Goal: Feedback & Contribution: Submit feedback/report problem

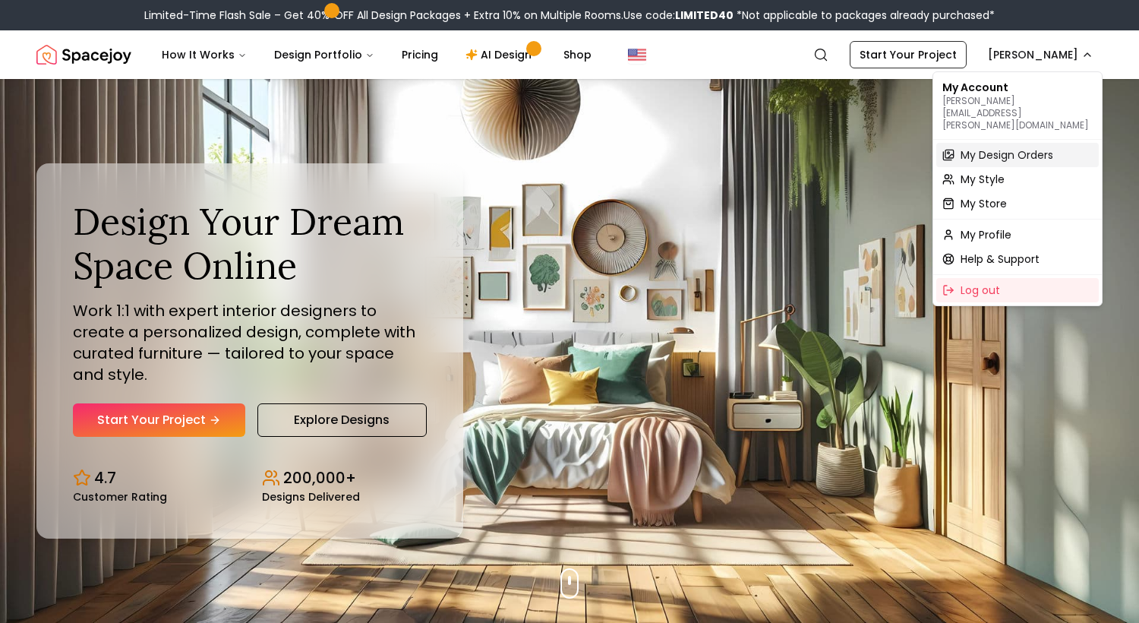
click at [1006, 147] on span "My Design Orders" at bounding box center [1007, 154] width 93 height 15
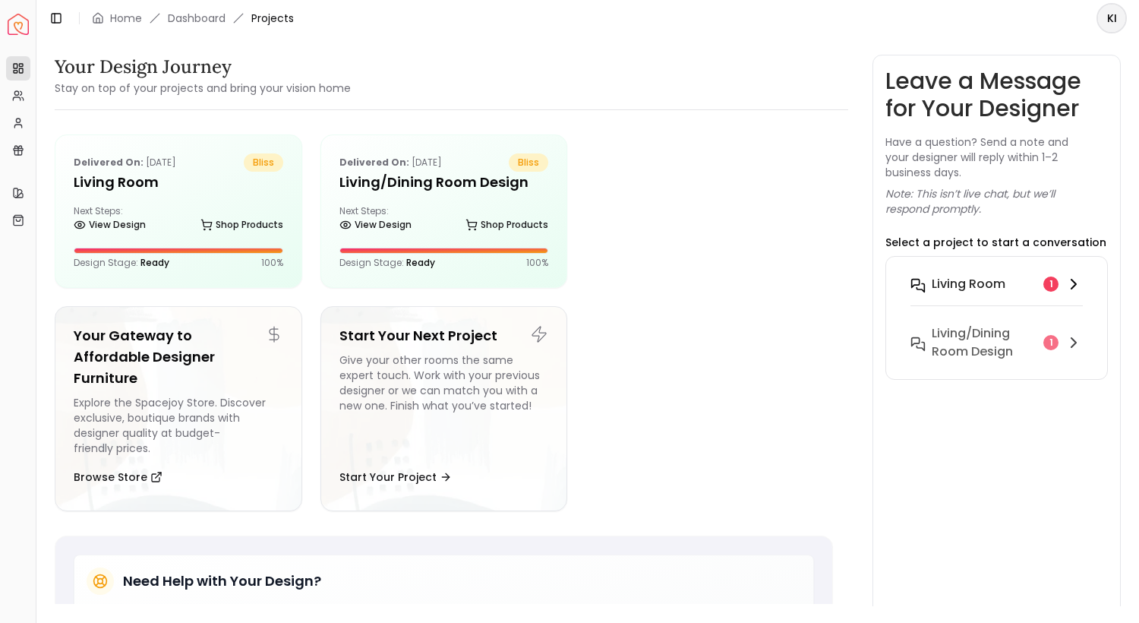
click at [1028, 300] on button "Living Room 1" at bounding box center [997, 293] width 197 height 49
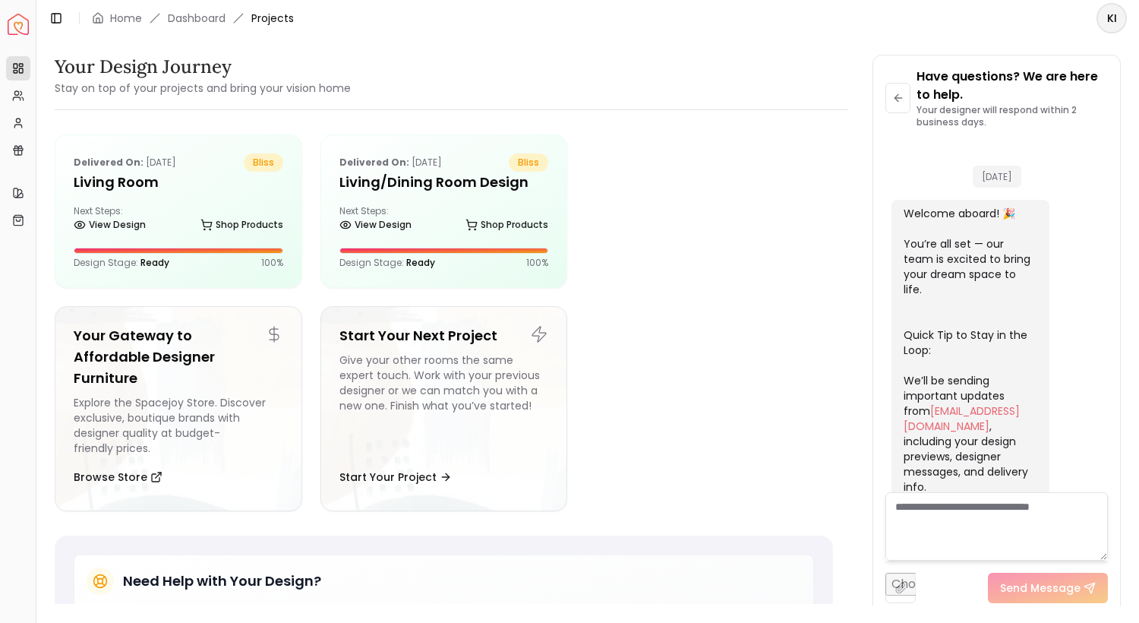
scroll to position [730, 0]
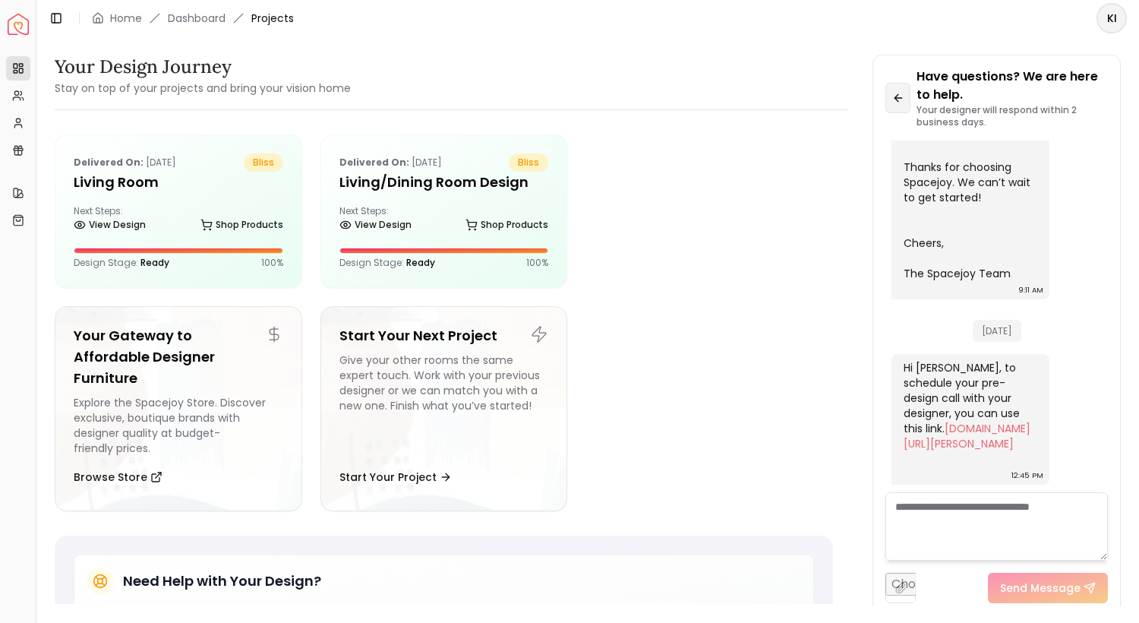
click at [905, 109] on button at bounding box center [898, 98] width 25 height 30
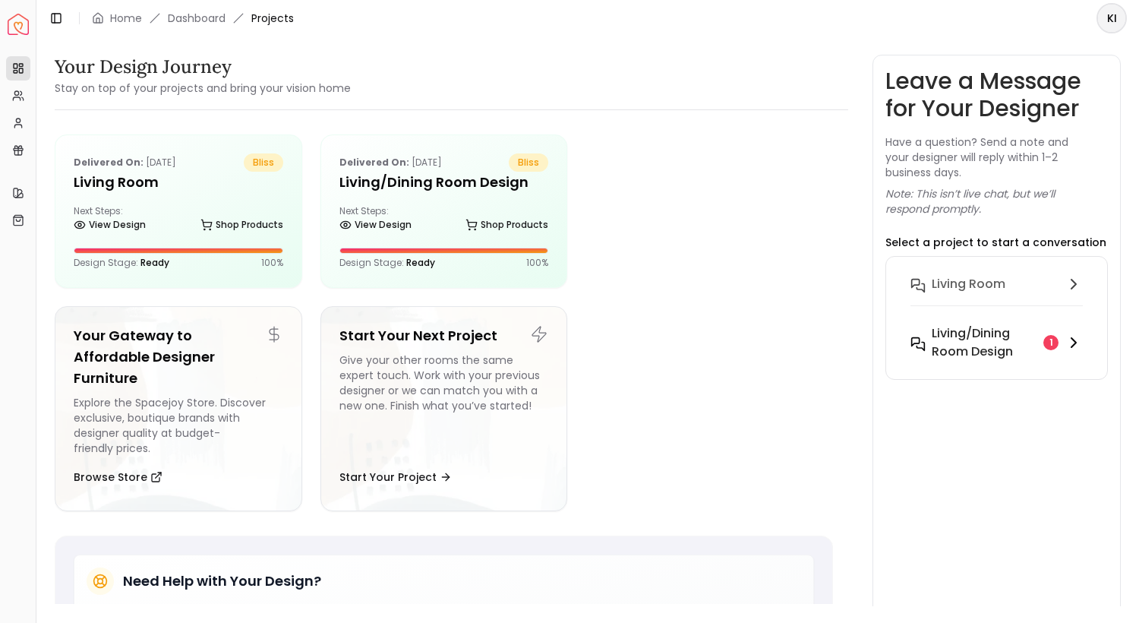
click at [979, 355] on h6 "Living/Dining Room design" at bounding box center [985, 342] width 106 height 36
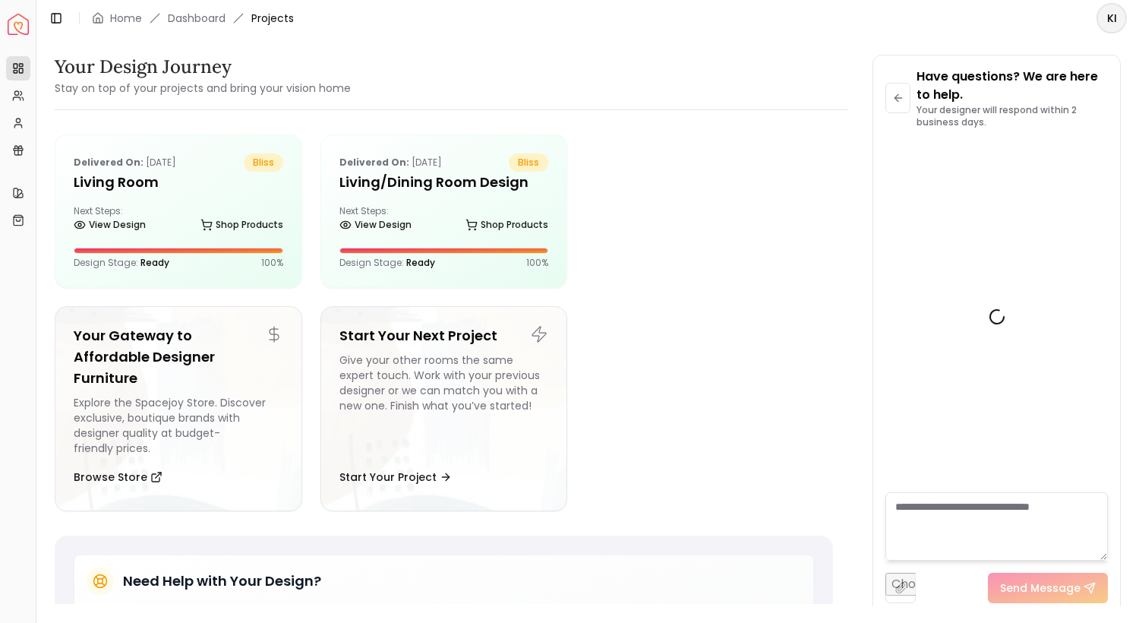
scroll to position [715, 0]
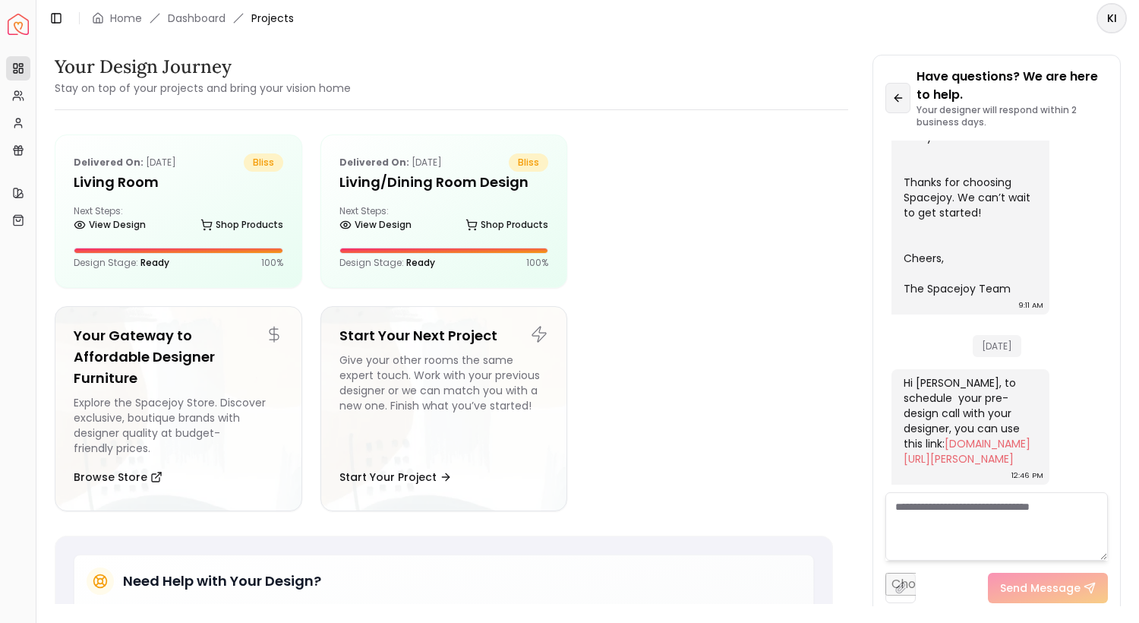
click at [901, 103] on icon at bounding box center [898, 98] width 12 height 12
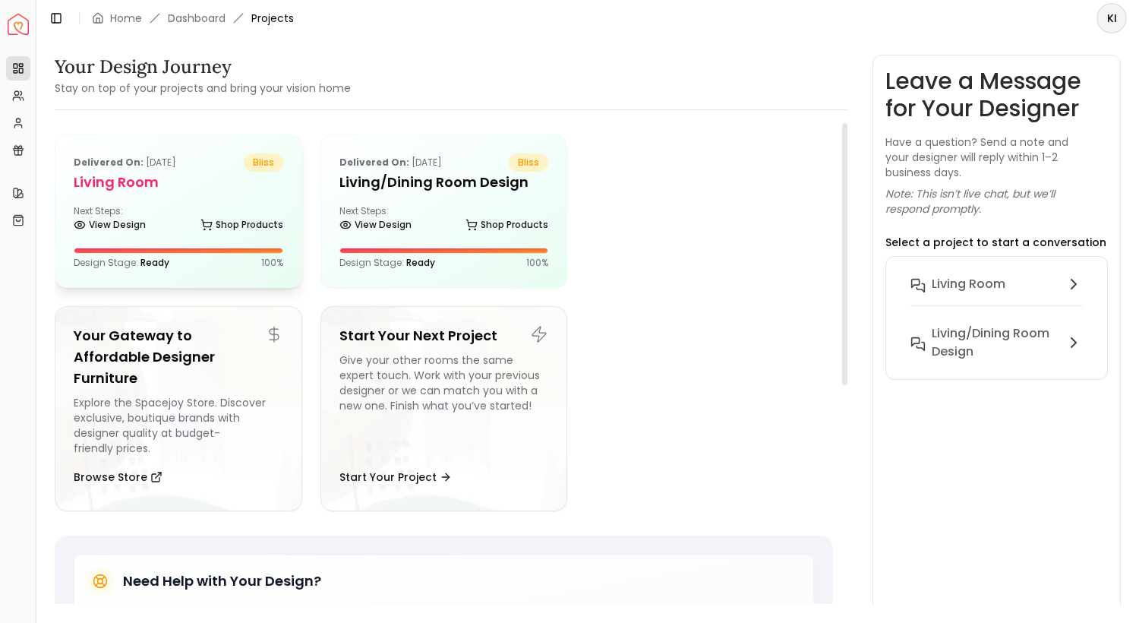
click at [147, 226] on div "View Design Shop Products" at bounding box center [179, 227] width 210 height 15
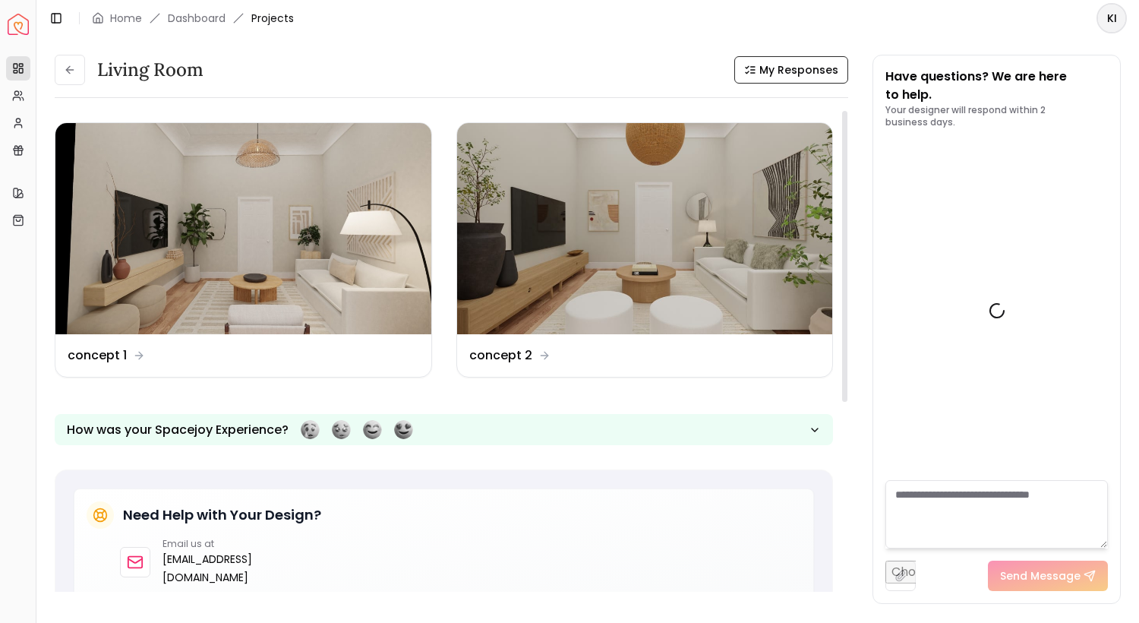
scroll to position [742, 0]
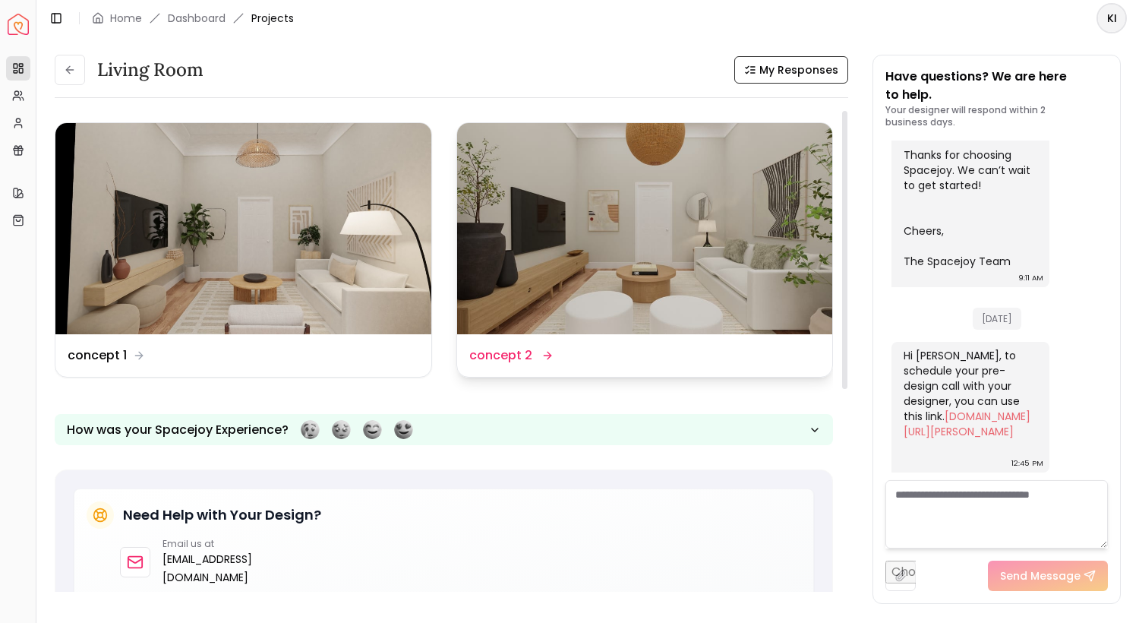
click at [523, 354] on dd "concept 2" at bounding box center [500, 355] width 63 height 18
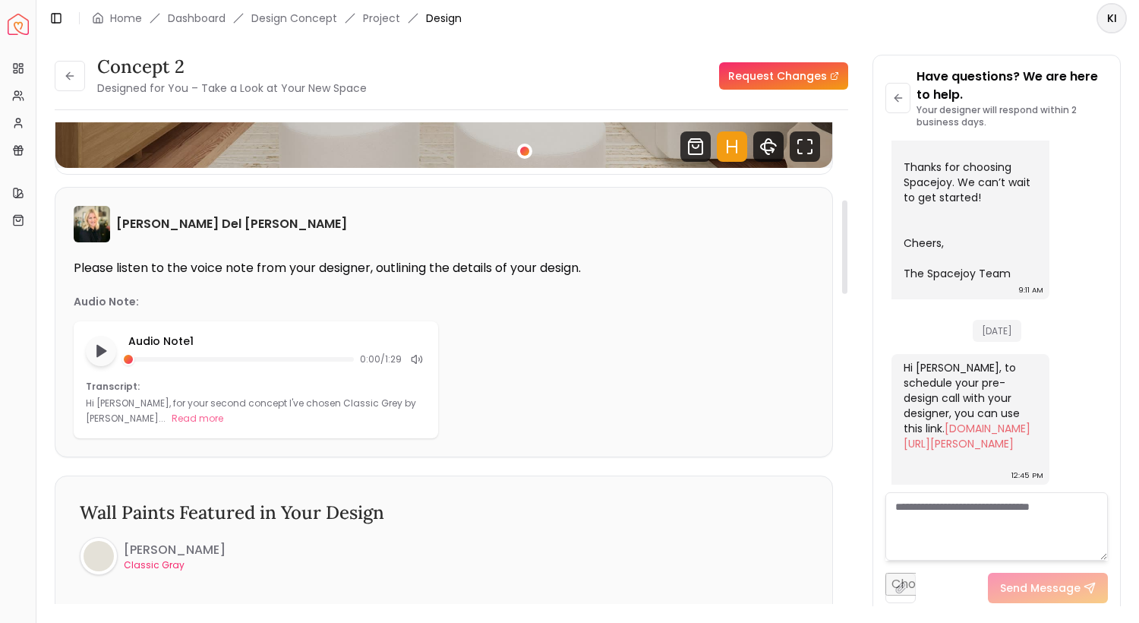
scroll to position [401, 0]
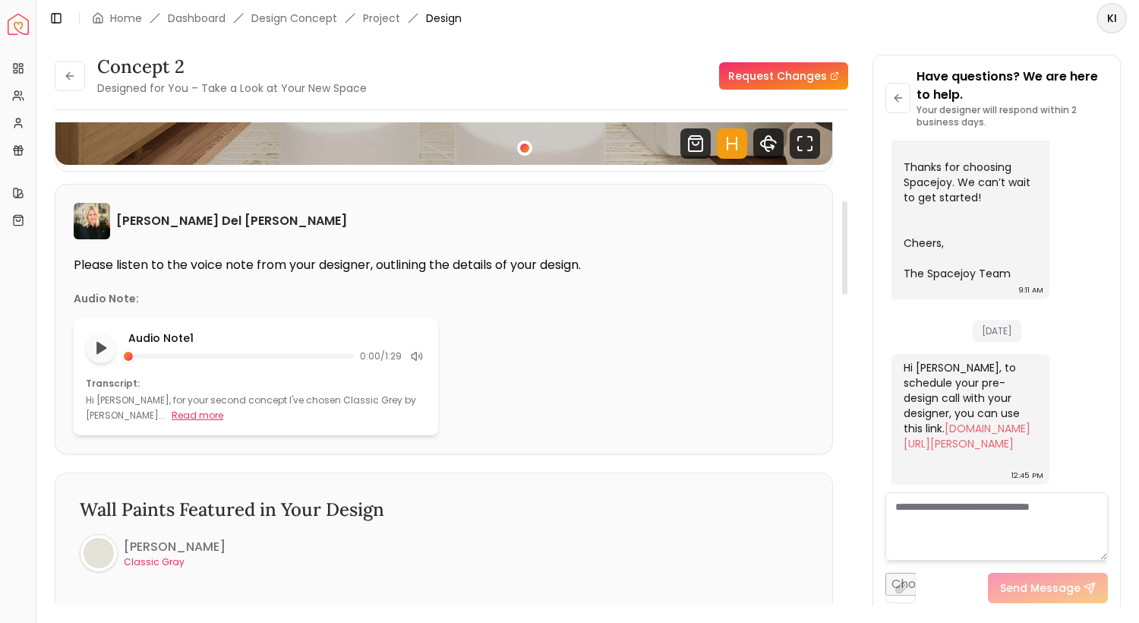
click at [172, 415] on button "Read more" at bounding box center [198, 415] width 52 height 15
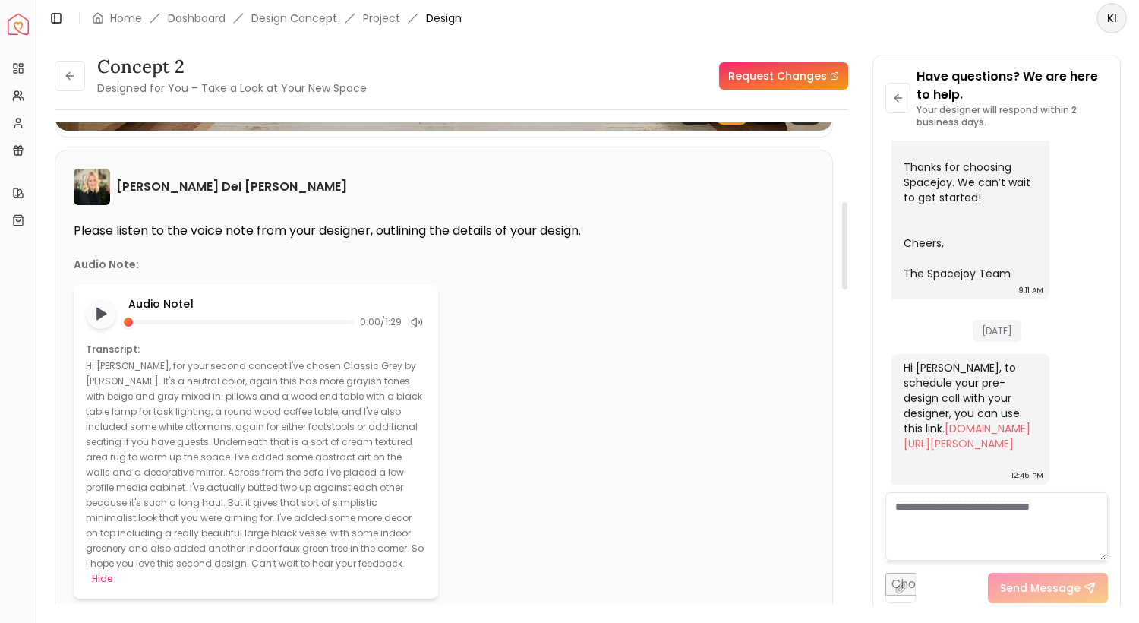
scroll to position [436, 0]
click at [103, 324] on button "Play audio note" at bounding box center [101, 313] width 30 height 30
click at [415, 324] on icon at bounding box center [417, 321] width 12 height 12
click at [98, 317] on rect "Pause audio note" at bounding box center [98, 313] width 3 height 11
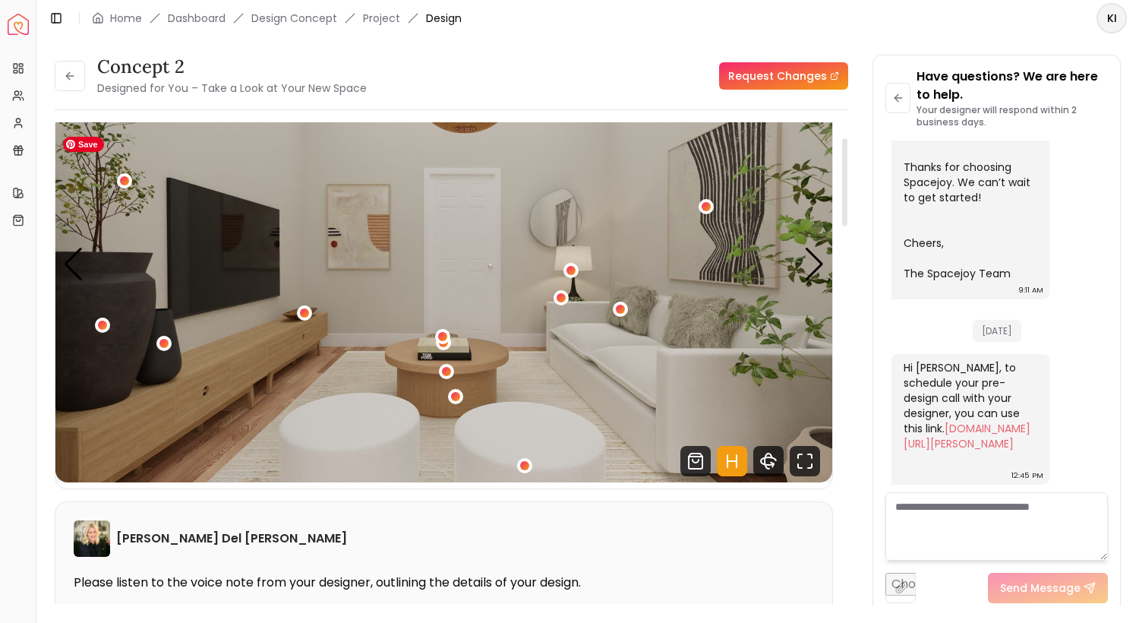
scroll to position [0, 0]
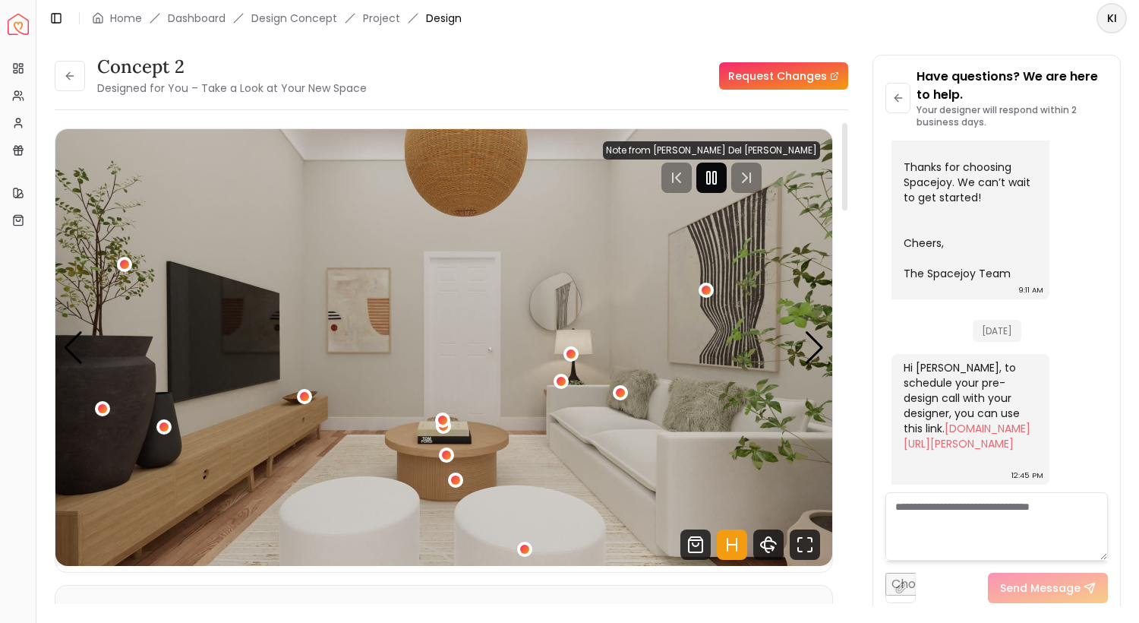
click at [710, 184] on rect "Pause" at bounding box center [708, 178] width 3 height 12
click at [529, 550] on div "1 / 4" at bounding box center [524, 548] width 11 height 11
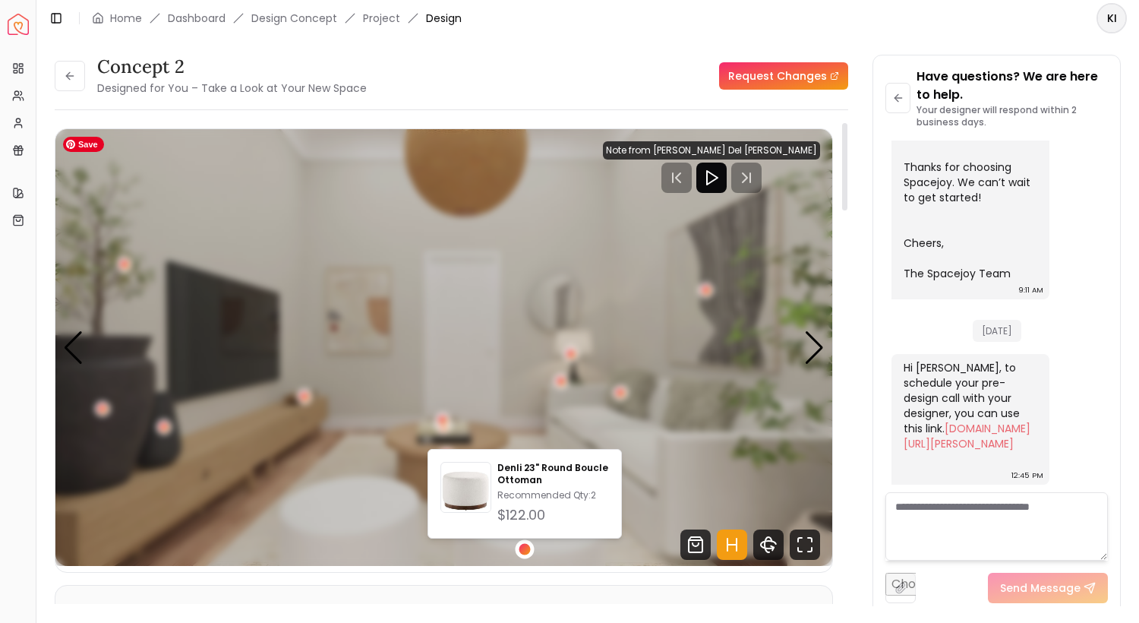
click at [665, 323] on img "1 / 4" at bounding box center [443, 347] width 777 height 437
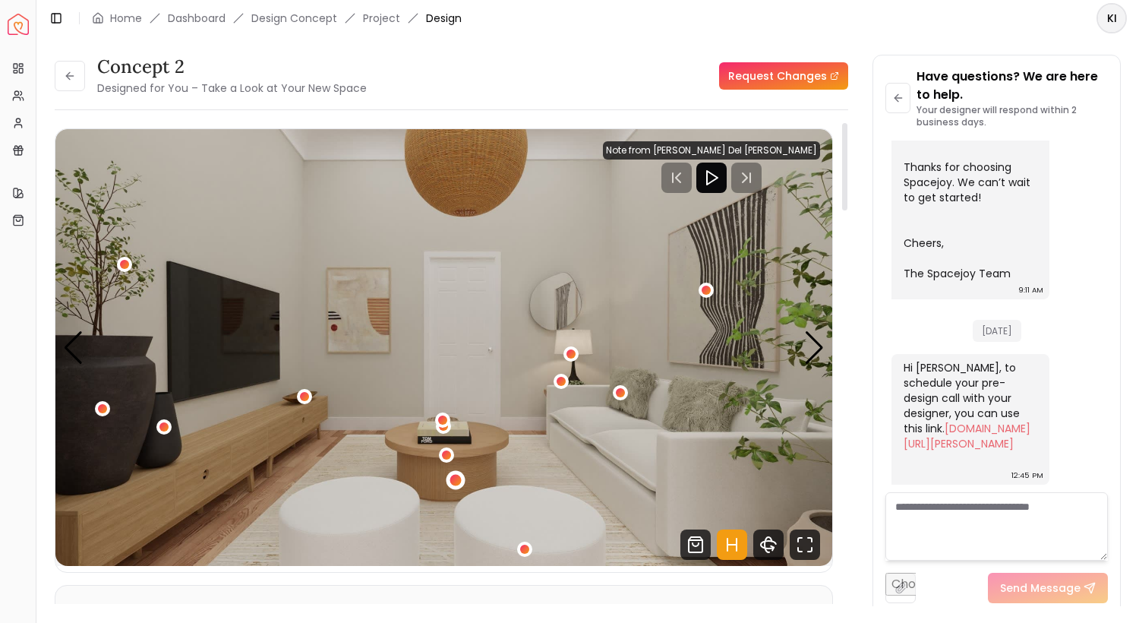
click at [456, 483] on div "1 / 4" at bounding box center [455, 480] width 11 height 11
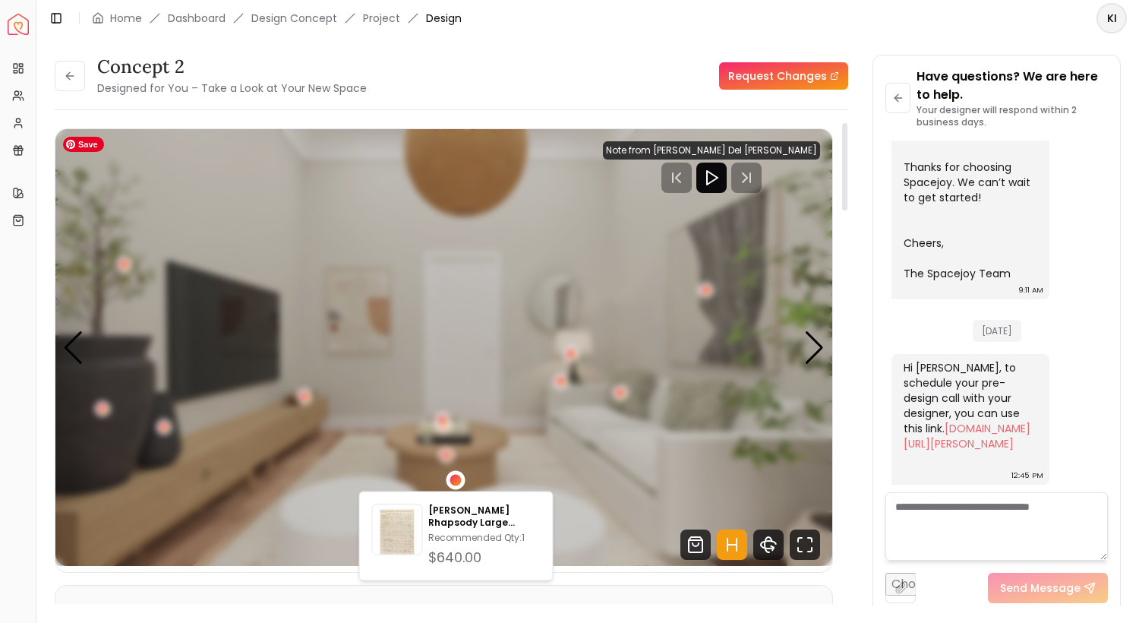
click at [586, 343] on img "1 / 4" at bounding box center [443, 347] width 777 height 437
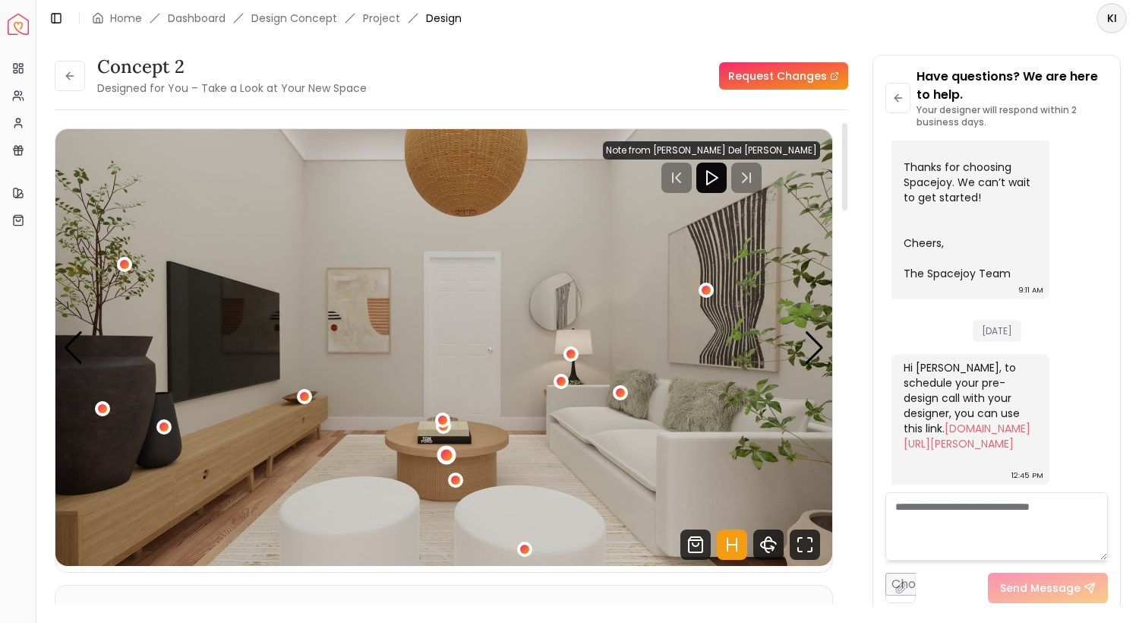
click at [446, 456] on div "1 / 4" at bounding box center [446, 454] width 11 height 11
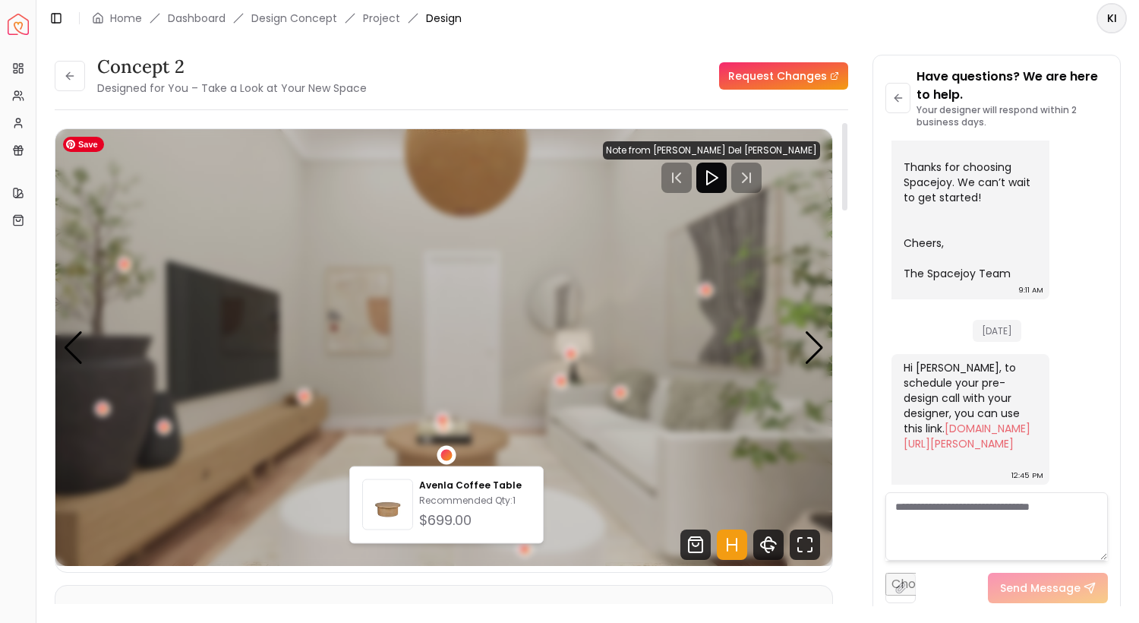
click at [484, 402] on img "1 / 4" at bounding box center [443, 347] width 777 height 437
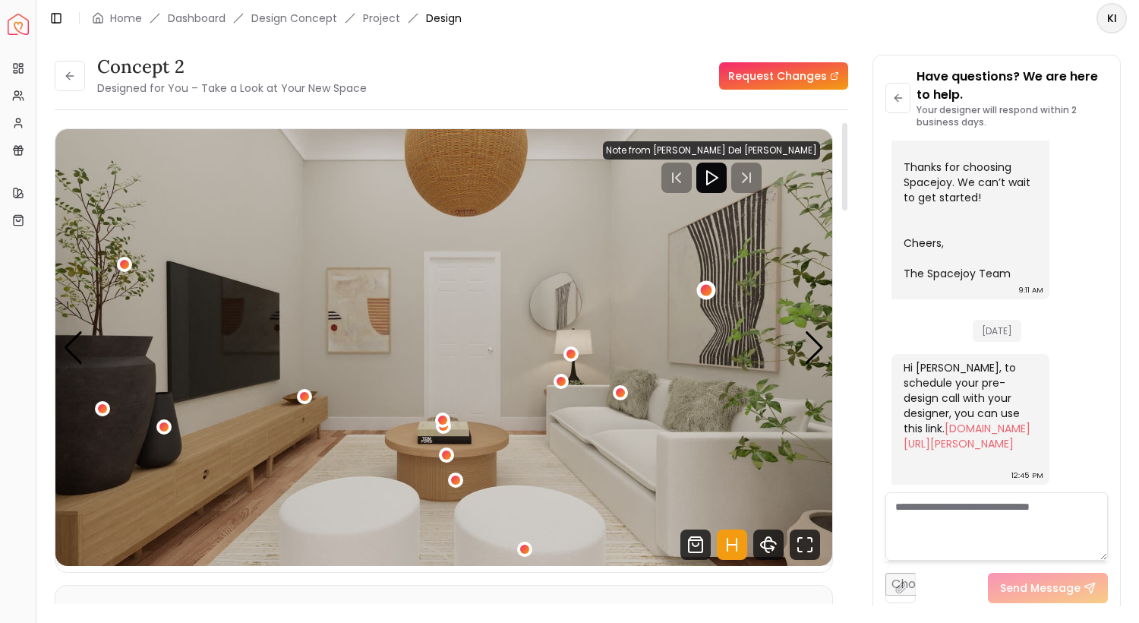
click at [705, 295] on div "1 / 4" at bounding box center [706, 289] width 19 height 19
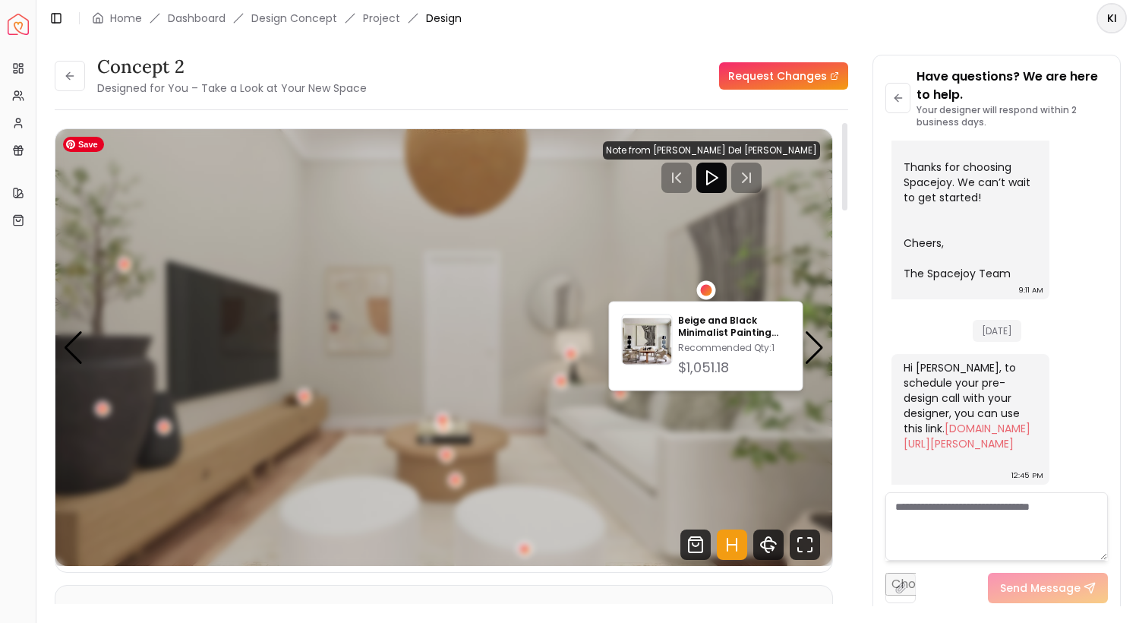
click at [413, 407] on img "1 / 4" at bounding box center [443, 347] width 777 height 437
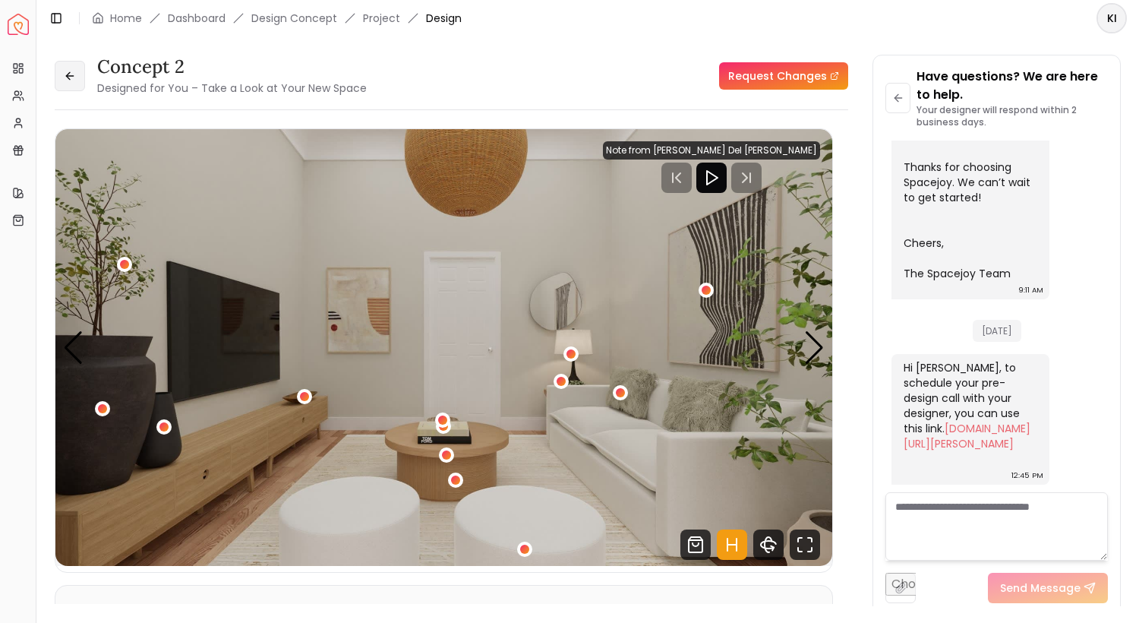
click at [82, 71] on button at bounding box center [70, 76] width 30 height 30
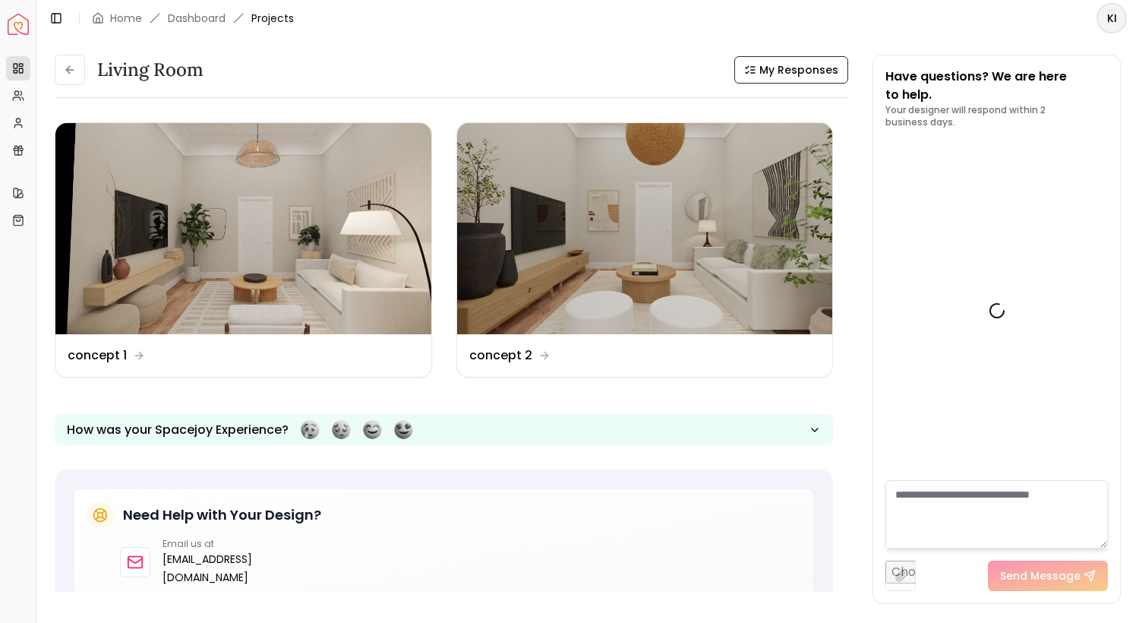
scroll to position [742, 0]
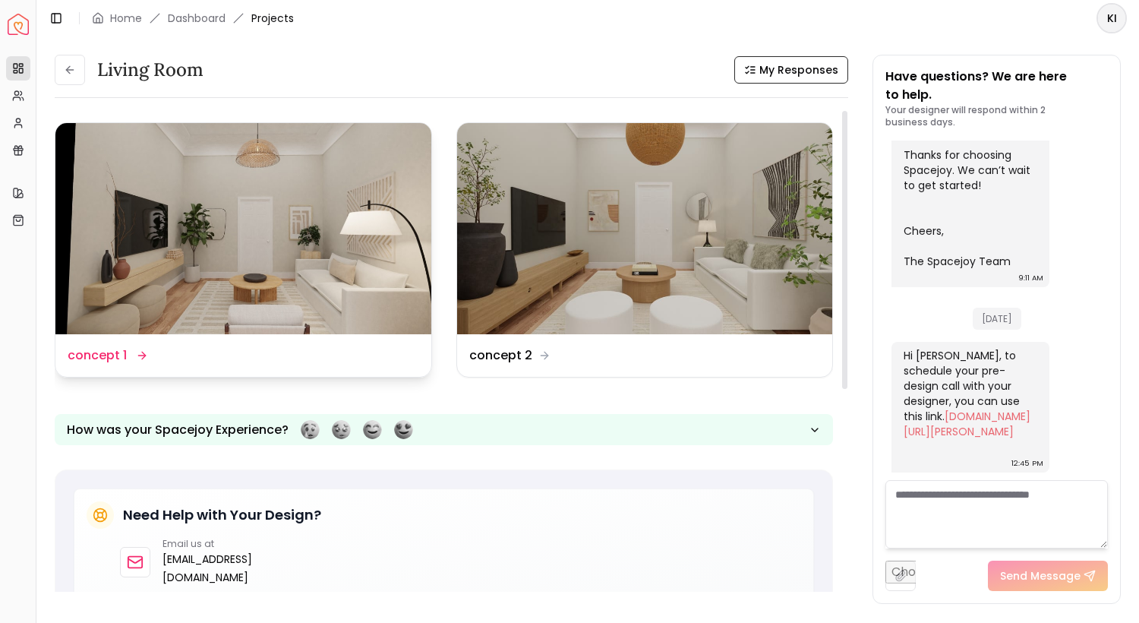
click at [271, 341] on div "Design Name concept 1" at bounding box center [243, 355] width 376 height 43
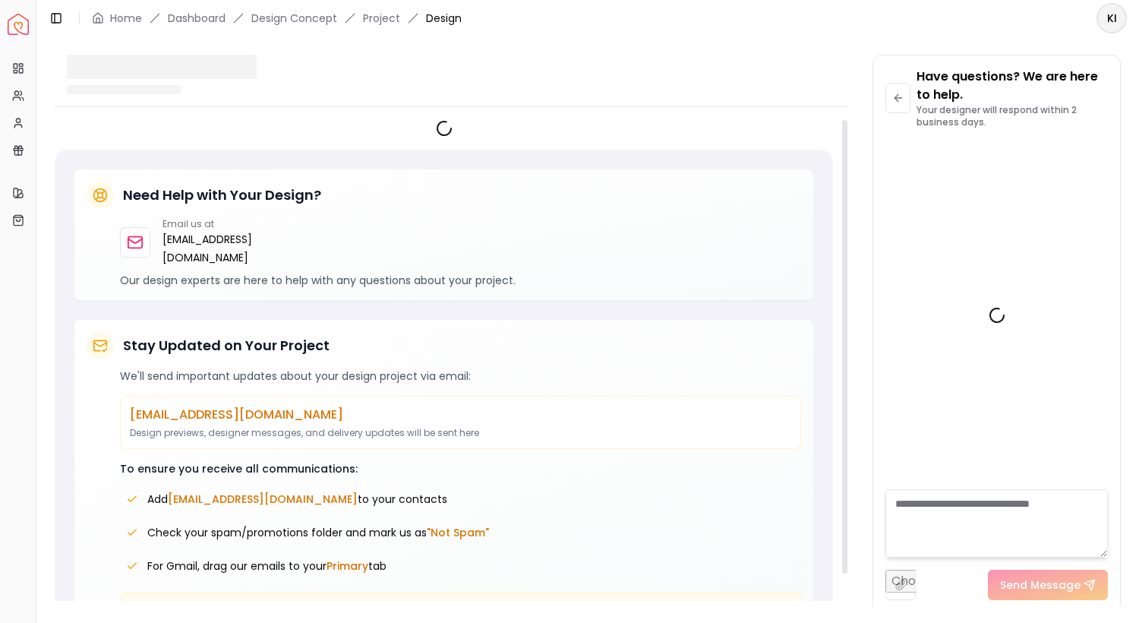
scroll to position [730, 0]
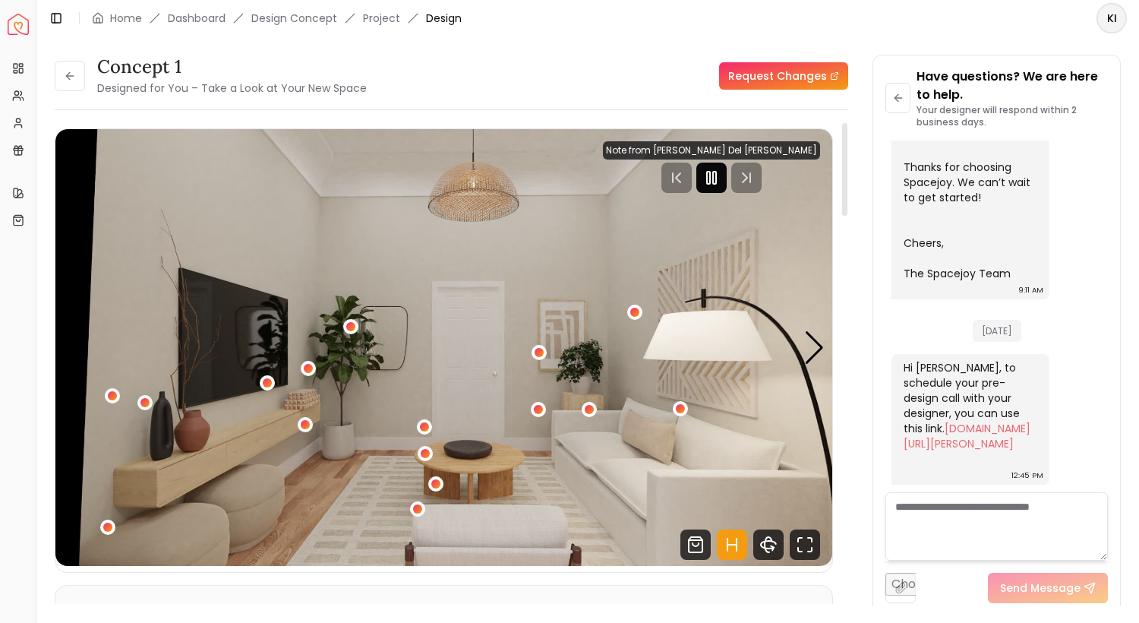
click at [721, 178] on icon "Pause" at bounding box center [712, 178] width 18 height 18
click at [305, 428] on div "1 / 4" at bounding box center [304, 424] width 11 height 11
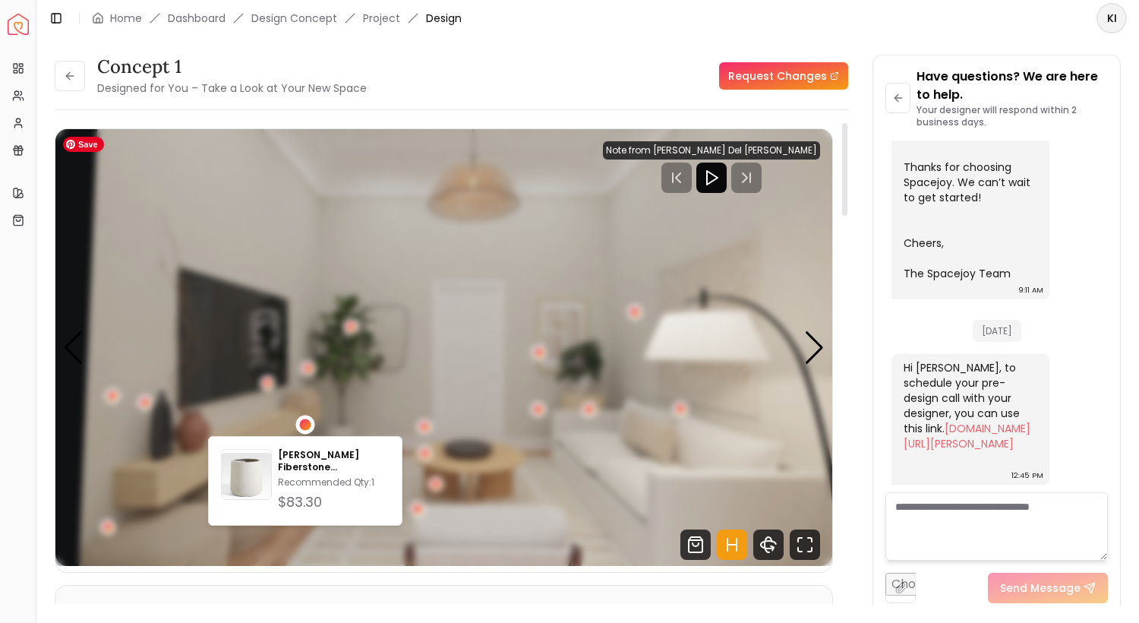
click at [408, 374] on img "1 / 4" at bounding box center [443, 347] width 777 height 437
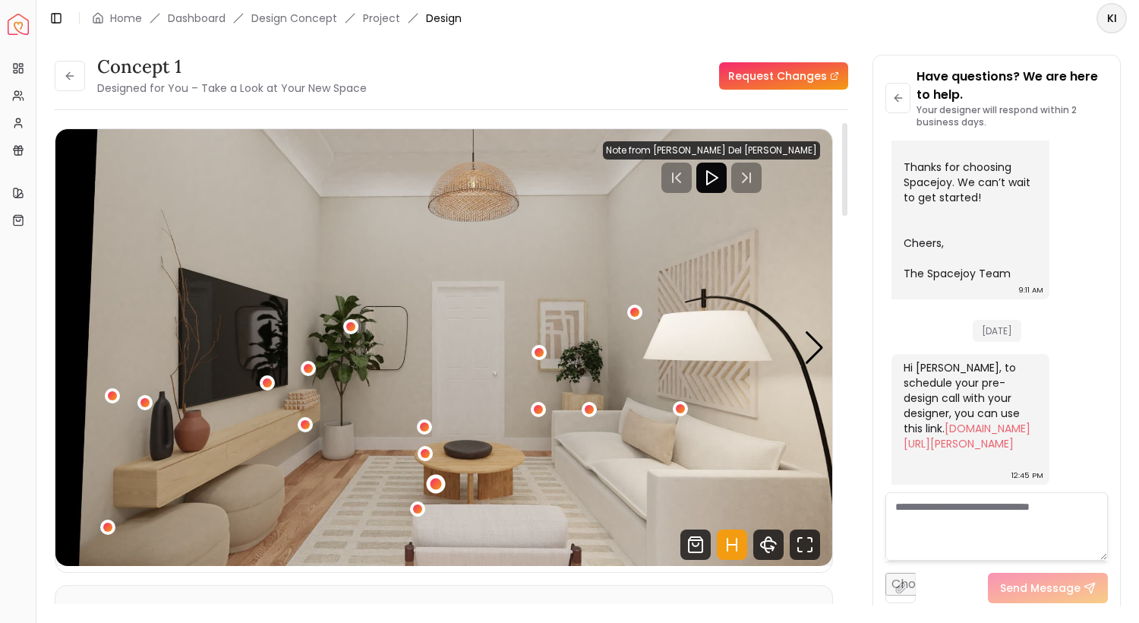
click at [437, 488] on div "1 / 4" at bounding box center [436, 483] width 11 height 11
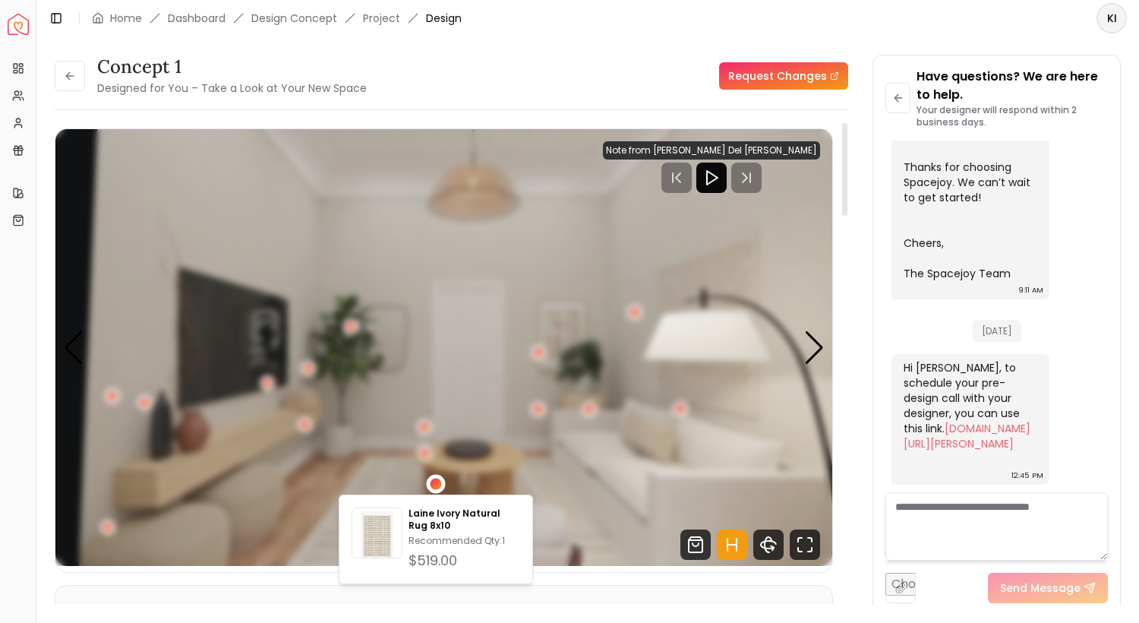
click at [437, 488] on div "1 / 4" at bounding box center [436, 483] width 11 height 11
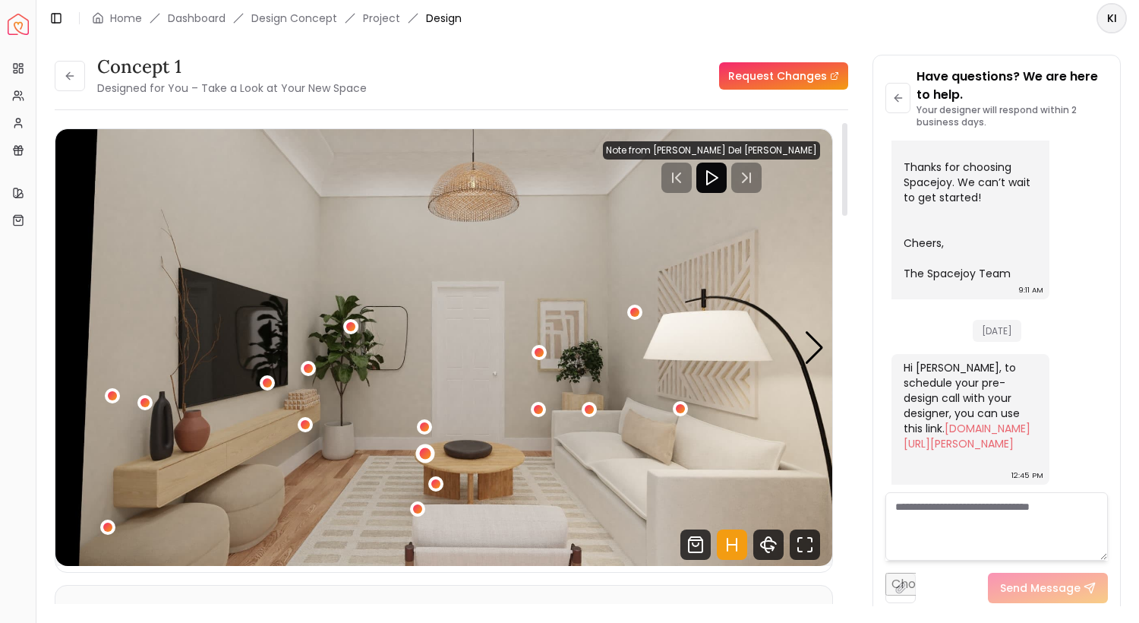
click at [427, 453] on div "1 / 4" at bounding box center [425, 452] width 11 height 11
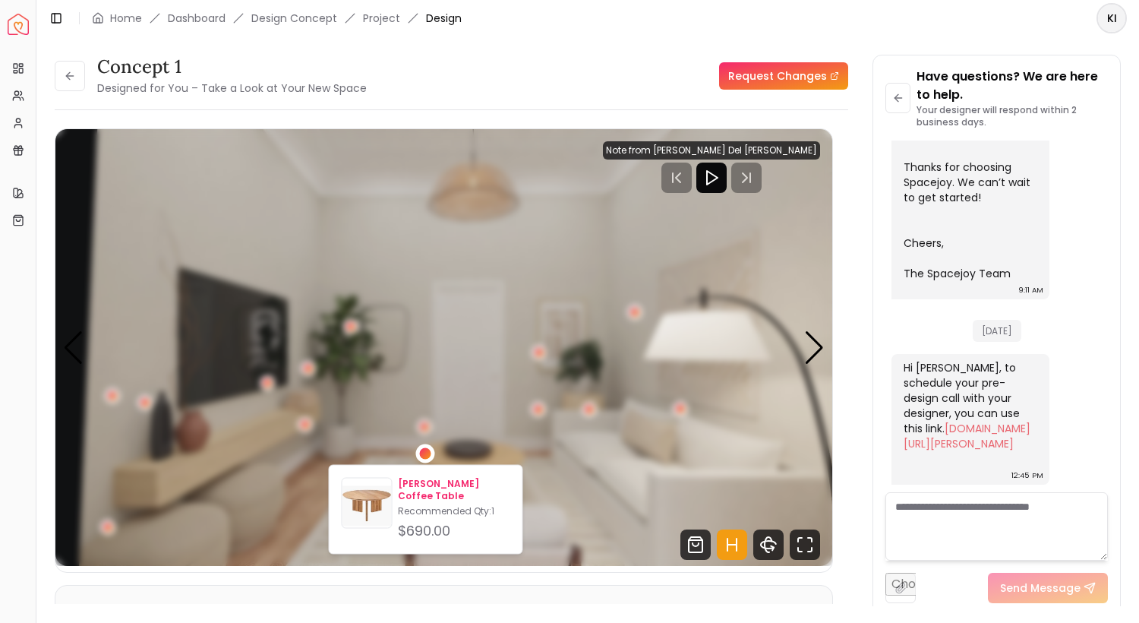
click at [425, 490] on div "Agnes Coffee Table Recommended Qty: 1 $690.00" at bounding box center [454, 510] width 112 height 64
click at [533, 2] on header "Toggle Sidebar Home Dashboard Design Concept Project Design KI" at bounding box center [587, 18] width 1103 height 36
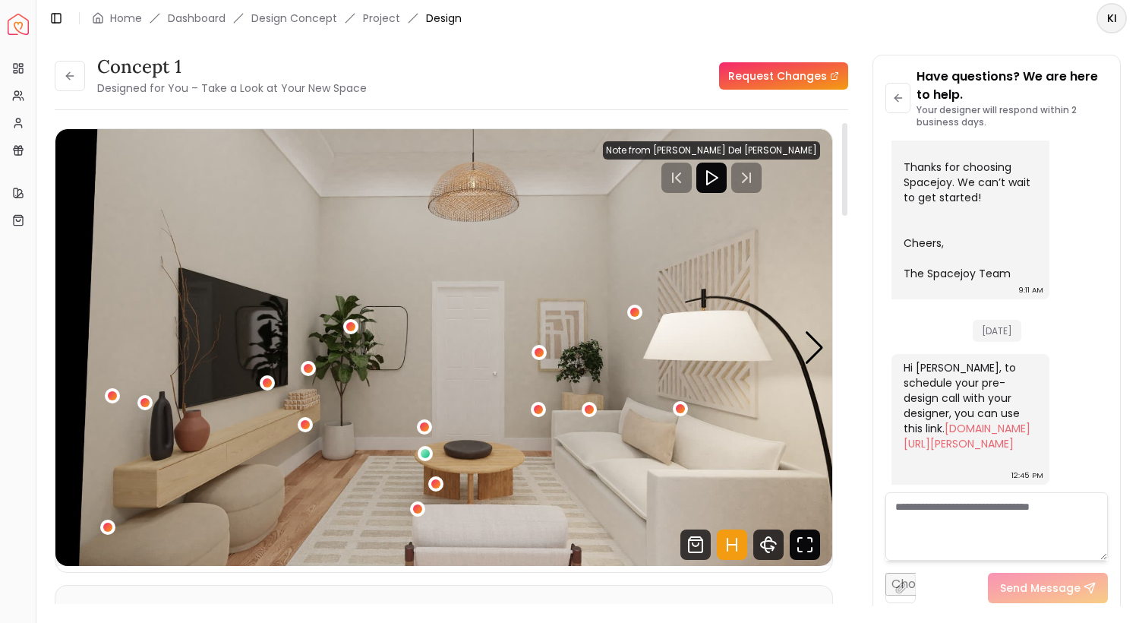
click at [804, 546] on icon "Fullscreen" at bounding box center [805, 544] width 30 height 30
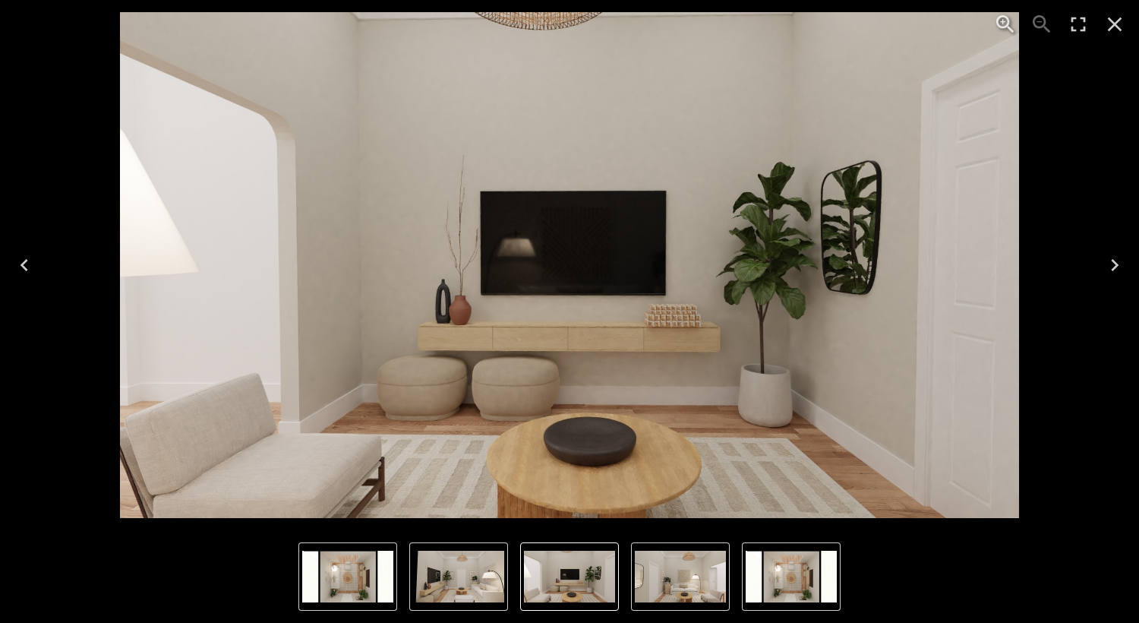
click at [1115, 19] on icon "Close" at bounding box center [1115, 24] width 24 height 24
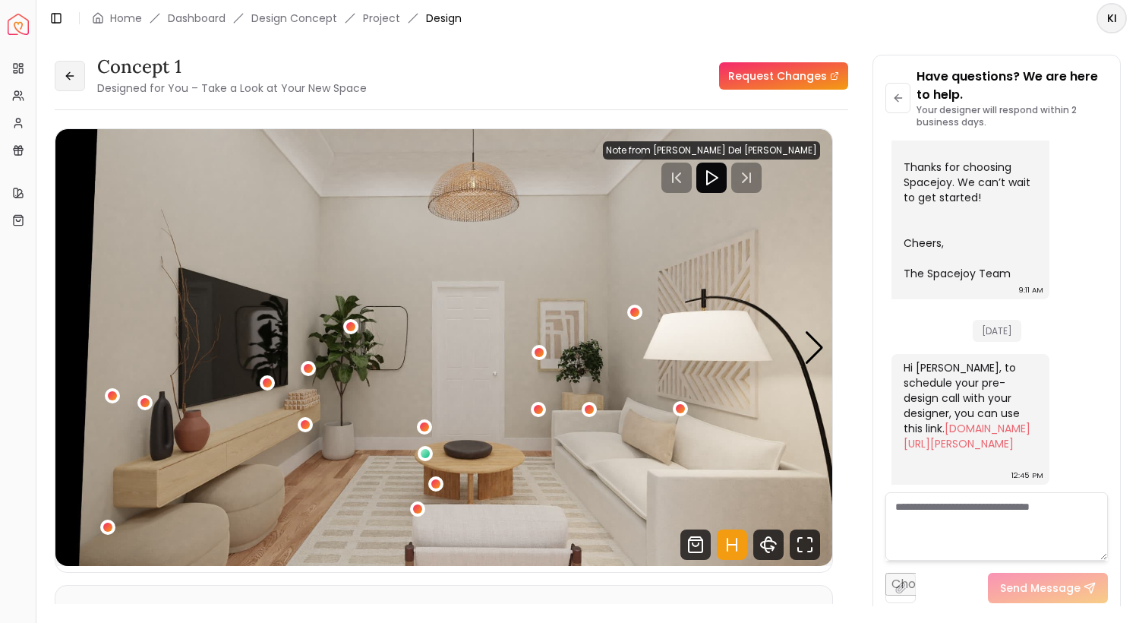
click at [62, 74] on button at bounding box center [70, 76] width 30 height 30
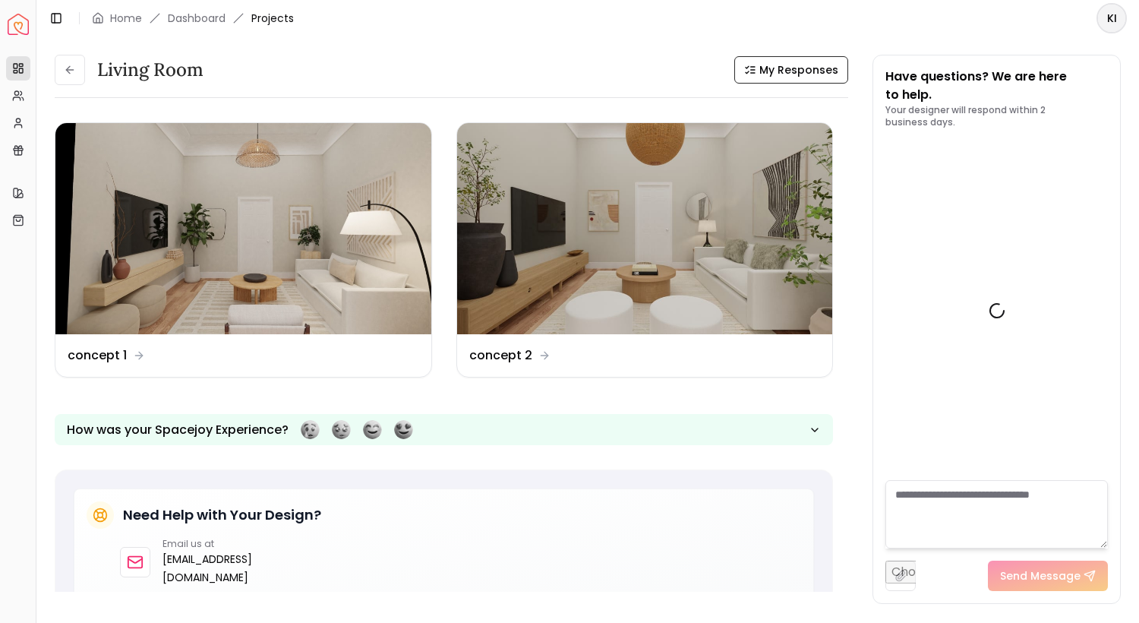
scroll to position [742, 0]
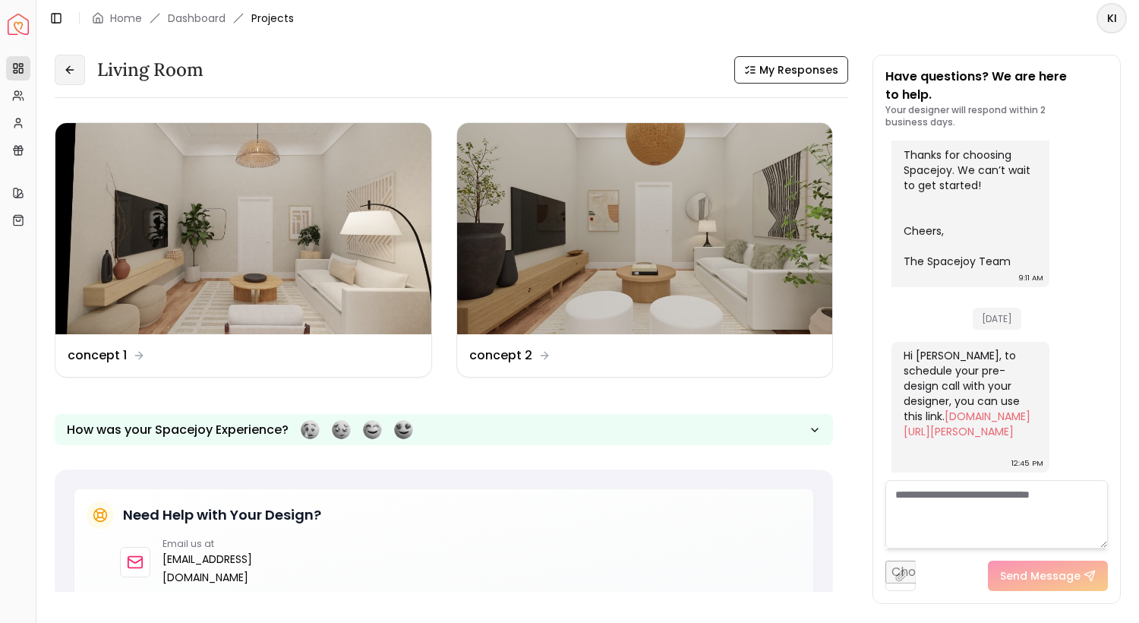
click at [72, 74] on icon at bounding box center [70, 70] width 12 height 12
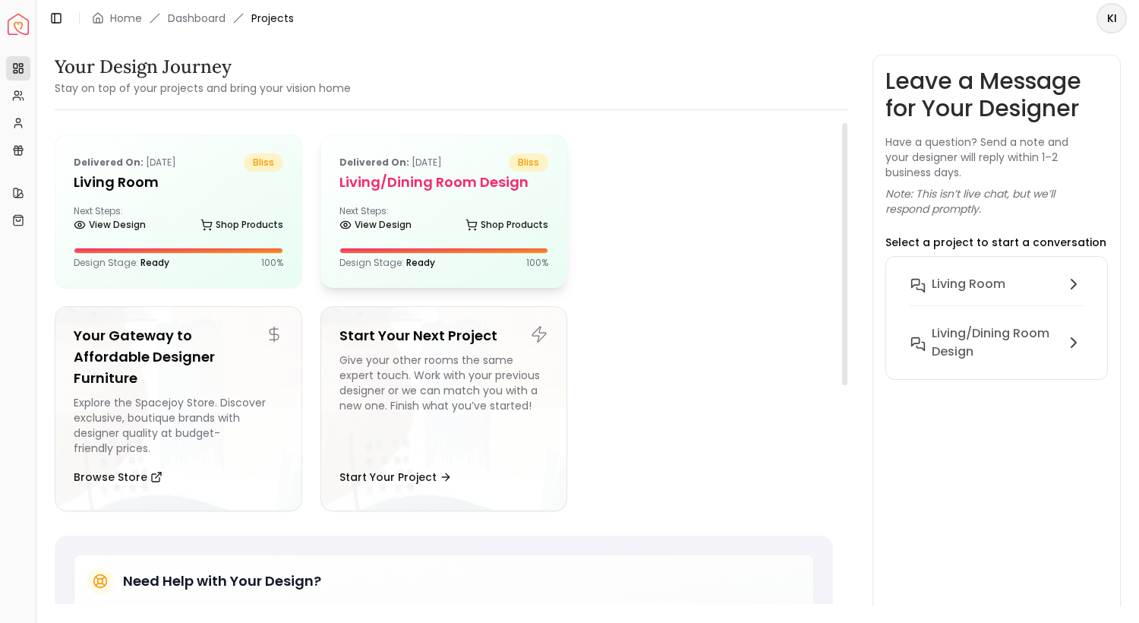
click at [420, 238] on div "Delivered on: Aug 11, 2025 bliss Living/Dining Room design Next Steps: View Des…" at bounding box center [444, 211] width 246 height 152
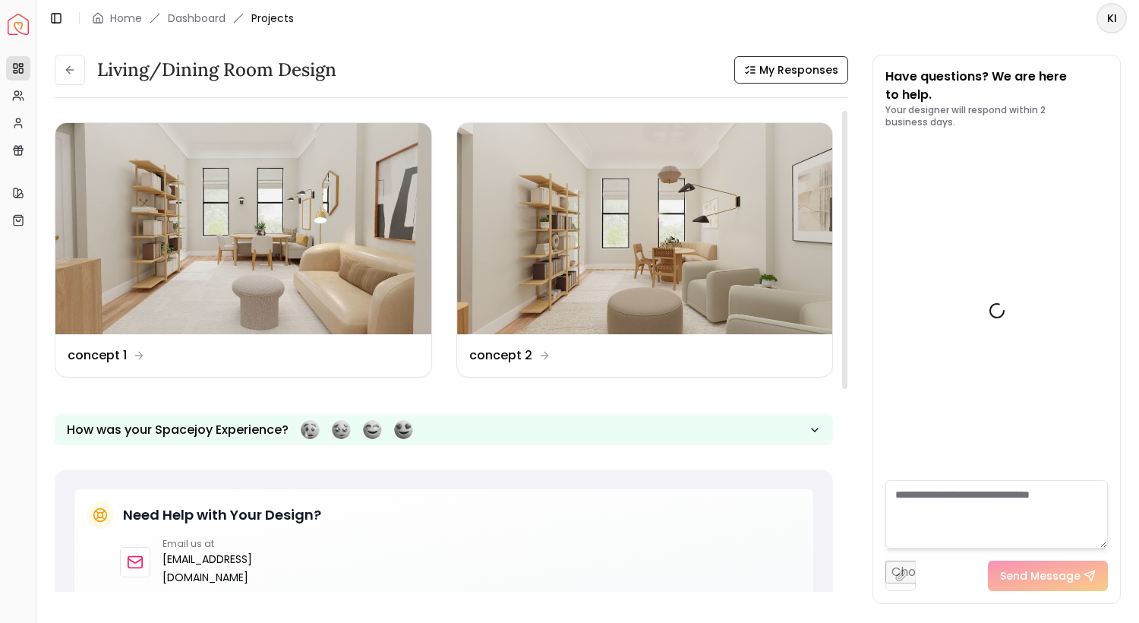
scroll to position [727, 0]
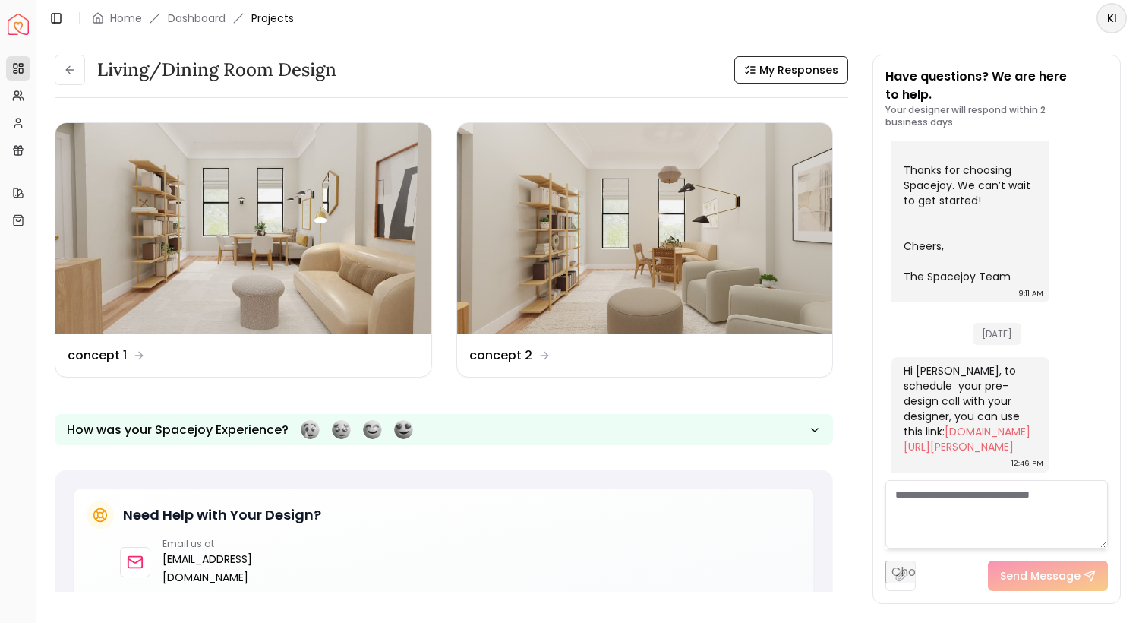
drag, startPoint x: 644, startPoint y: 370, endPoint x: 614, endPoint y: 37, distance: 334.1
click at [0, 0] on div "Spacejoy Dashboard Overview Projects My Referrals My Profile Gift Card Balance …" at bounding box center [569, 311] width 1139 height 623
click at [73, 77] on button at bounding box center [70, 70] width 30 height 30
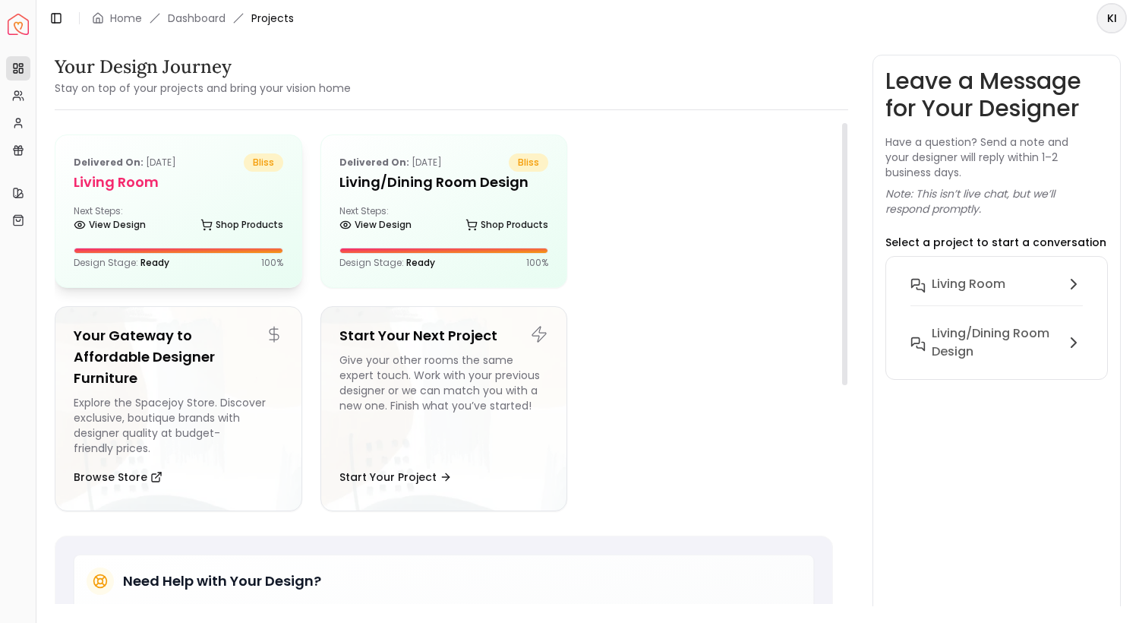
click at [137, 213] on div "Next Steps: View Design Shop Products" at bounding box center [179, 220] width 210 height 30
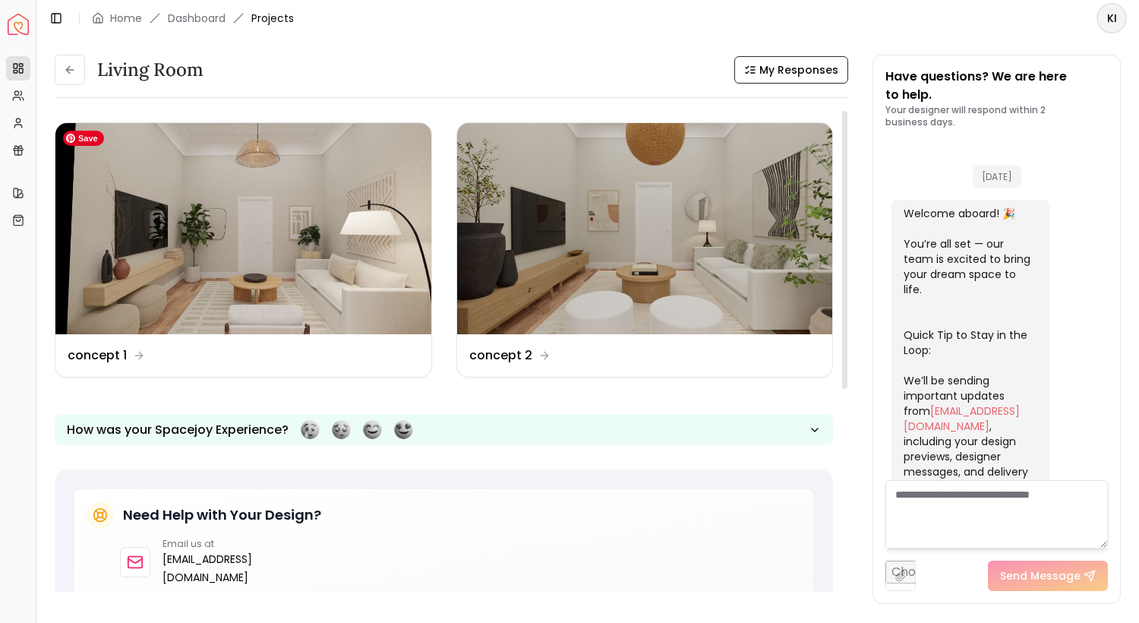
scroll to position [742, 0]
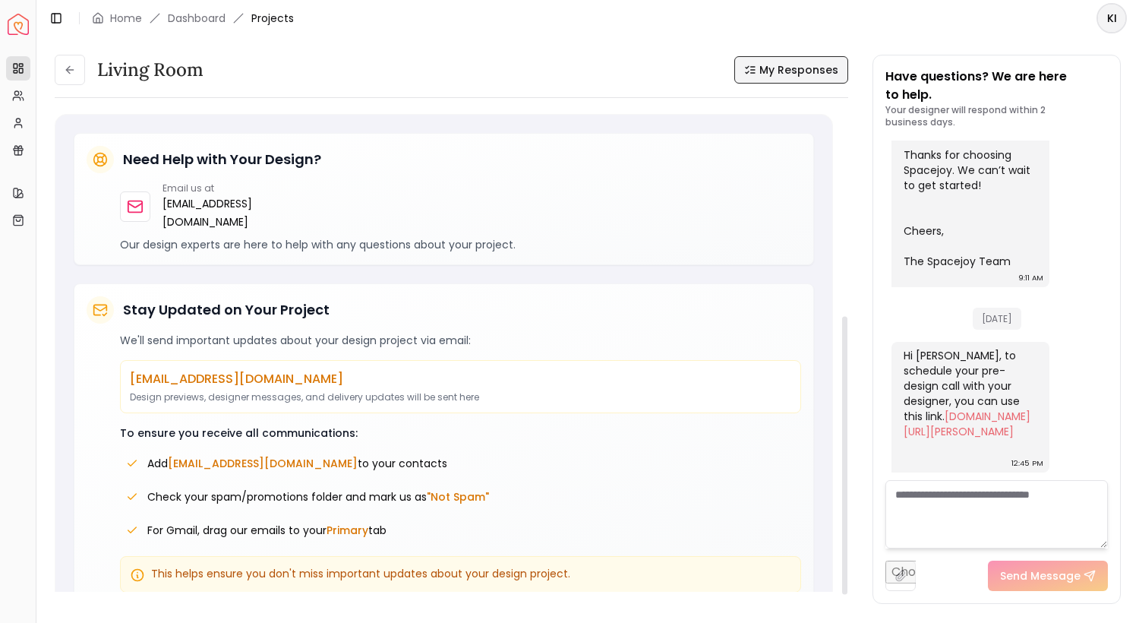
click at [782, 72] on span "My Responses" at bounding box center [799, 69] width 79 height 15
click at [842, 74] on button at bounding box center [833, 69] width 32 height 27
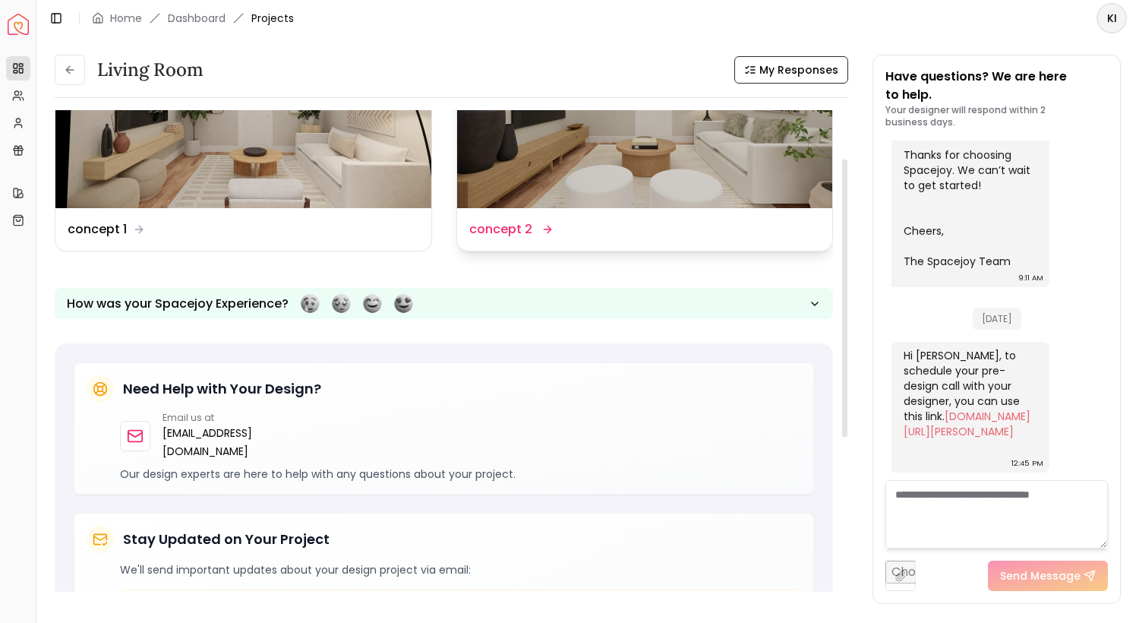
scroll to position [0, 0]
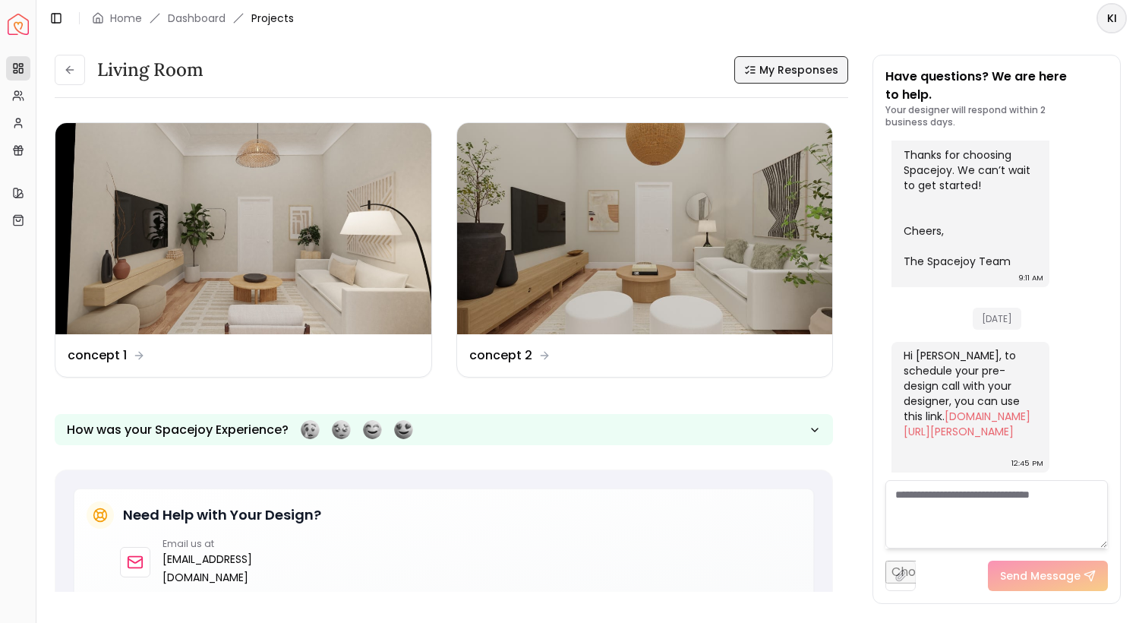
click at [817, 62] on span "My Responses" at bounding box center [799, 69] width 79 height 15
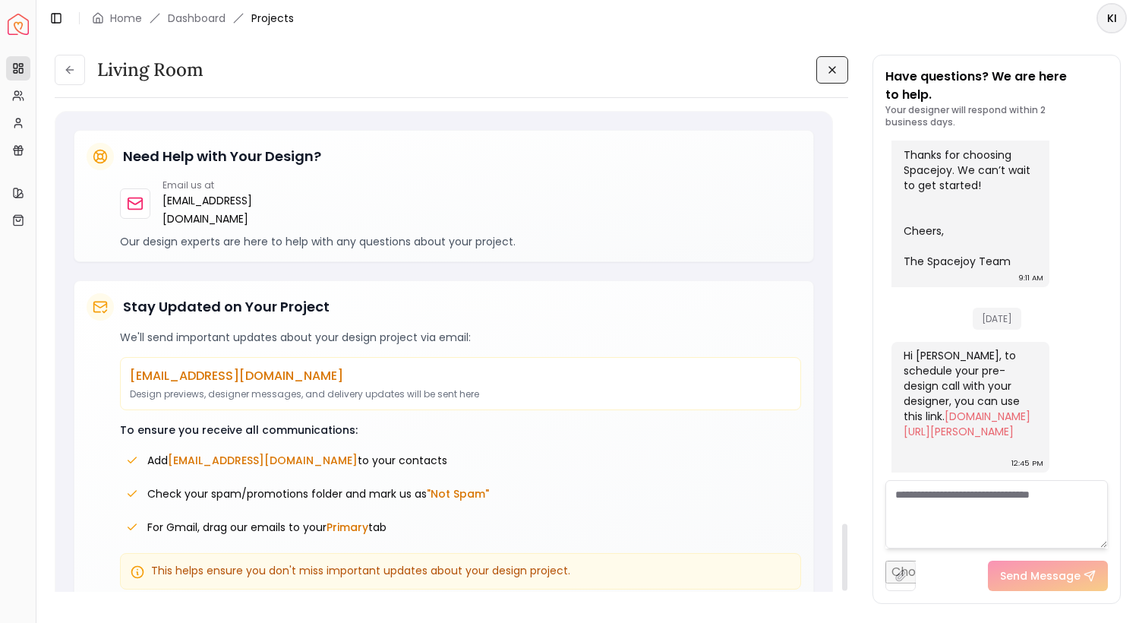
scroll to position [3077, 0]
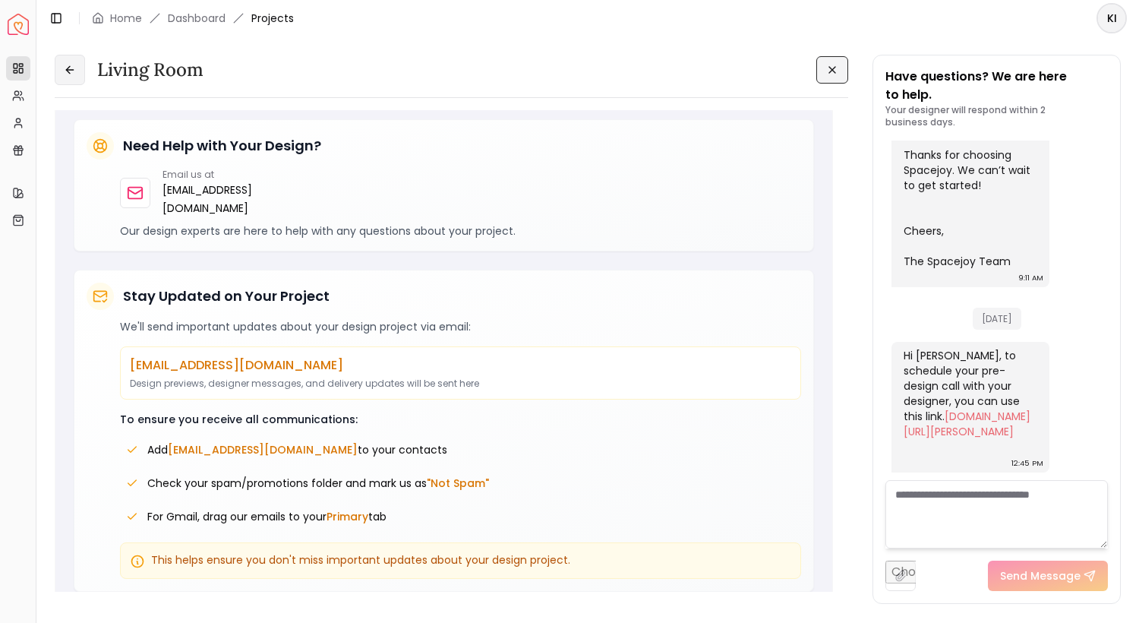
click at [65, 62] on button at bounding box center [70, 70] width 30 height 30
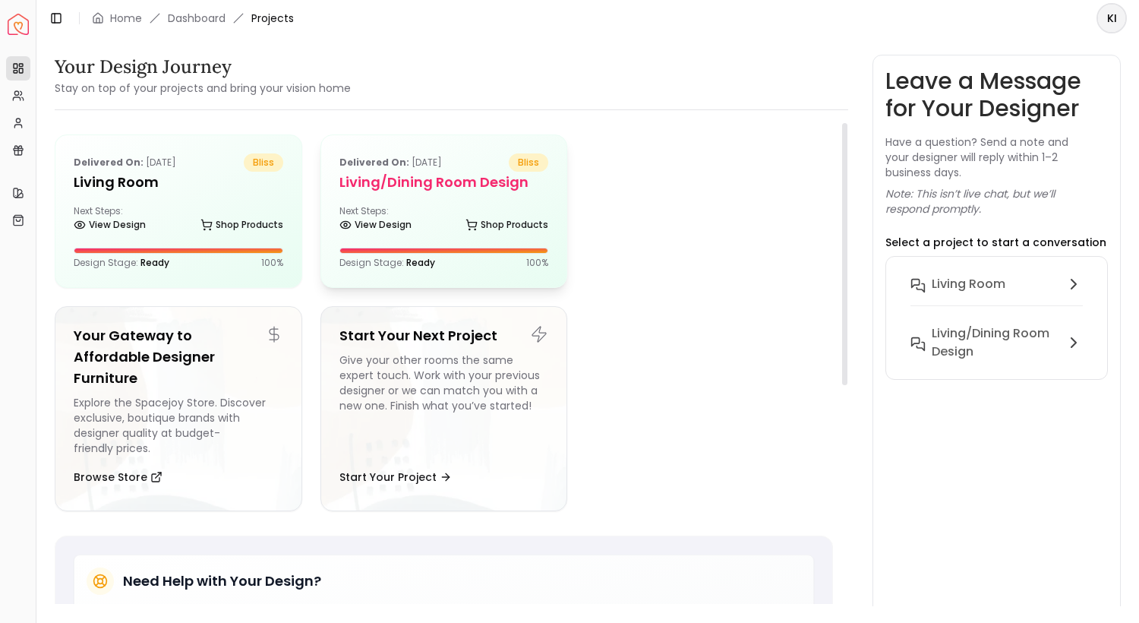
click at [372, 201] on div "Delivered on: Aug 11, 2025 bliss Living/Dining Room design Next Steps: View Des…" at bounding box center [444, 211] width 246 height 152
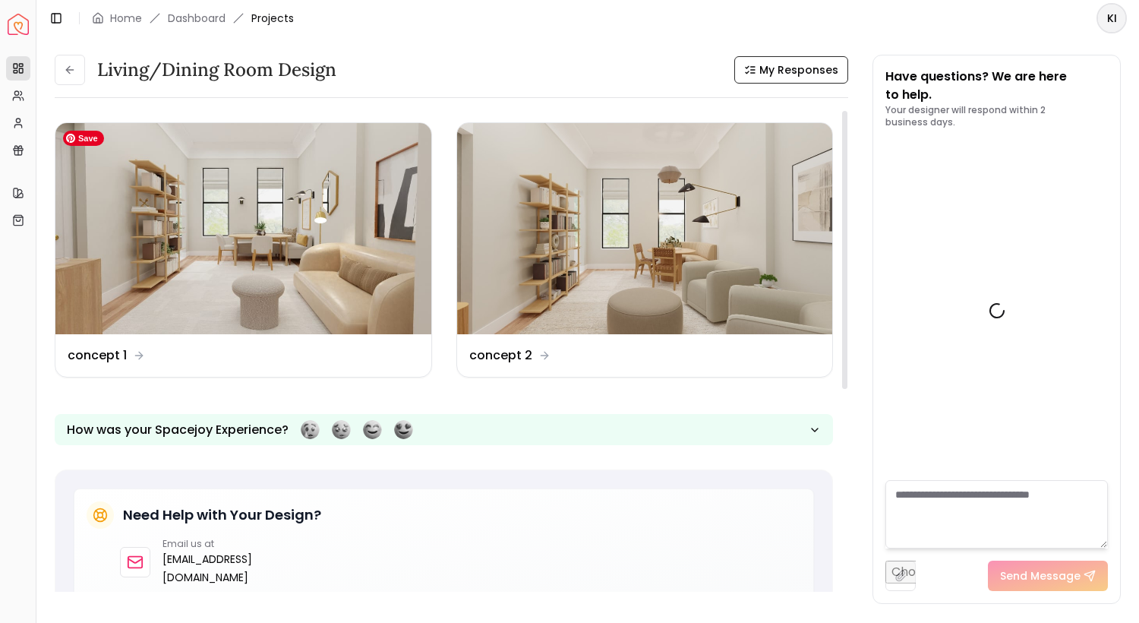
scroll to position [727, 0]
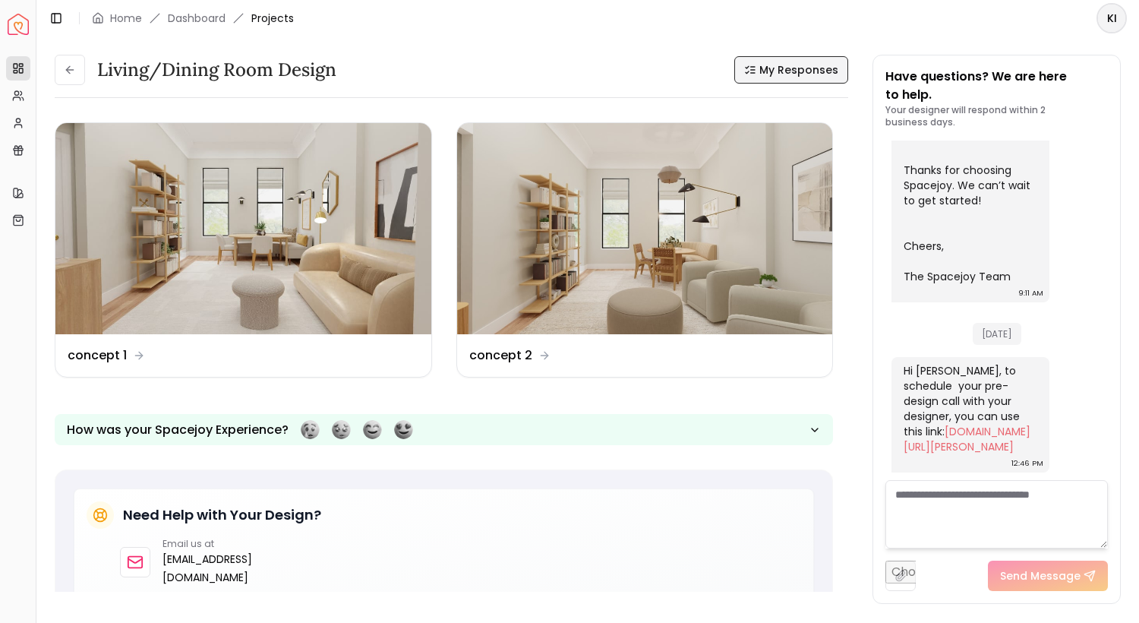
click at [802, 67] on span "My Responses" at bounding box center [799, 69] width 79 height 15
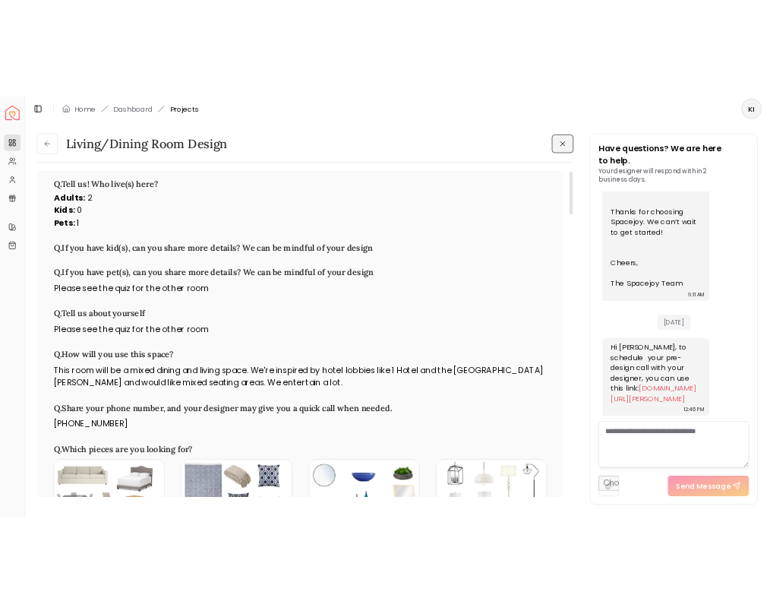
scroll to position [0, 0]
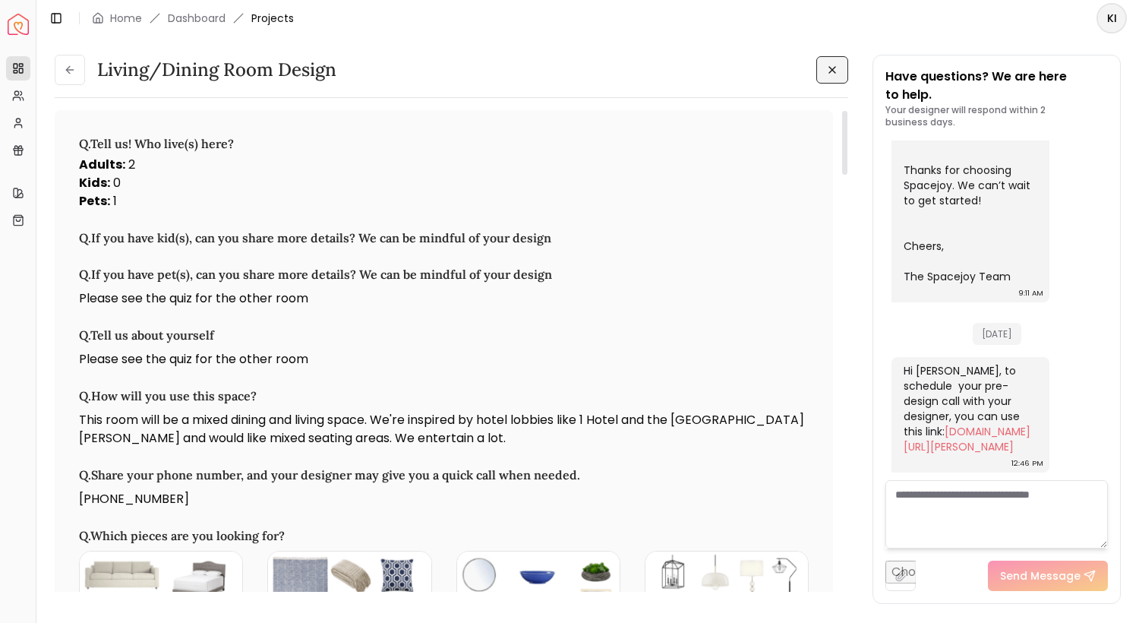
click at [841, 65] on button at bounding box center [833, 69] width 32 height 27
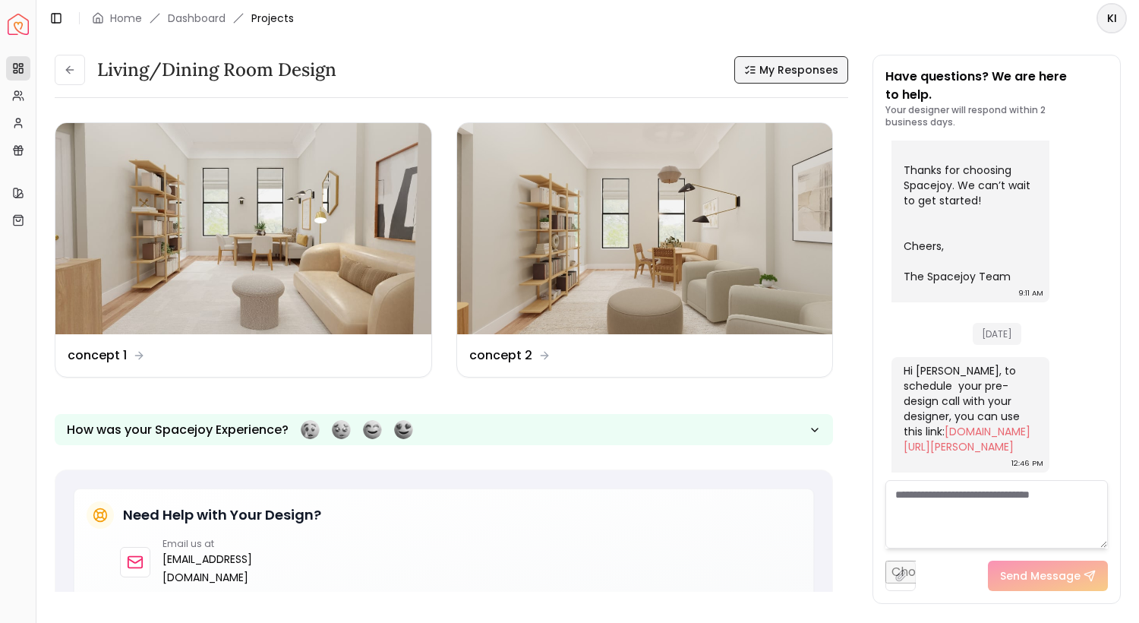
click at [822, 66] on span "My Responses" at bounding box center [799, 69] width 79 height 15
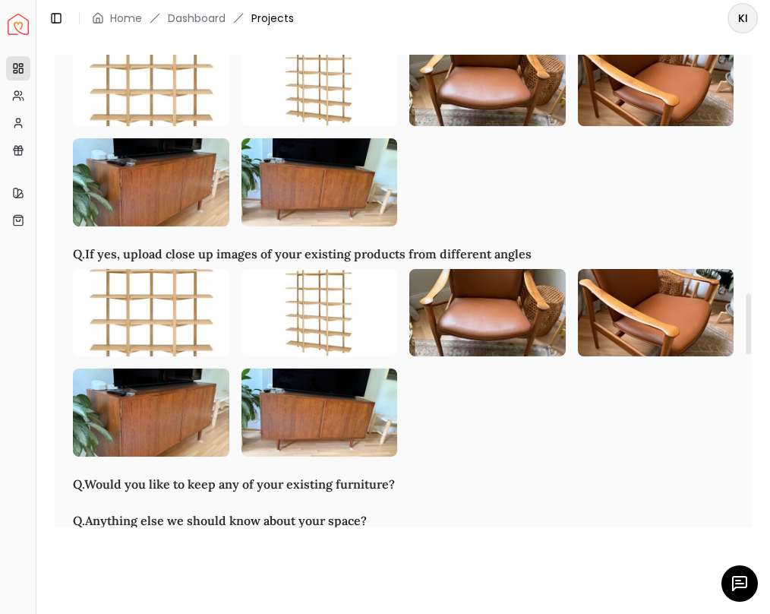
scroll to position [1845, 0]
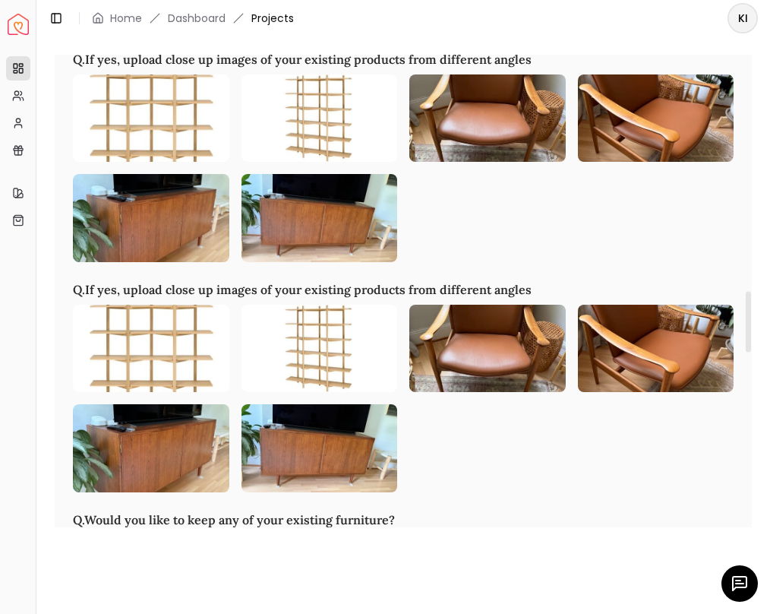
click at [308, 226] on img at bounding box center [320, 218] width 156 height 88
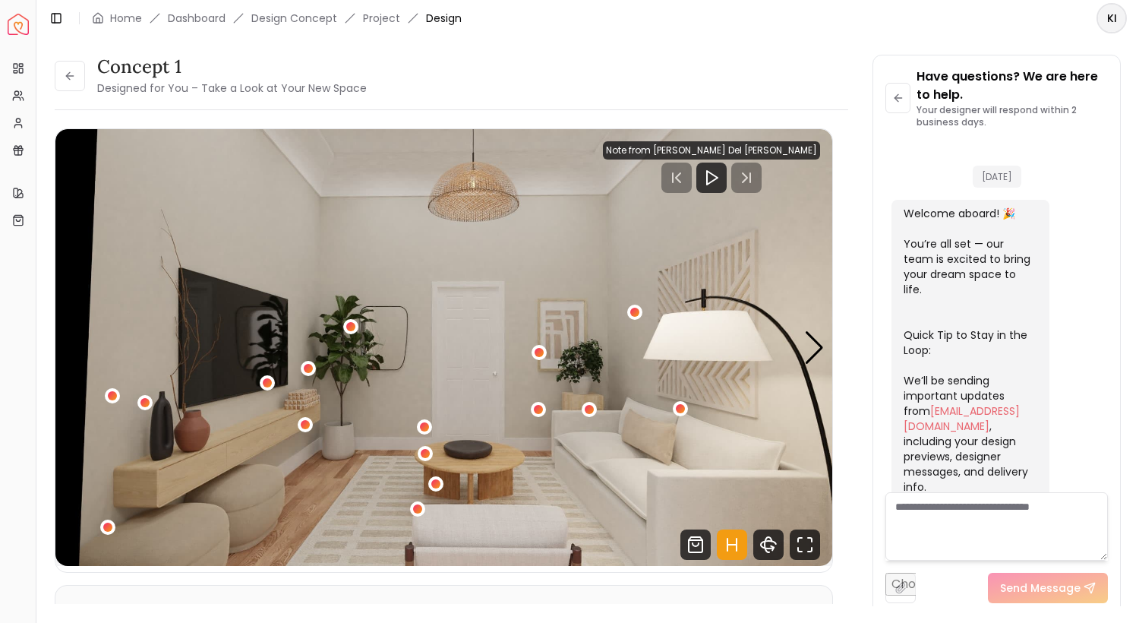
scroll to position [730, 0]
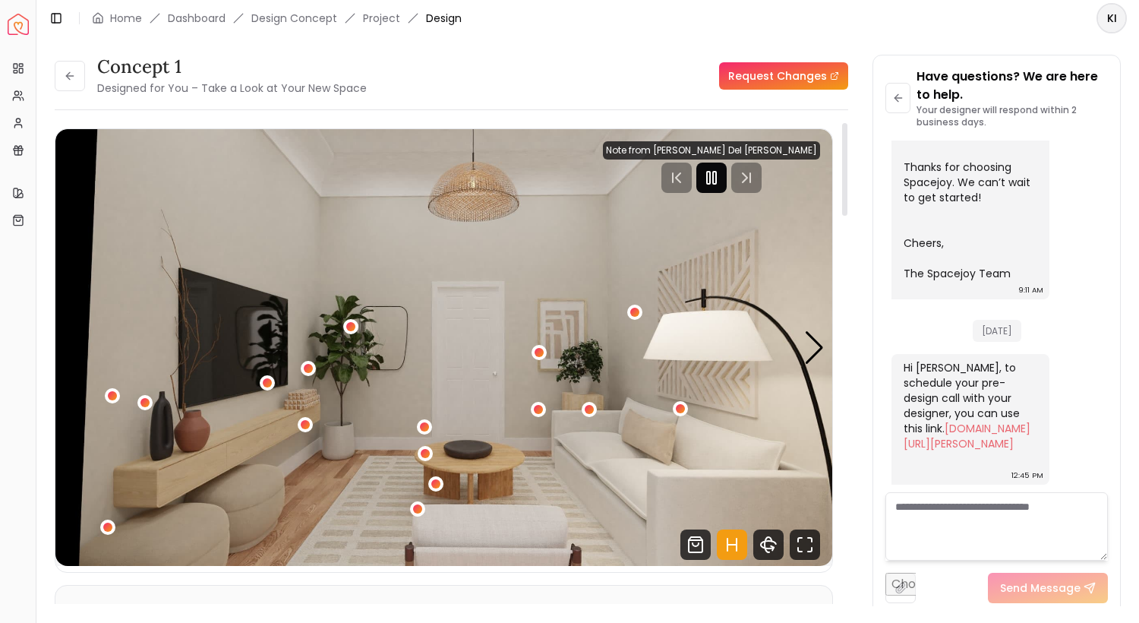
click at [716, 172] on rect "Pause" at bounding box center [714, 178] width 3 height 12
click at [807, 545] on icon "Fullscreen" at bounding box center [805, 544] width 30 height 30
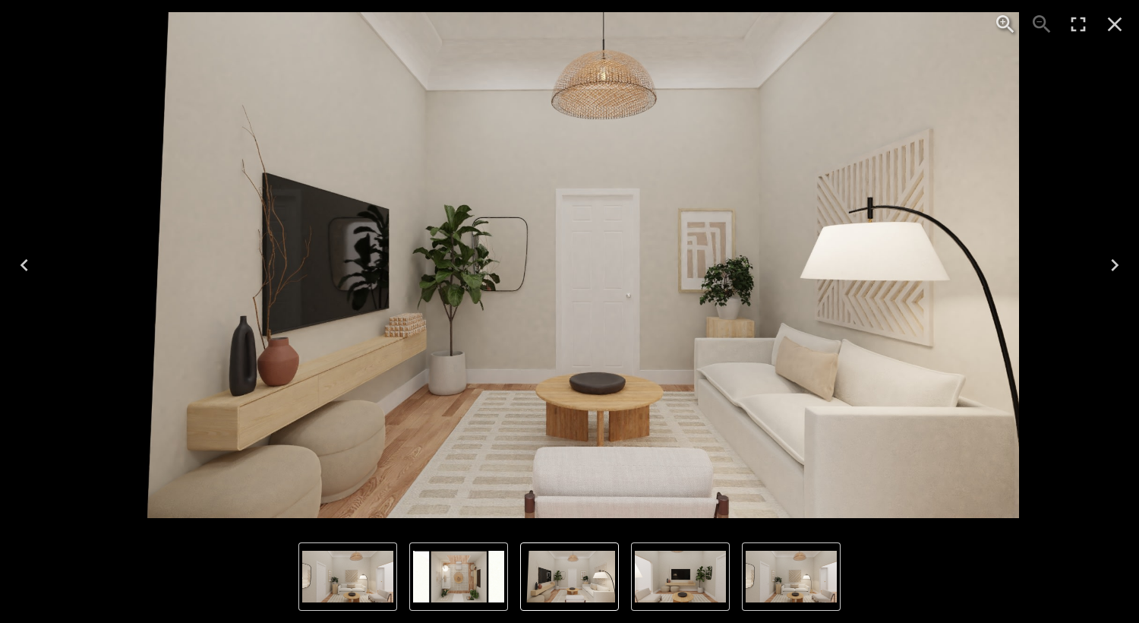
click at [1115, 33] on icon "Close" at bounding box center [1115, 24] width 24 height 24
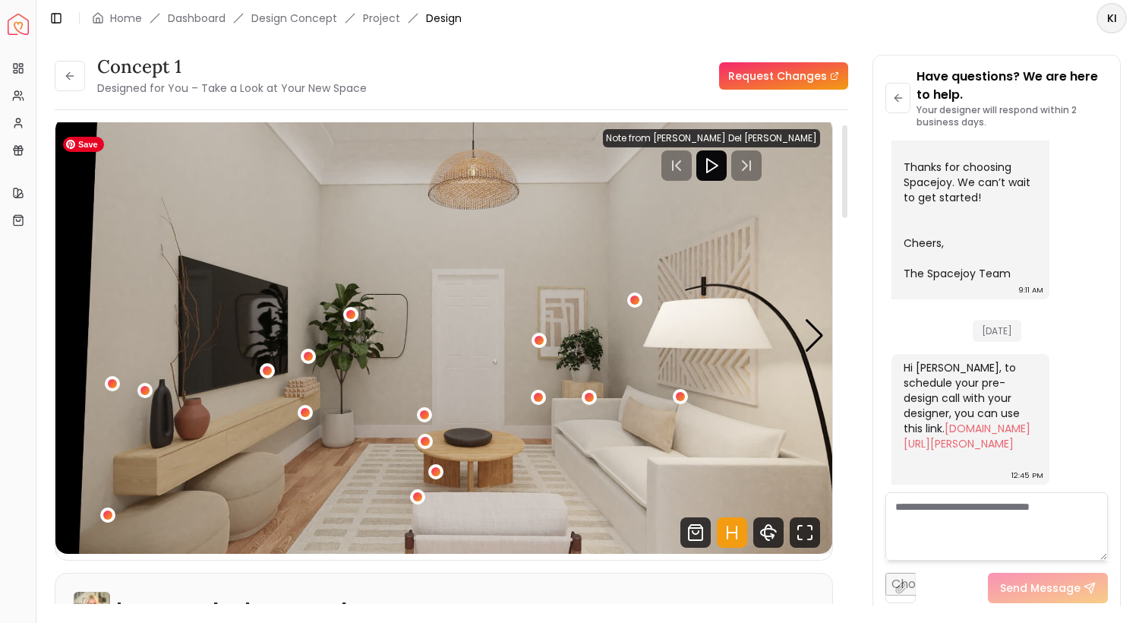
scroll to position [14, 0]
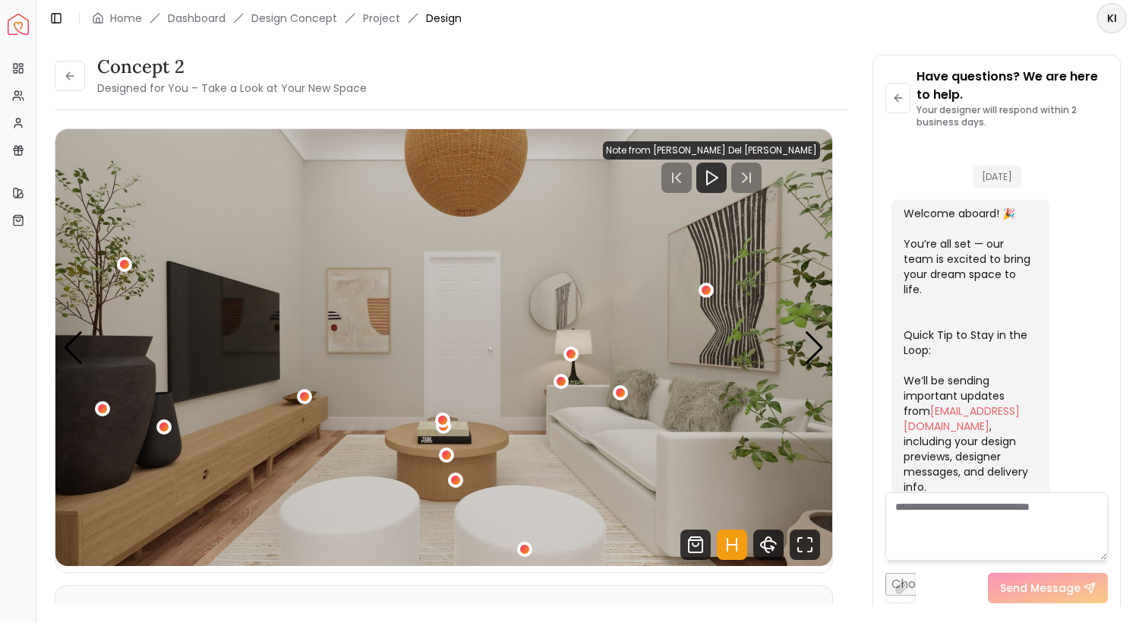
scroll to position [730, 0]
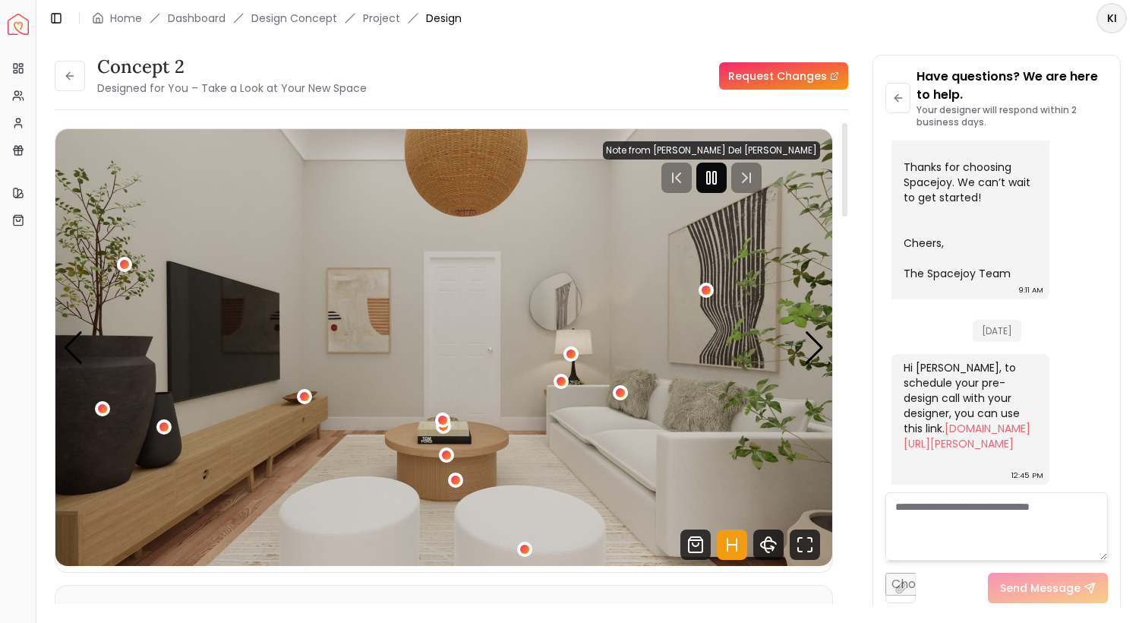
click at [721, 182] on icon "Pause" at bounding box center [712, 178] width 18 height 18
click at [807, 549] on icon "Fullscreen" at bounding box center [805, 544] width 30 height 30
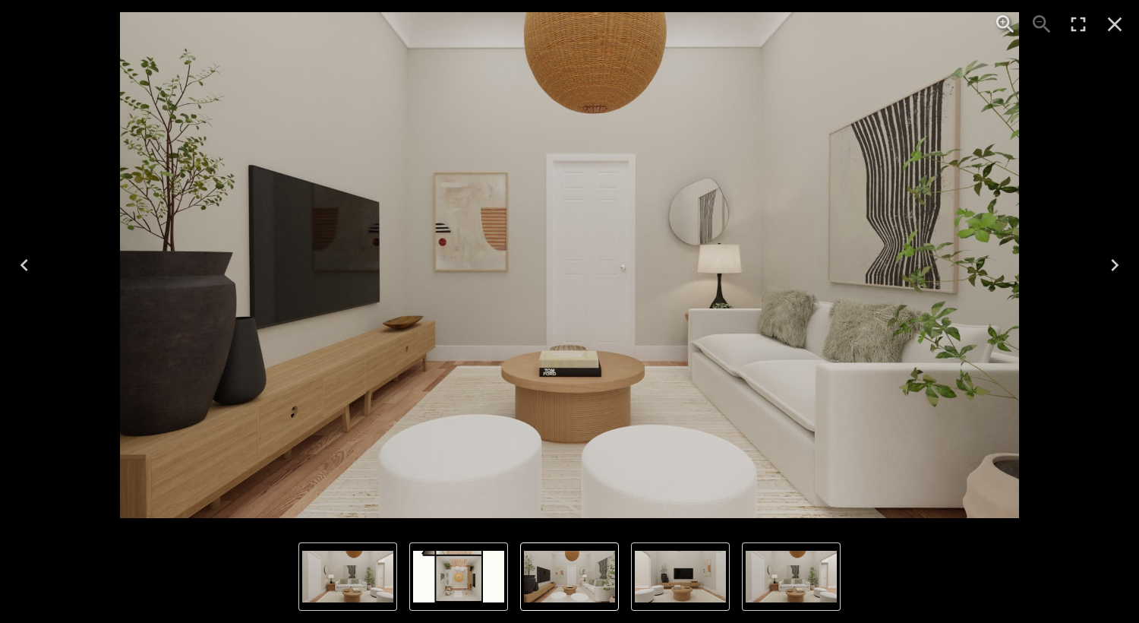
click at [1120, 24] on icon "Close" at bounding box center [1115, 24] width 24 height 24
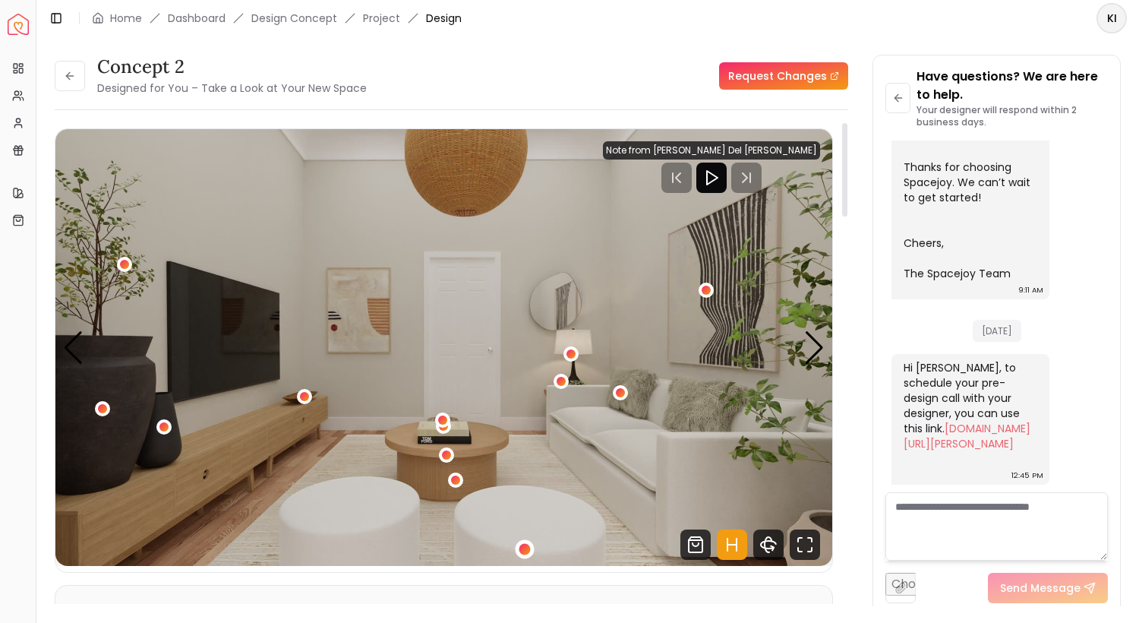
click at [525, 550] on div "1 / 4" at bounding box center [524, 548] width 11 height 11
click at [74, 344] on div "Previous slide" at bounding box center [73, 347] width 21 height 33
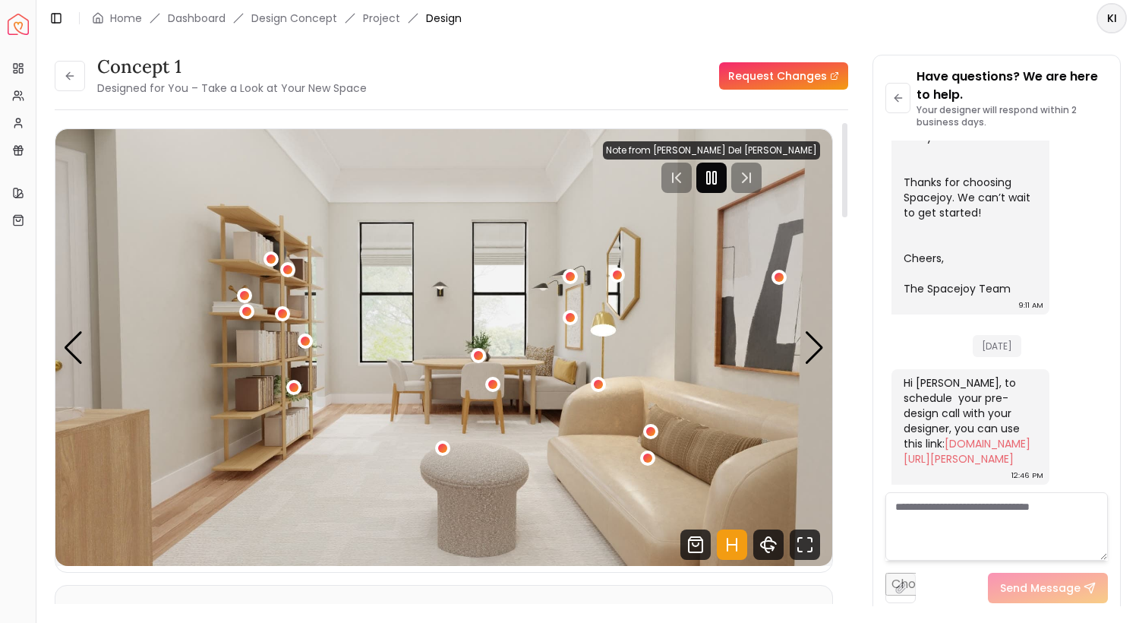
click at [716, 173] on rect "Pause" at bounding box center [714, 178] width 3 height 12
click at [800, 538] on icon "Fullscreen" at bounding box center [800, 540] width 4 height 4
click at [71, 79] on icon at bounding box center [70, 76] width 12 height 12
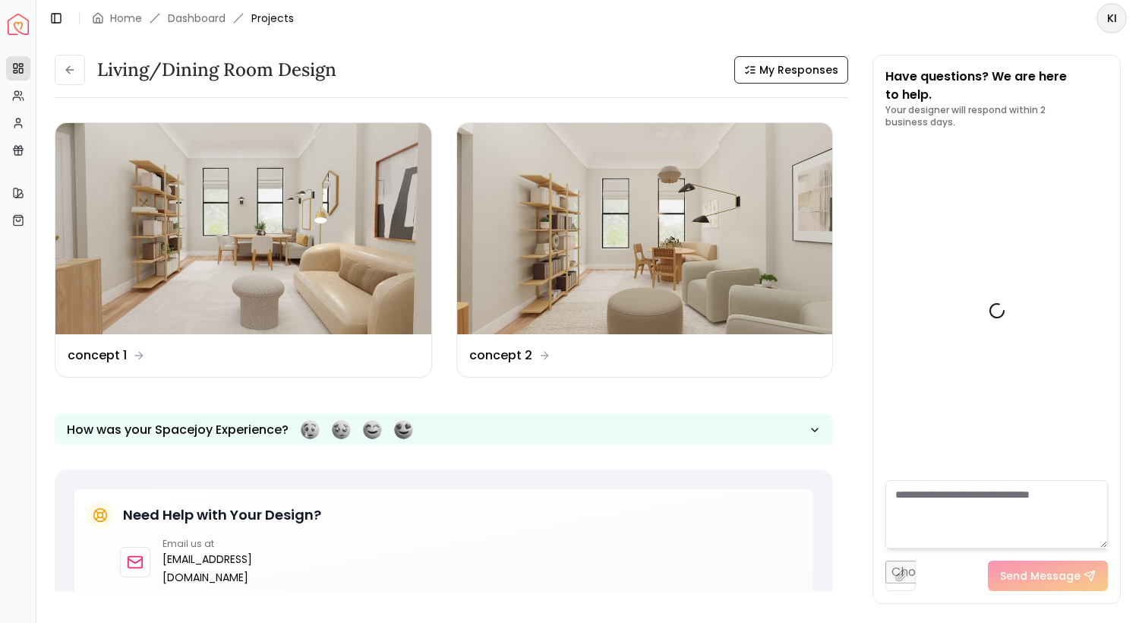
scroll to position [727, 0]
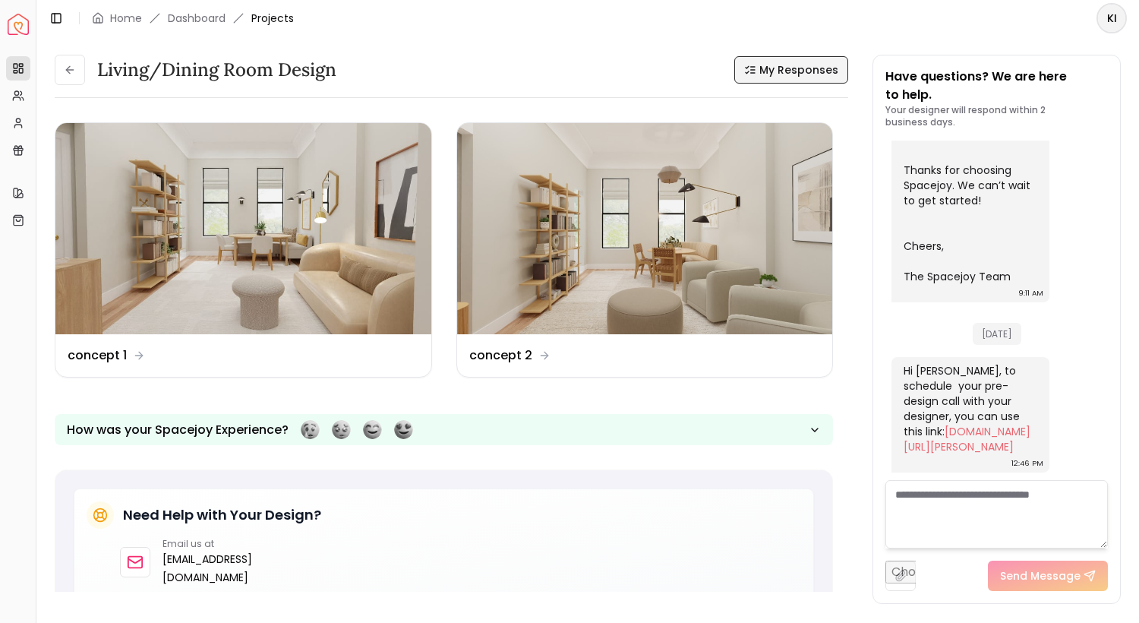
click at [802, 74] on span "My Responses" at bounding box center [799, 69] width 79 height 15
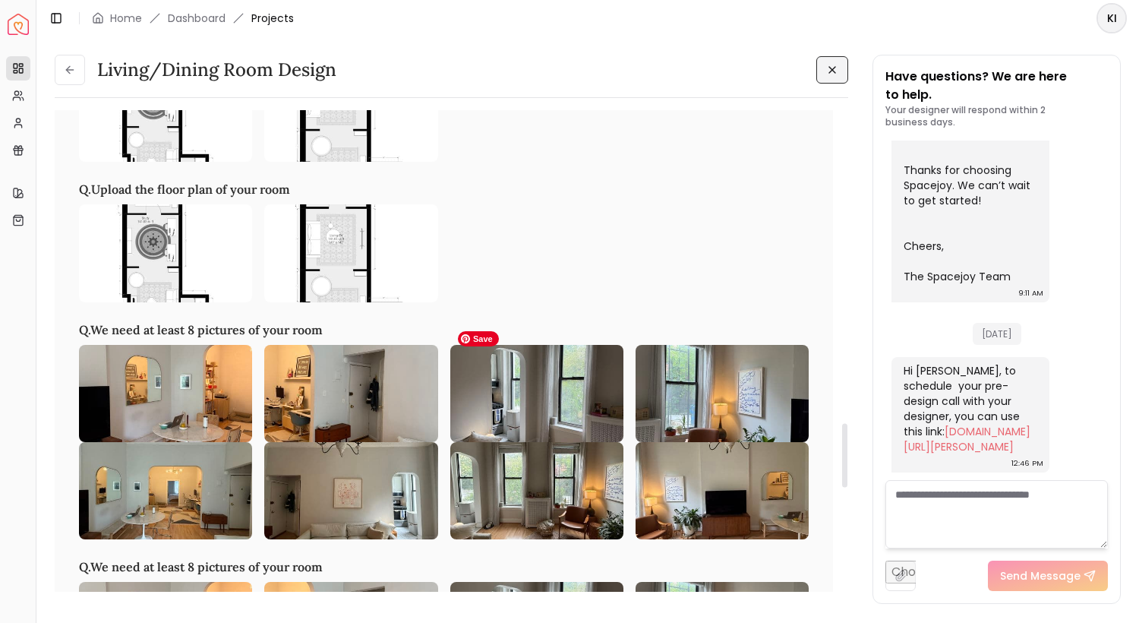
scroll to position [2287, 0]
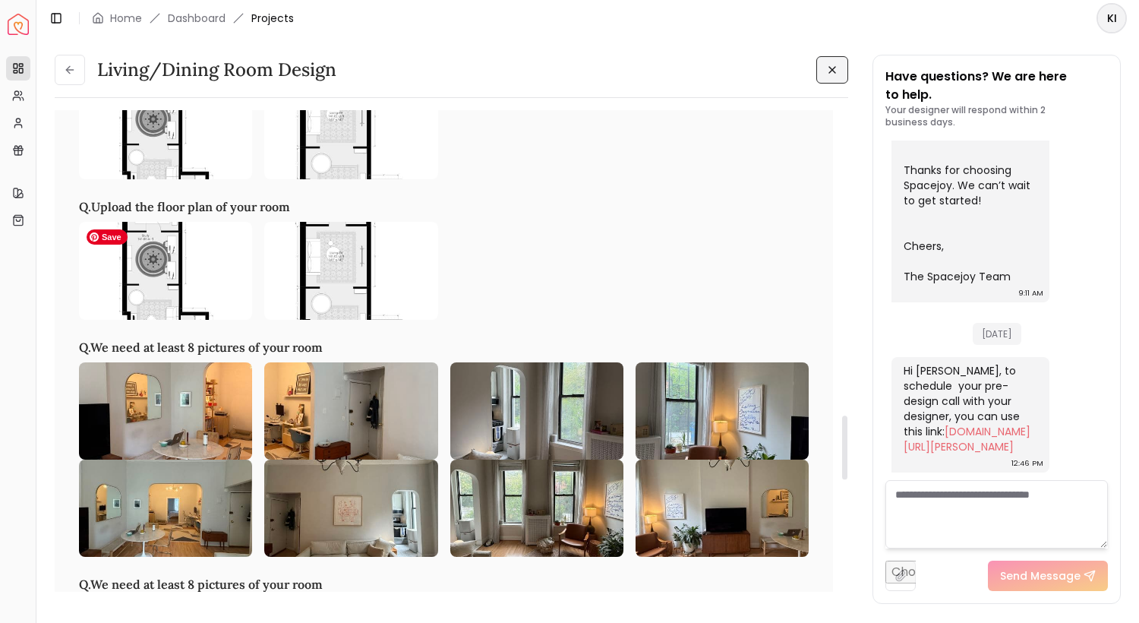
click at [178, 306] on img at bounding box center [165, 270] width 173 height 97
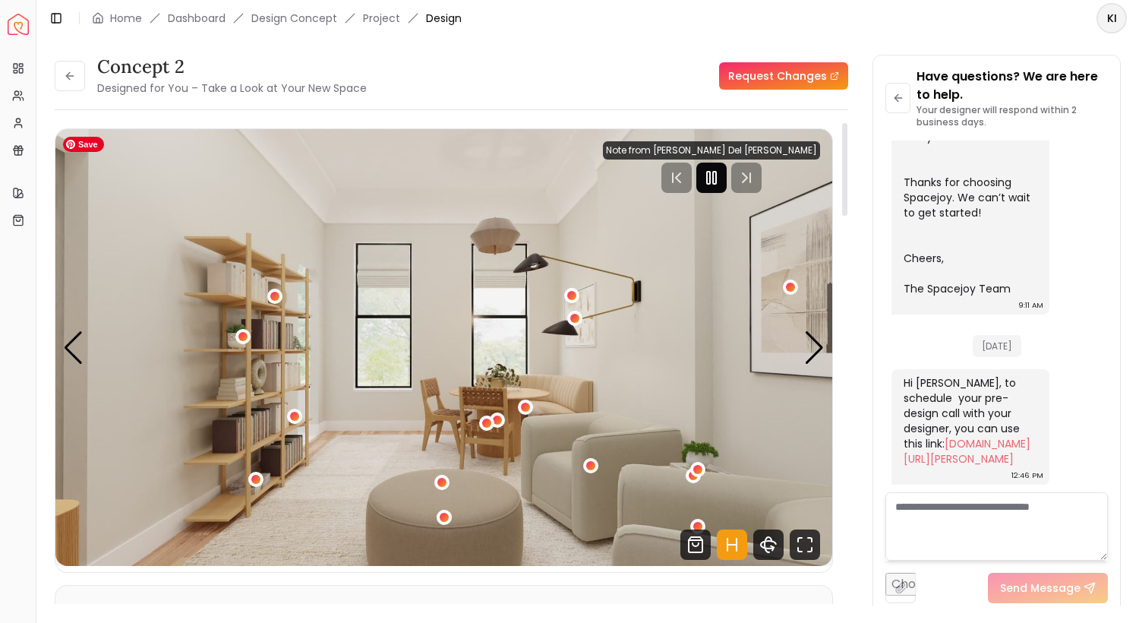
click at [721, 175] on icon "Pause" at bounding box center [712, 178] width 18 height 18
click at [811, 534] on icon "Fullscreen" at bounding box center [805, 544] width 30 height 30
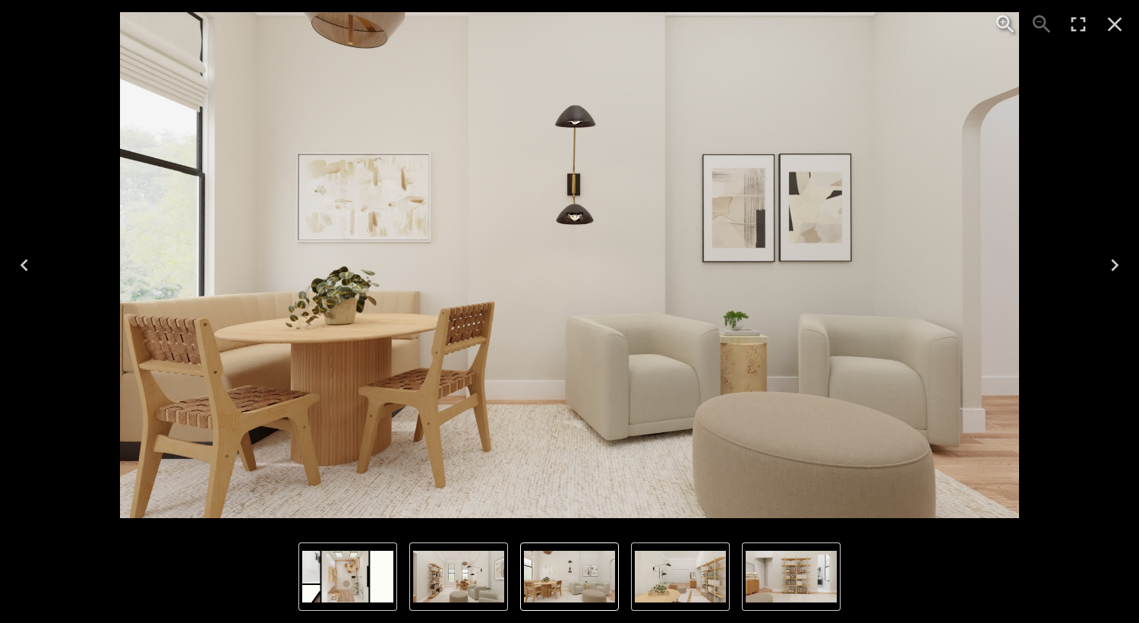
click at [1119, 17] on icon "Close" at bounding box center [1115, 24] width 24 height 24
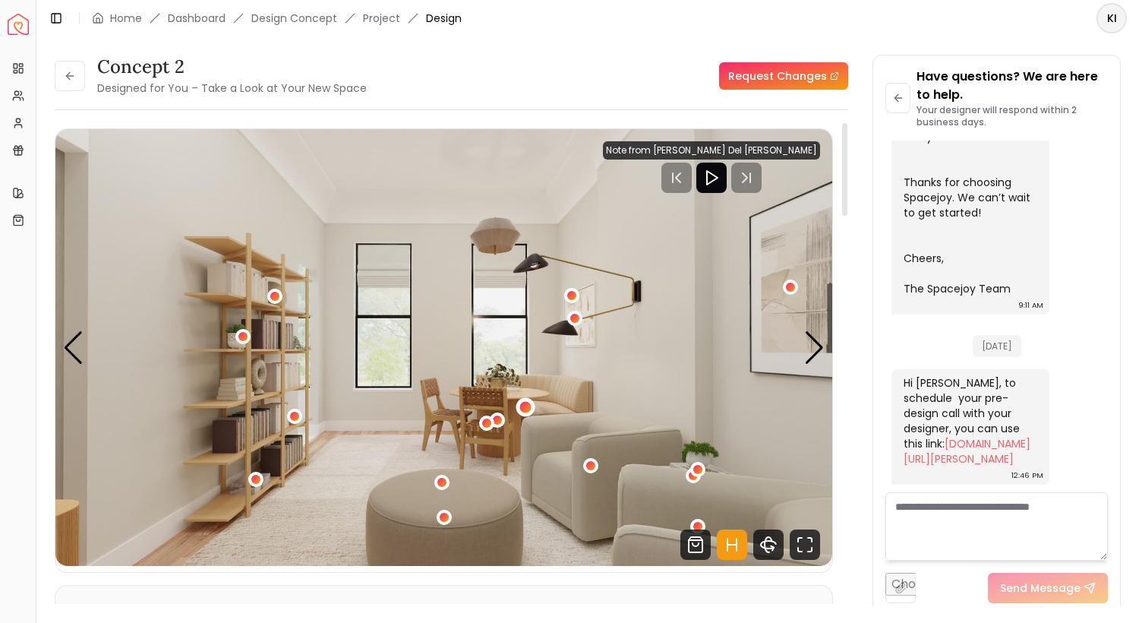
click at [521, 414] on div "1 / 5" at bounding box center [525, 407] width 19 height 19
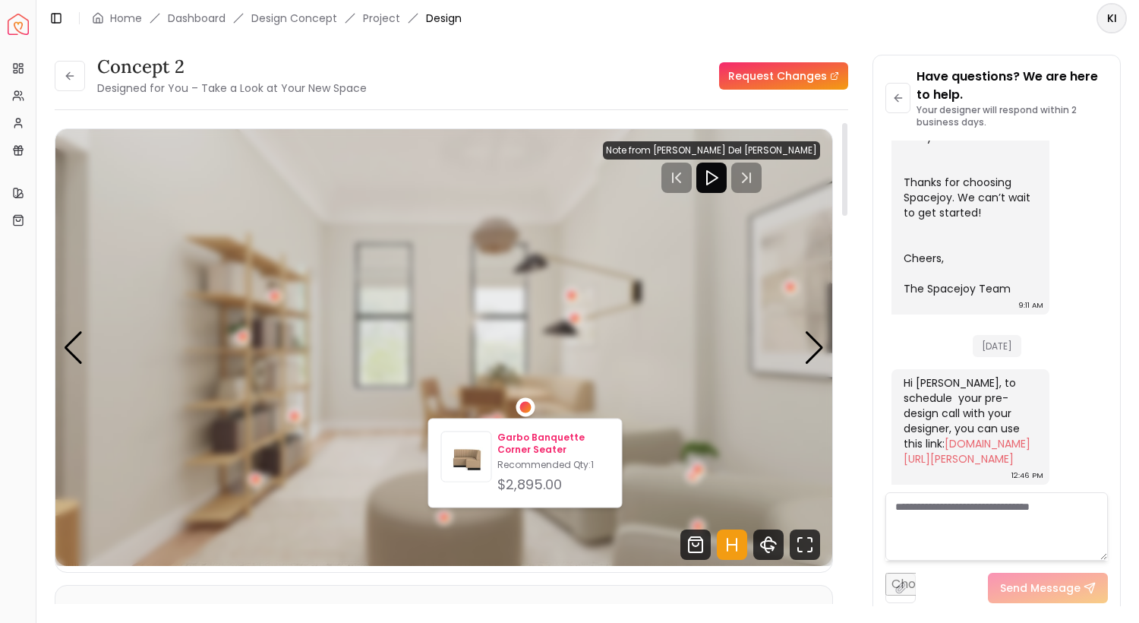
click at [518, 438] on p "Garbo Banquette Corner Seater" at bounding box center [554, 443] width 112 height 24
click at [558, 348] on img "1 / 5" at bounding box center [443, 347] width 777 height 437
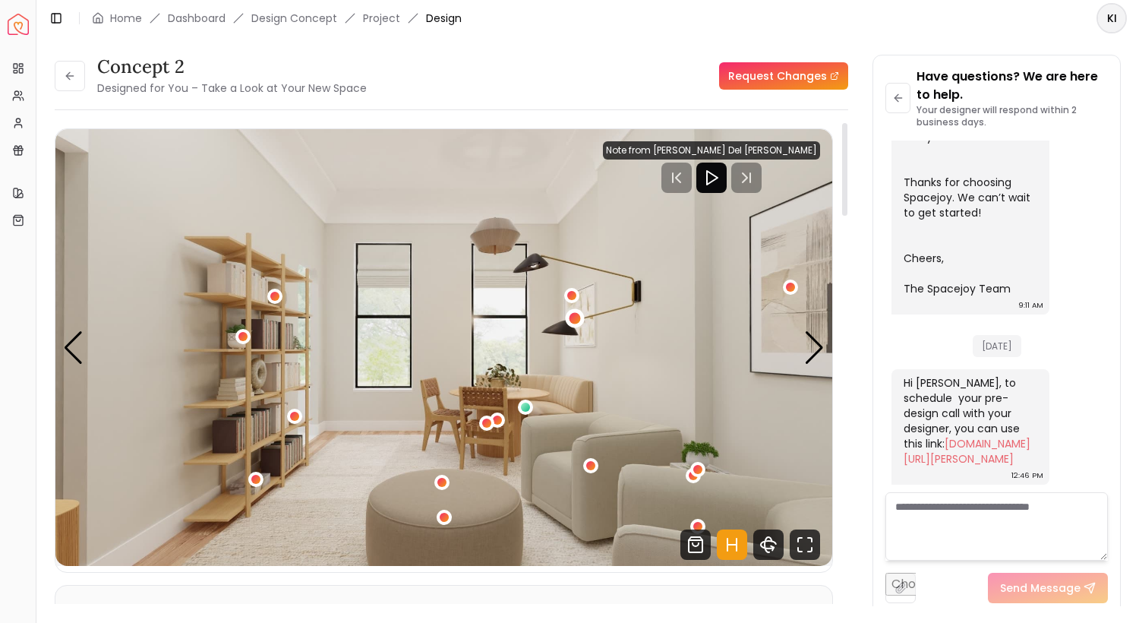
click at [573, 321] on div "1 / 5" at bounding box center [574, 317] width 11 height 11
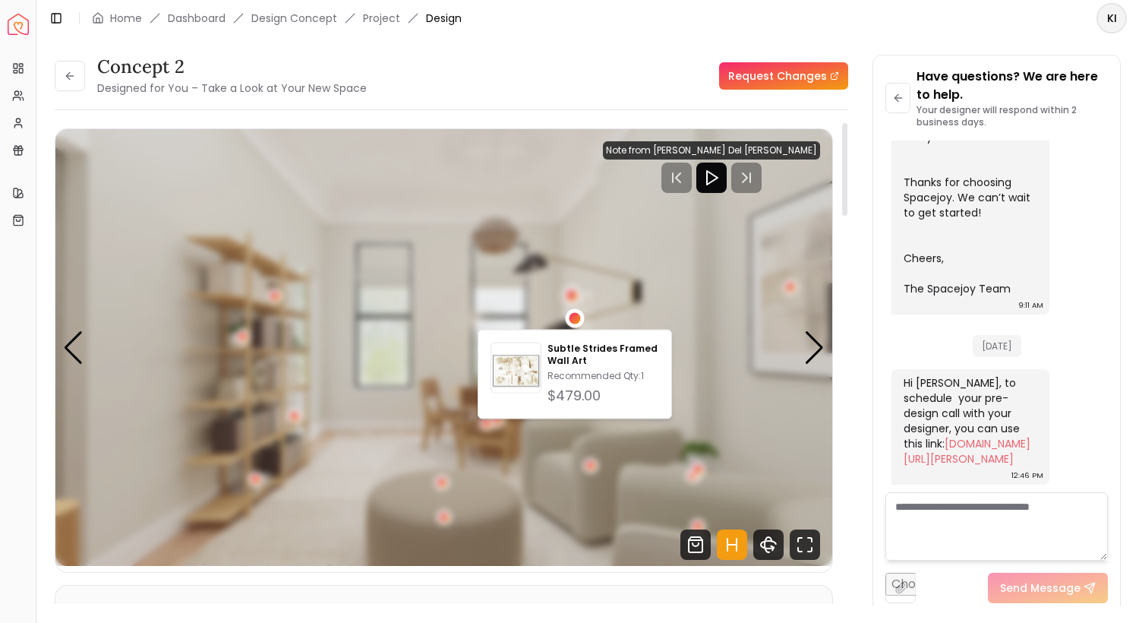
click at [571, 294] on div "1 / 5" at bounding box center [572, 294] width 11 height 11
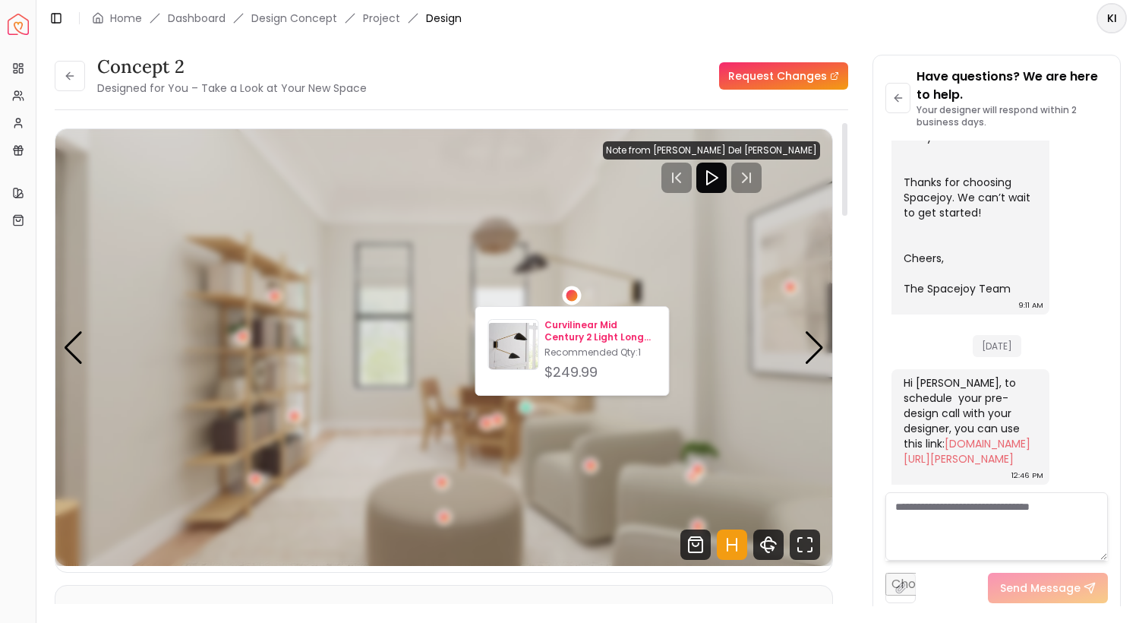
click at [590, 346] on p "Recommended Qty: 1" at bounding box center [601, 352] width 112 height 12
click at [662, 32] on header "Toggle Sidebar Home Dashboard Design Concept Project Design KI" at bounding box center [587, 18] width 1103 height 36
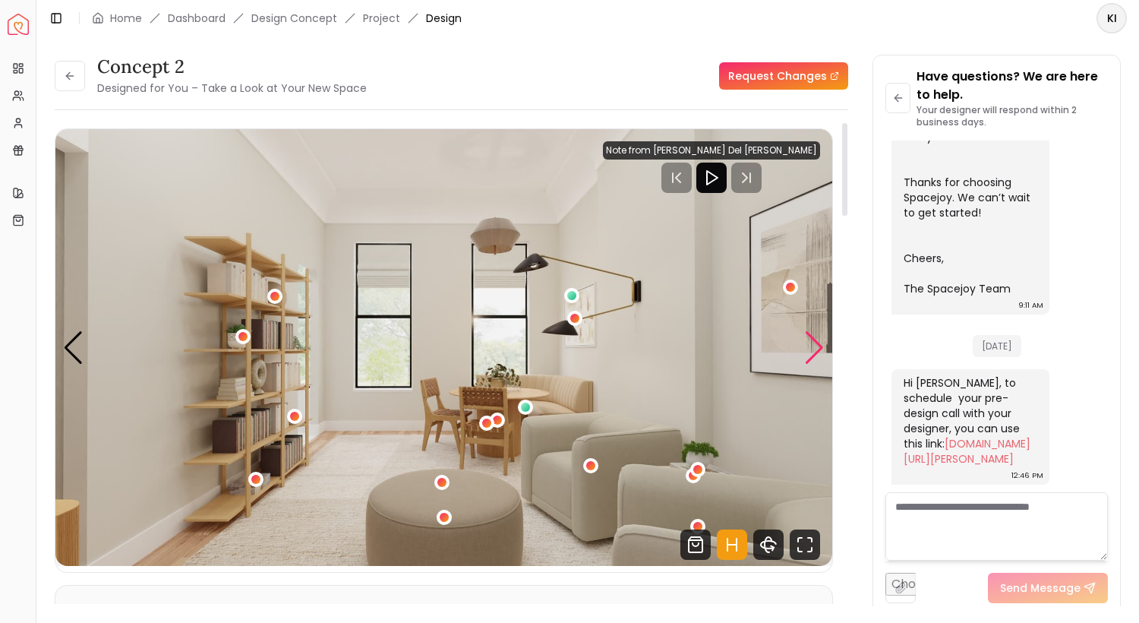
click at [813, 346] on div "Next slide" at bounding box center [814, 347] width 21 height 33
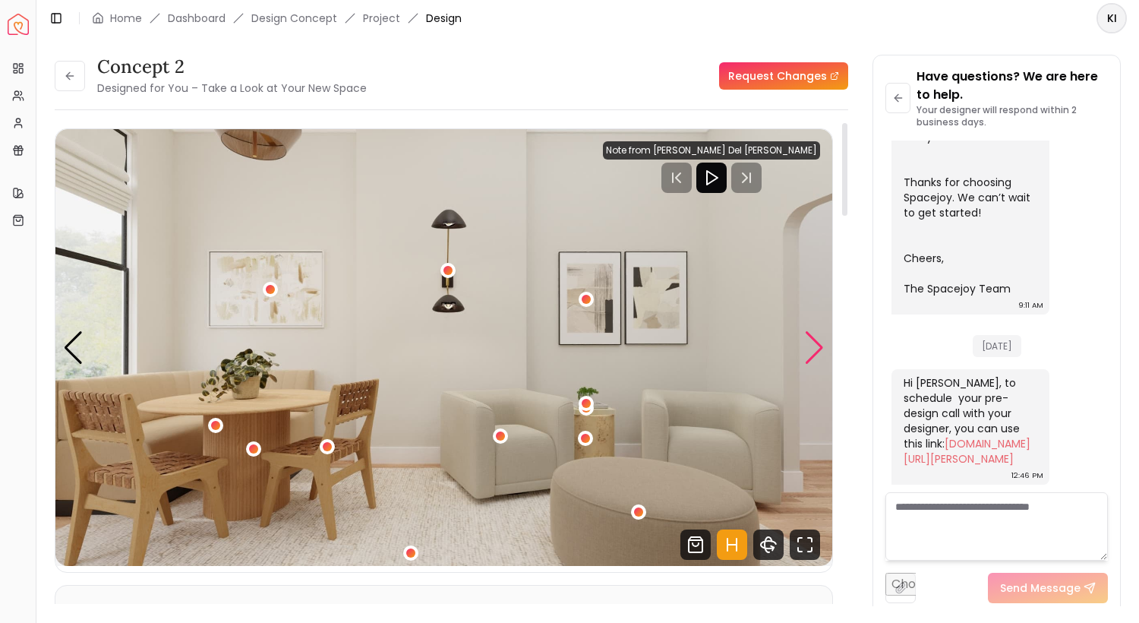
click at [813, 346] on div "Next slide" at bounding box center [814, 347] width 21 height 33
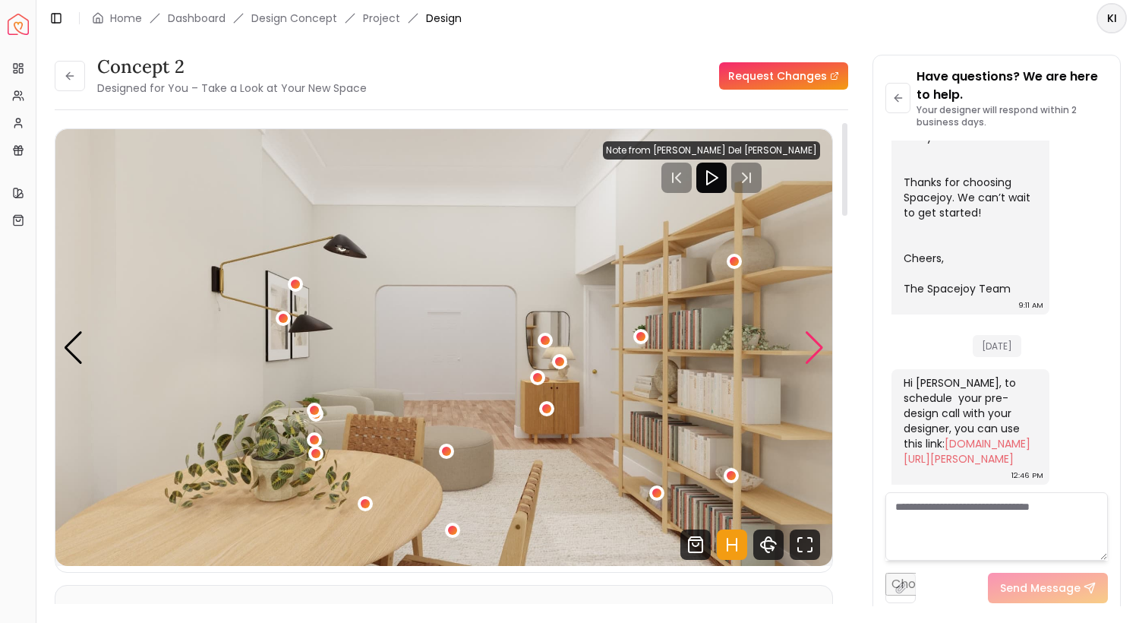
click at [813, 346] on div "Next slide" at bounding box center [814, 347] width 21 height 33
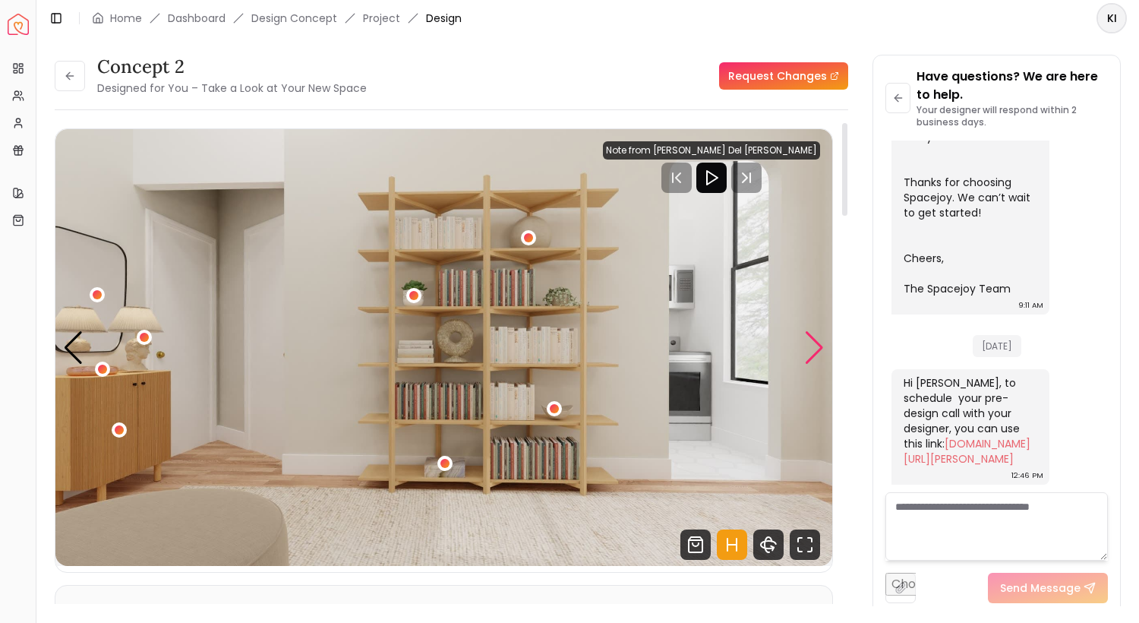
click at [813, 346] on div "Next slide" at bounding box center [814, 347] width 21 height 33
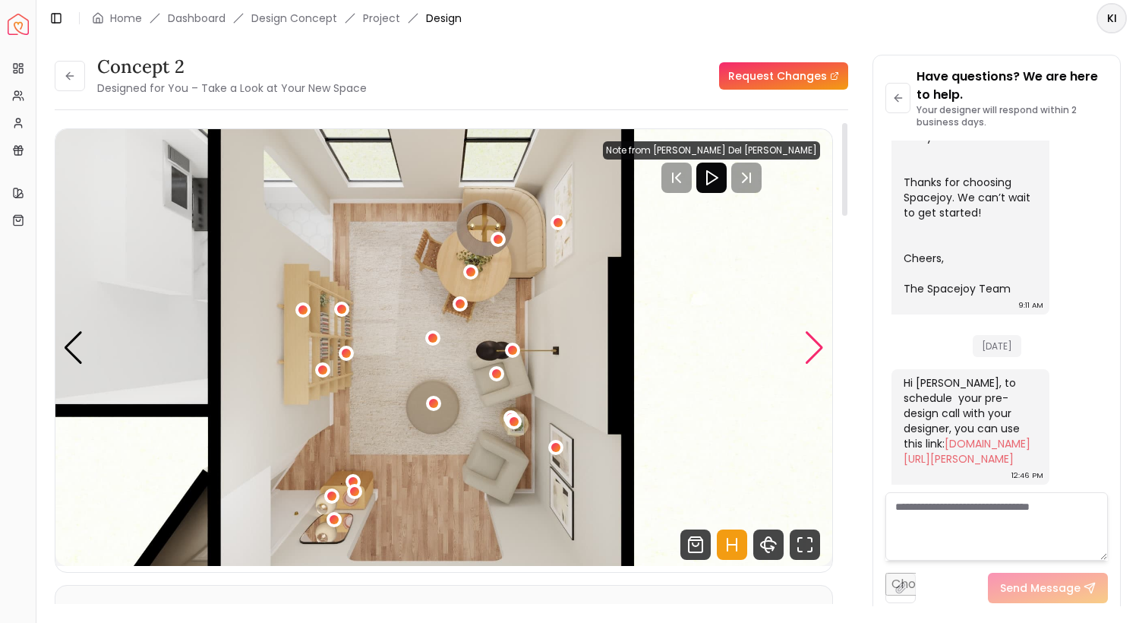
click at [813, 346] on div "Next slide" at bounding box center [814, 347] width 21 height 33
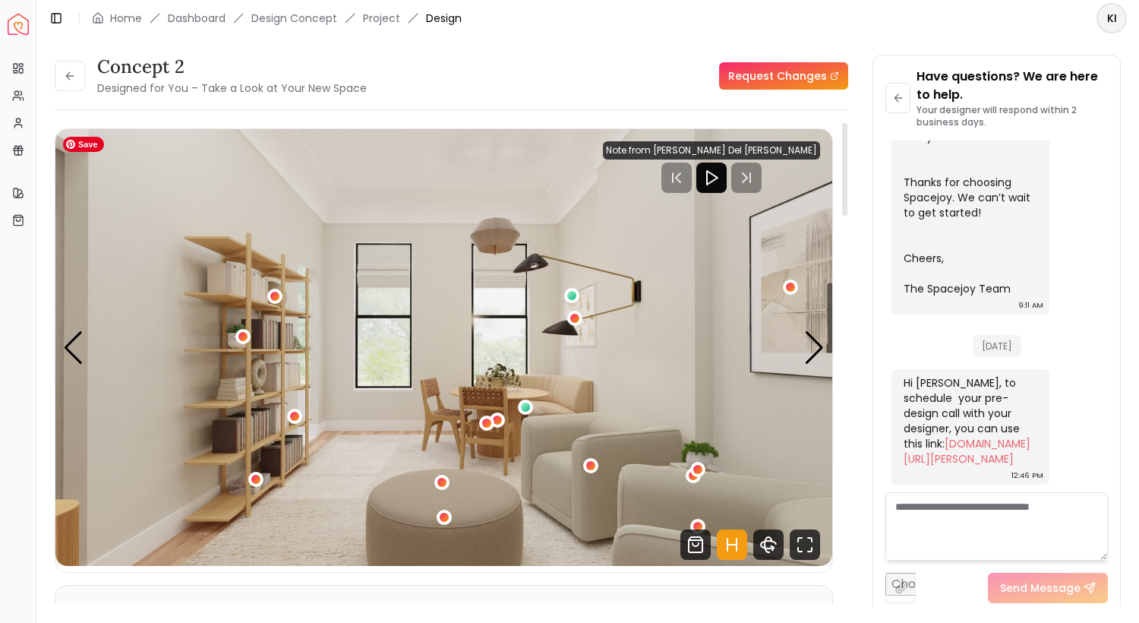
click at [802, 359] on img "1 / 5" at bounding box center [443, 347] width 777 height 437
click at [818, 352] on div "Next slide" at bounding box center [814, 347] width 21 height 33
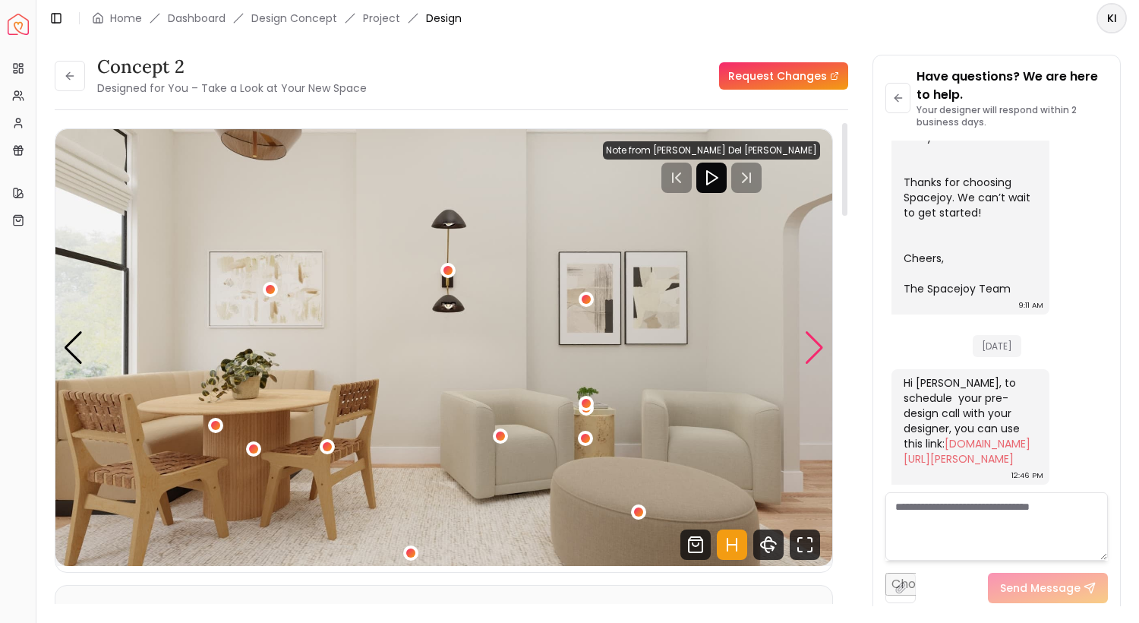
click at [818, 352] on div "Next slide" at bounding box center [814, 347] width 21 height 33
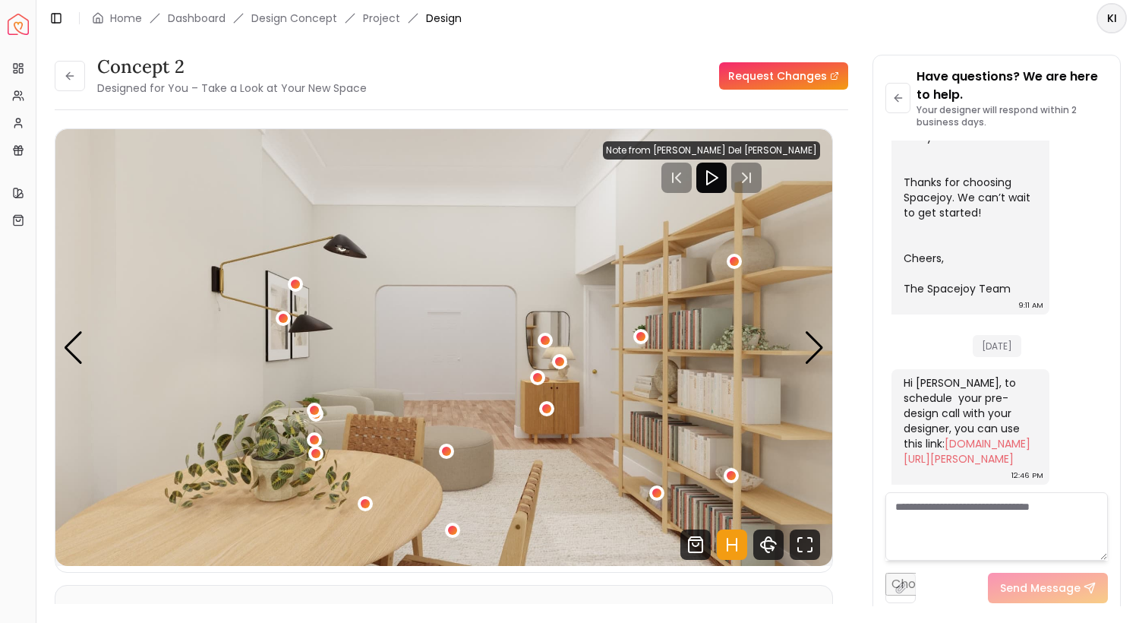
click at [87, 83] on div "concept 2 Designed for You – Take a Look at Your New Space" at bounding box center [211, 76] width 312 height 43
click at [65, 77] on icon at bounding box center [70, 76] width 12 height 12
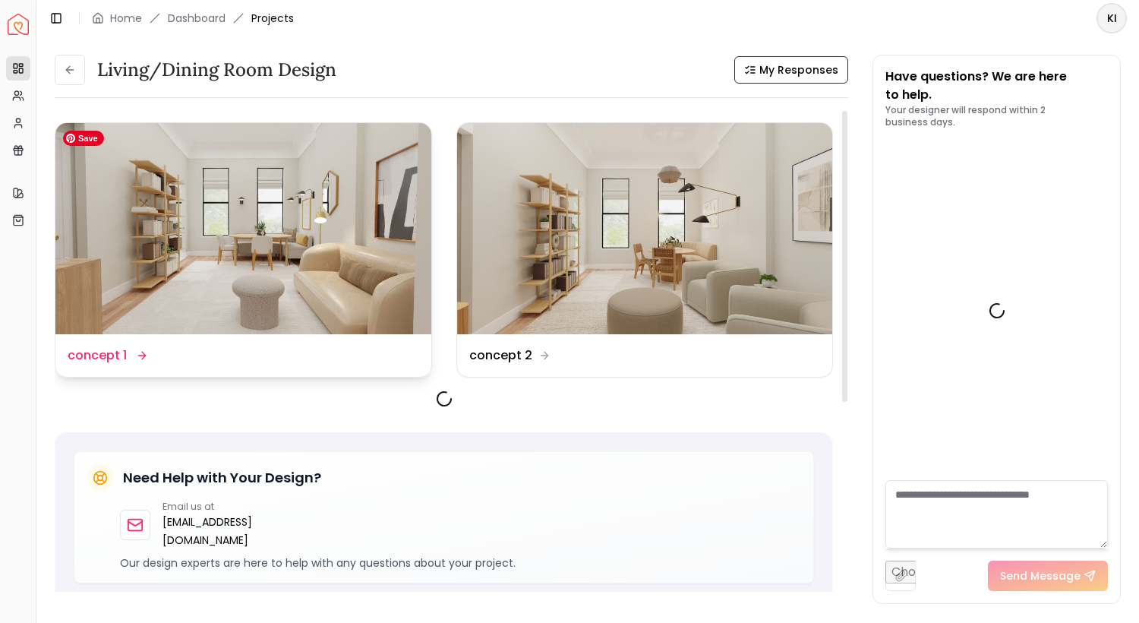
scroll to position [727, 0]
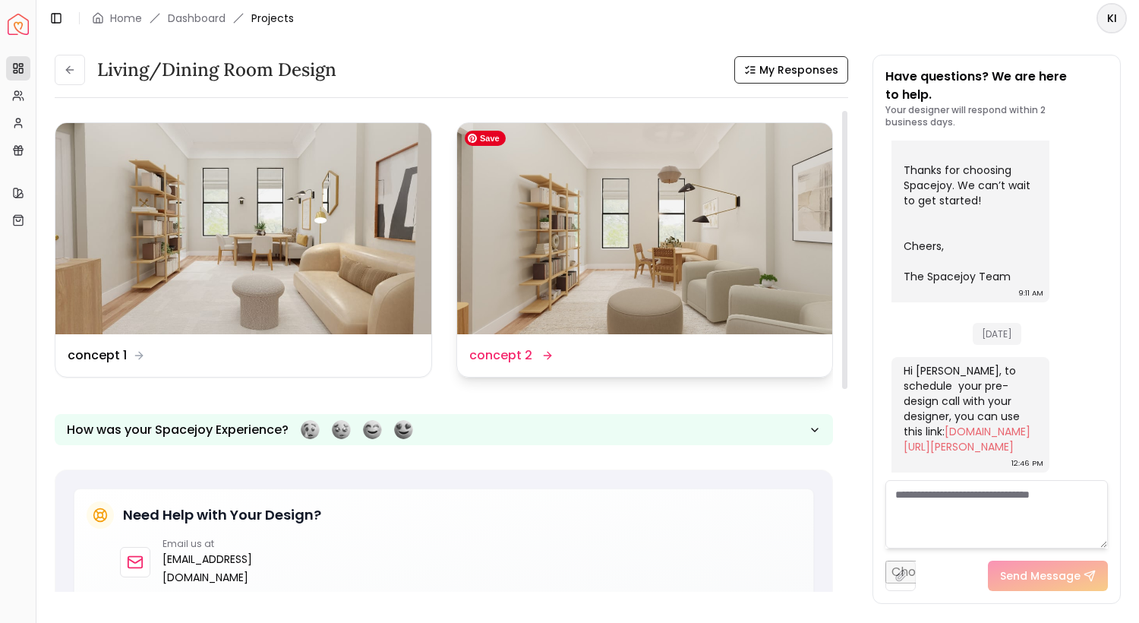
click at [698, 225] on img at bounding box center [645, 228] width 376 height 211
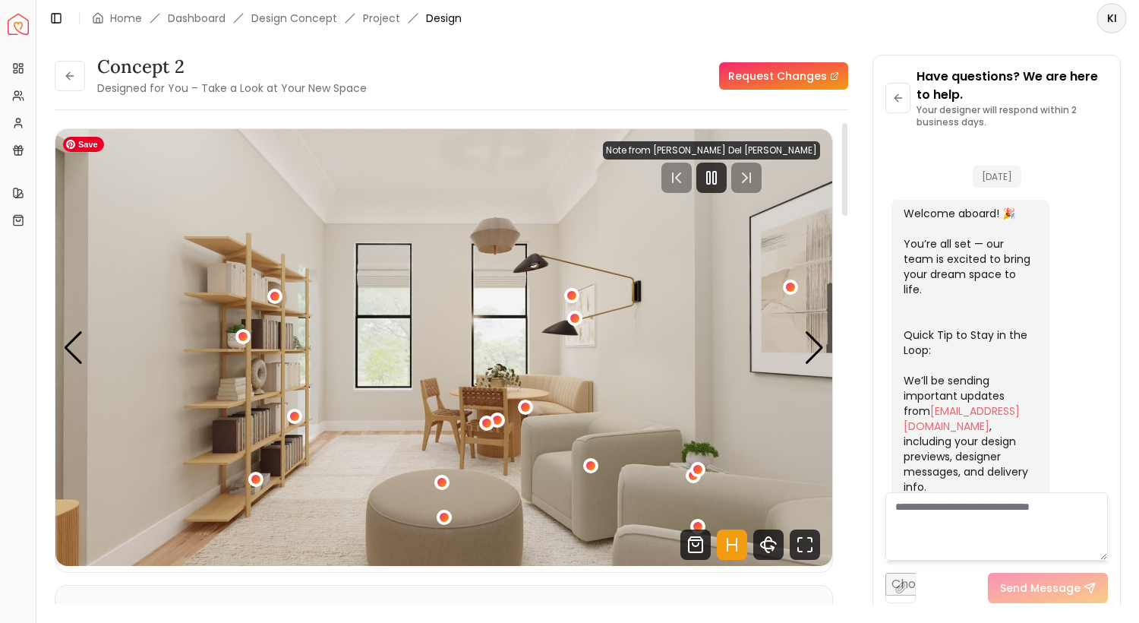
scroll to position [715, 0]
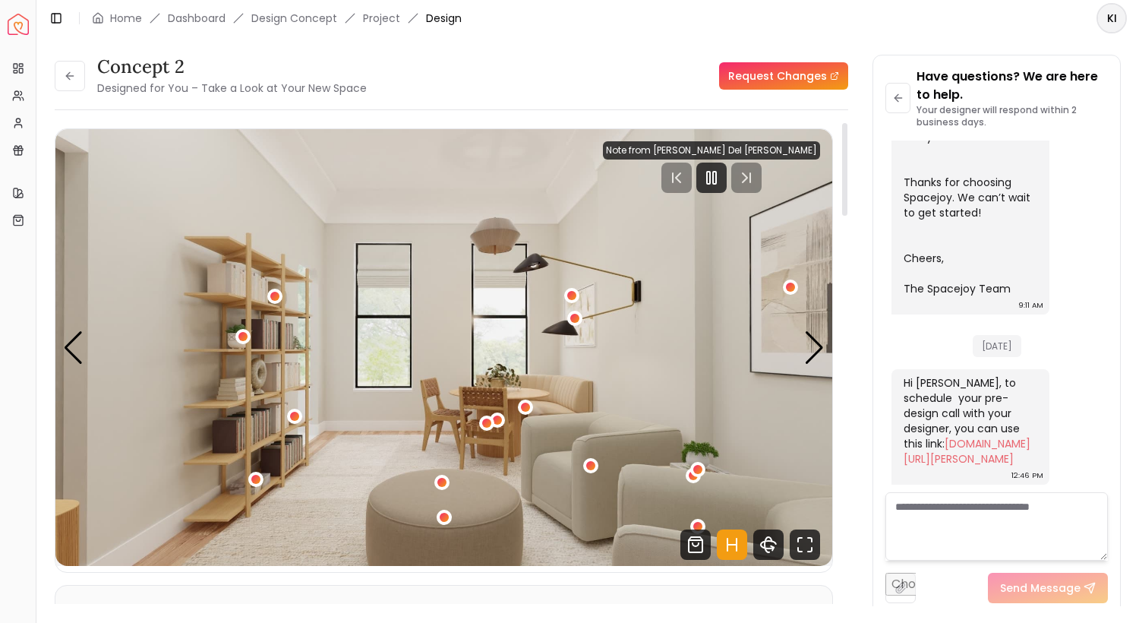
click at [719, 190] on div at bounding box center [711, 178] width 217 height 30
click at [716, 180] on rect "Pause" at bounding box center [714, 178] width 3 height 12
click at [815, 346] on div "Next slide" at bounding box center [814, 347] width 21 height 33
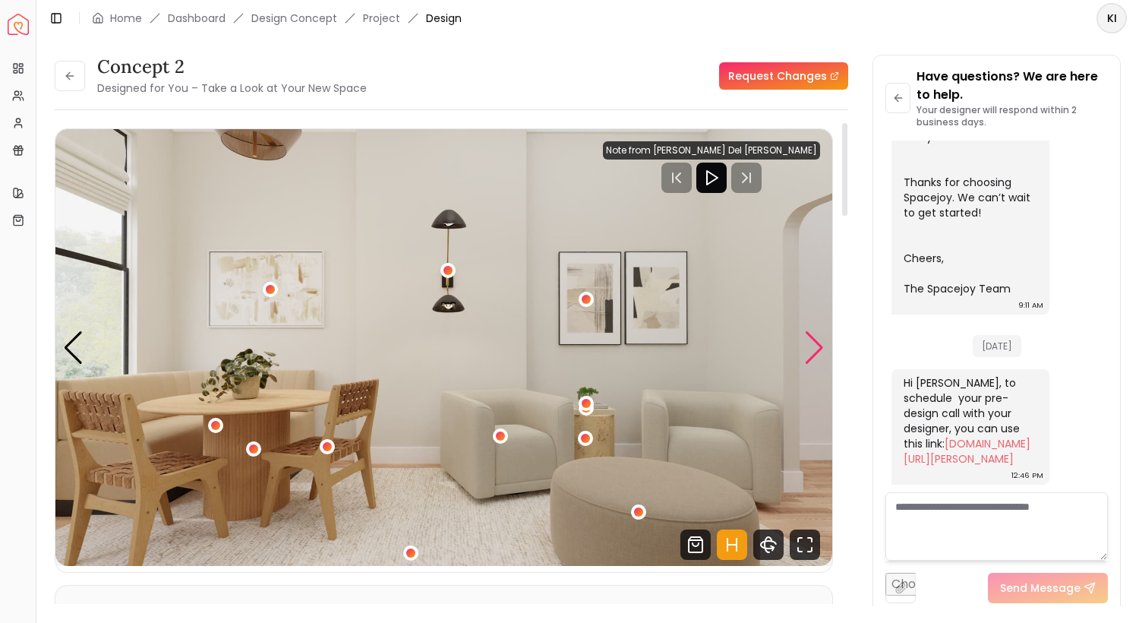
click at [815, 346] on div "Next slide" at bounding box center [814, 347] width 21 height 33
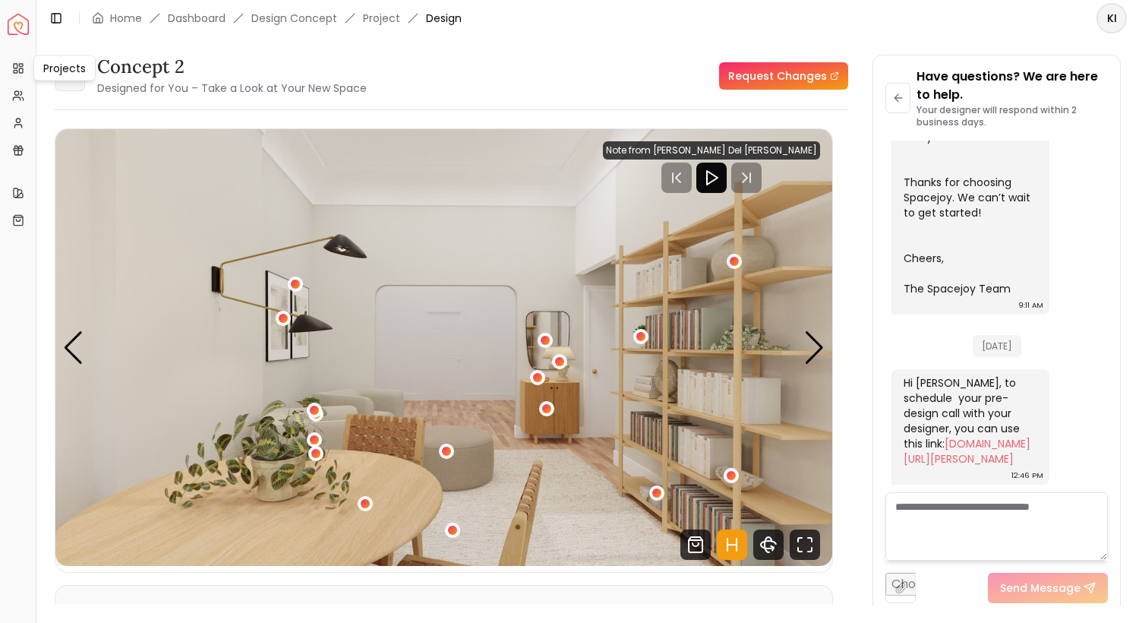
click at [74, 87] on button at bounding box center [70, 76] width 30 height 30
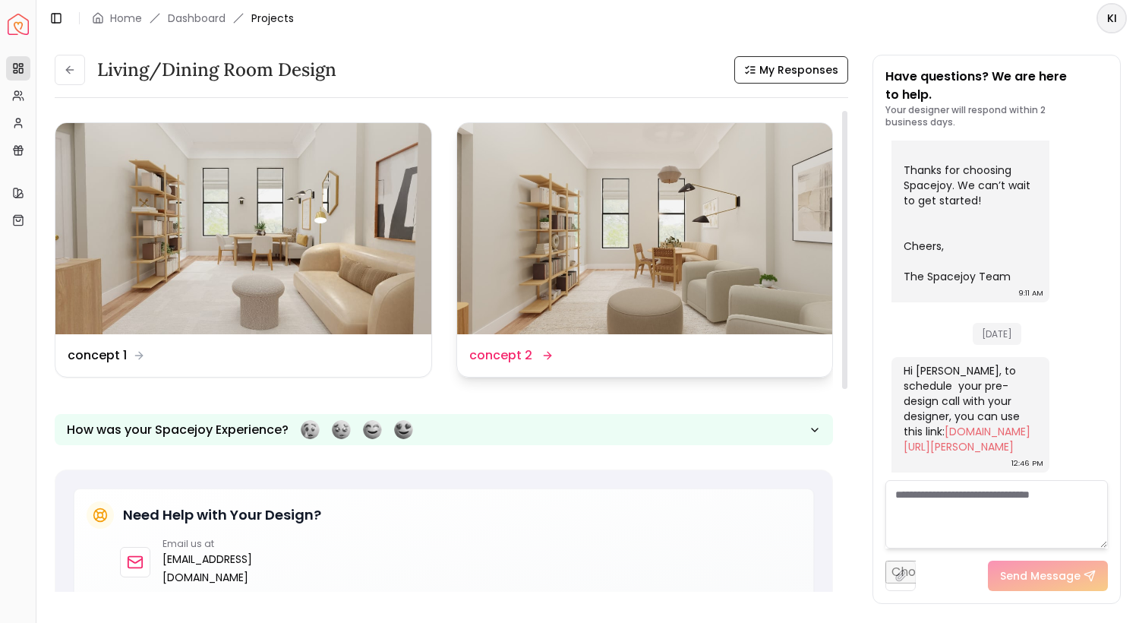
click at [636, 337] on div "Design Name concept 2" at bounding box center [645, 355] width 376 height 43
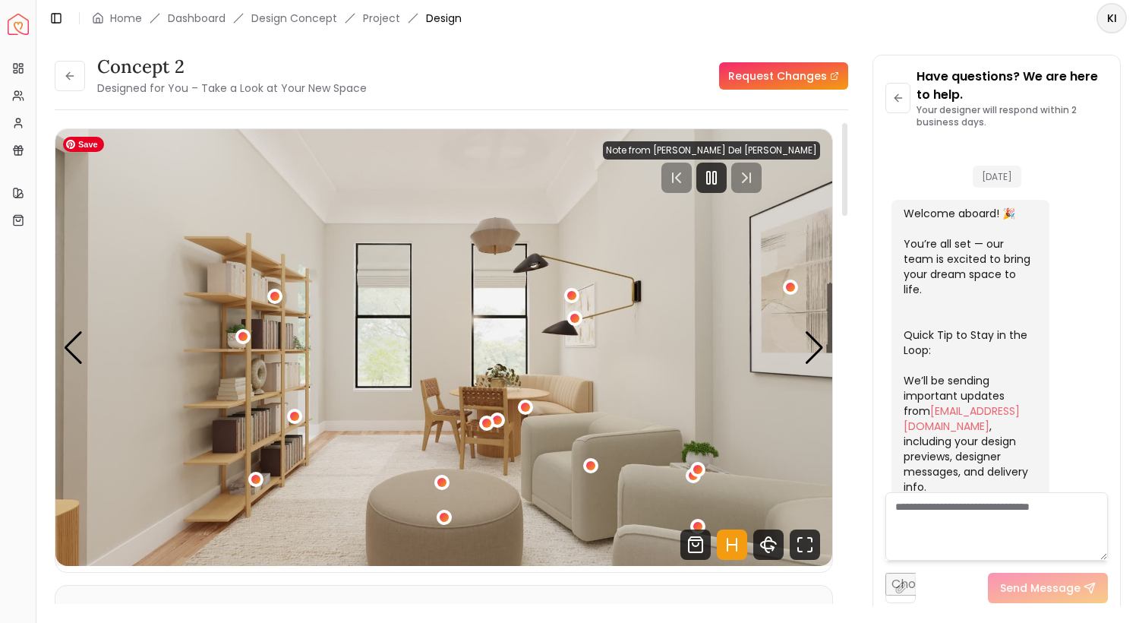
scroll to position [715, 0]
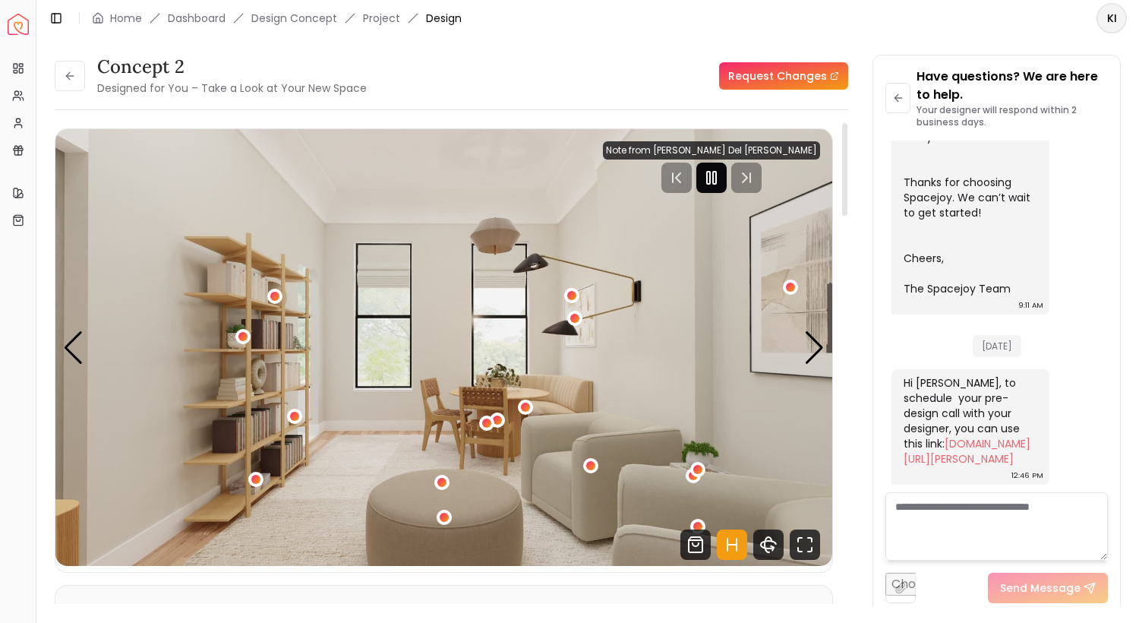
click at [721, 172] on icon "Pause" at bounding box center [712, 178] width 18 height 18
click at [765, 72] on link "Request Changes" at bounding box center [783, 75] width 129 height 27
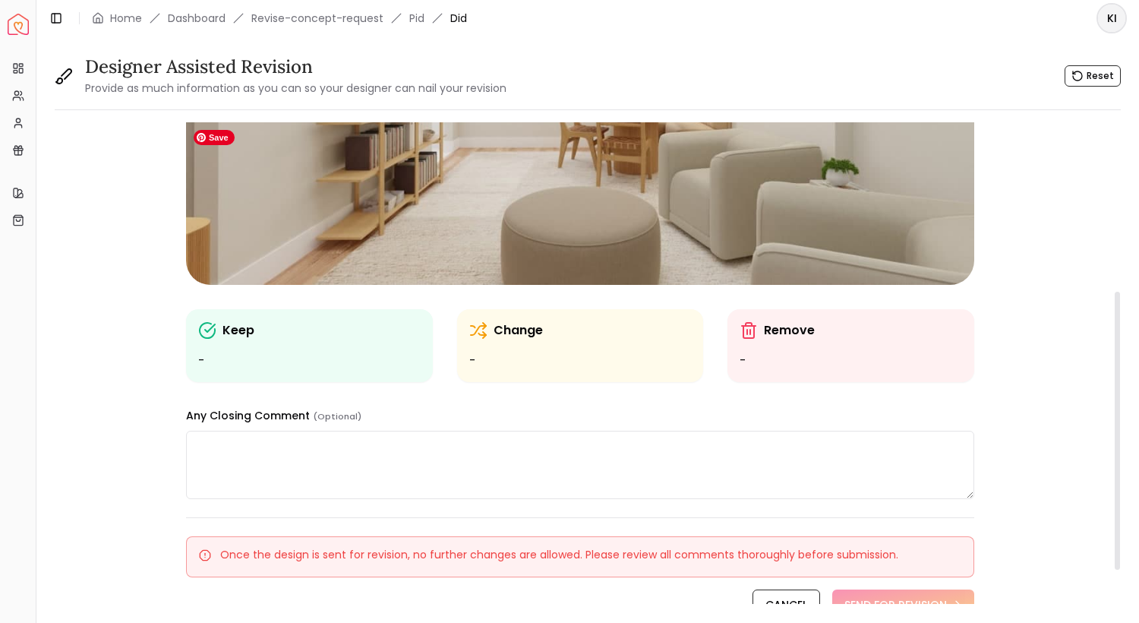
scroll to position [292, 0]
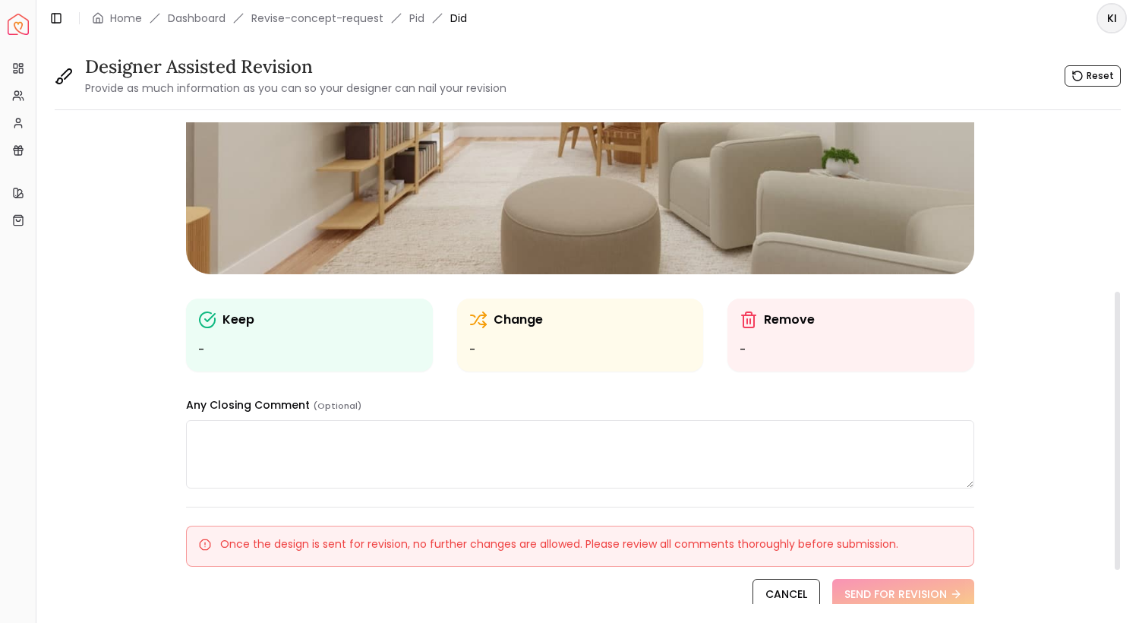
click at [589, 440] on textarea at bounding box center [580, 454] width 788 height 68
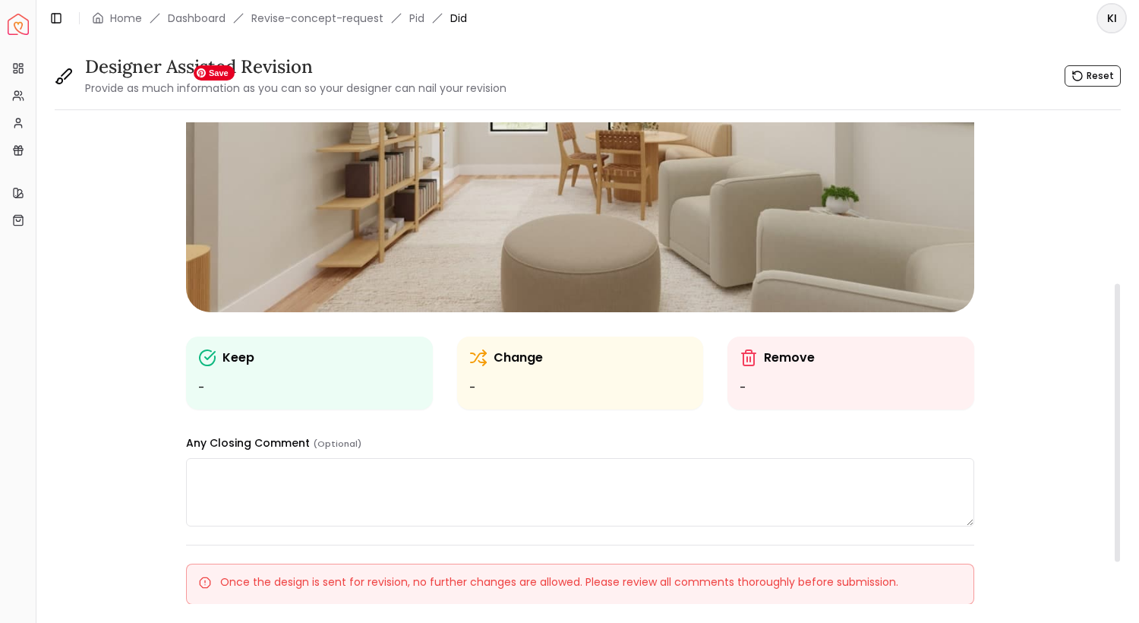
scroll to position [278, 0]
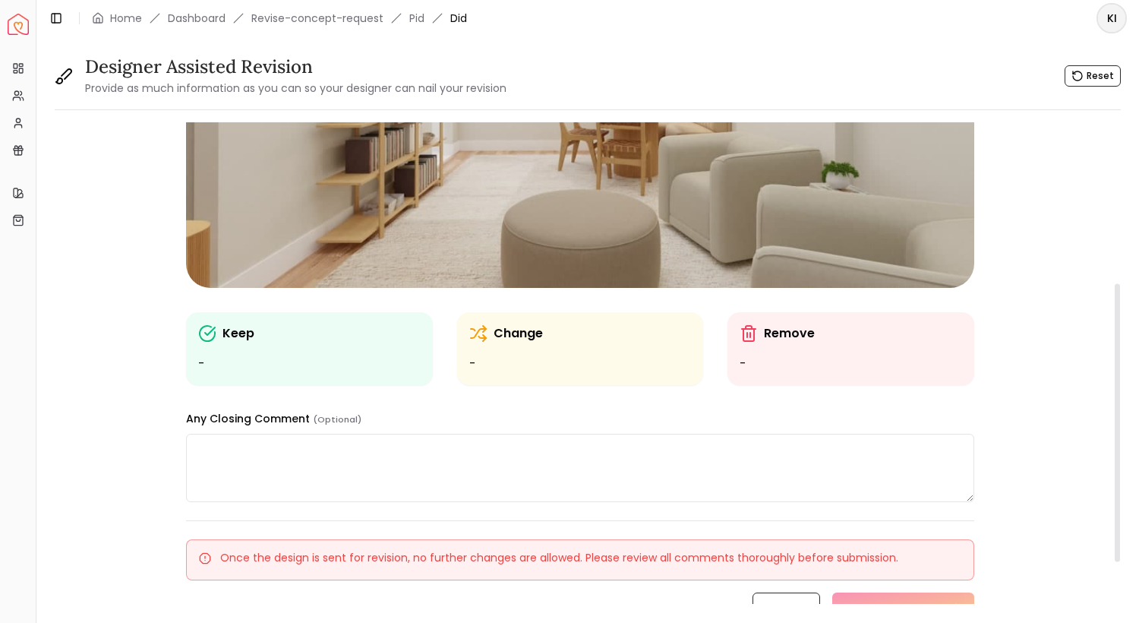
click at [572, 359] on ul "-" at bounding box center [580, 364] width 223 height 18
click at [499, 336] on p "Change" at bounding box center [518, 333] width 49 height 18
click at [357, 368] on ul "-" at bounding box center [309, 364] width 223 height 18
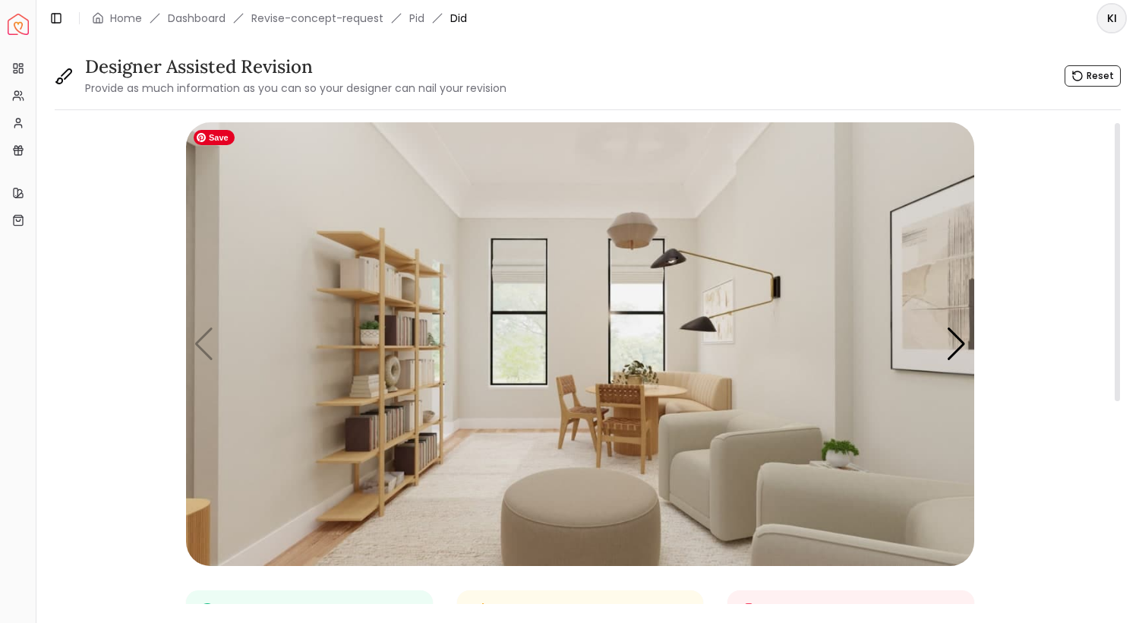
scroll to position [370, 0]
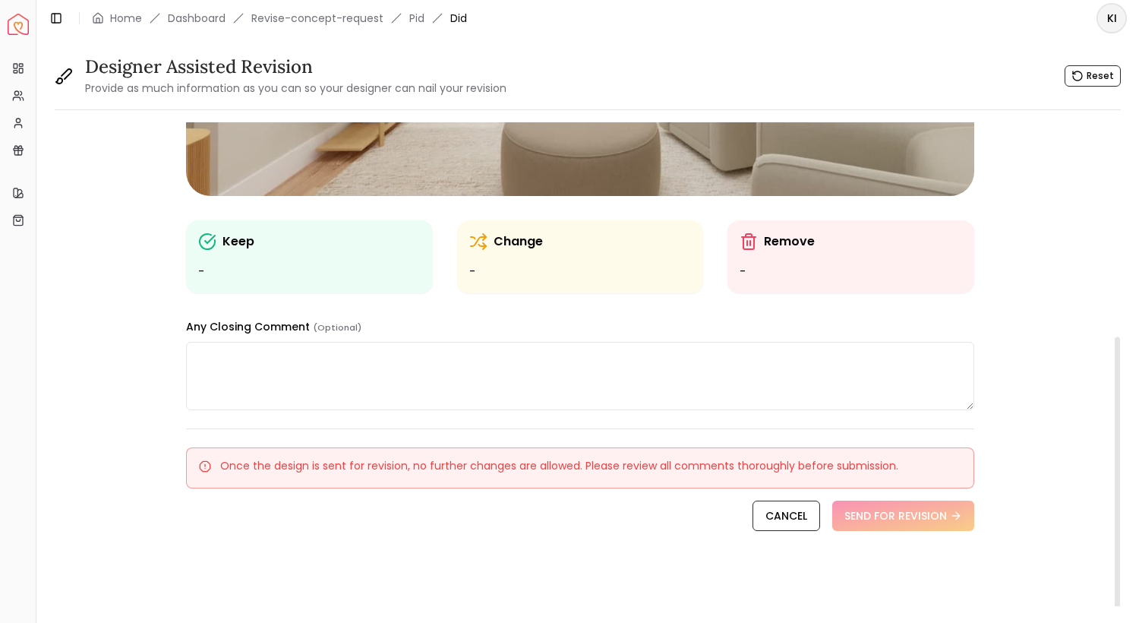
click at [218, 371] on textarea at bounding box center [580, 376] width 788 height 68
click at [223, 247] on p "Keep" at bounding box center [239, 241] width 32 height 18
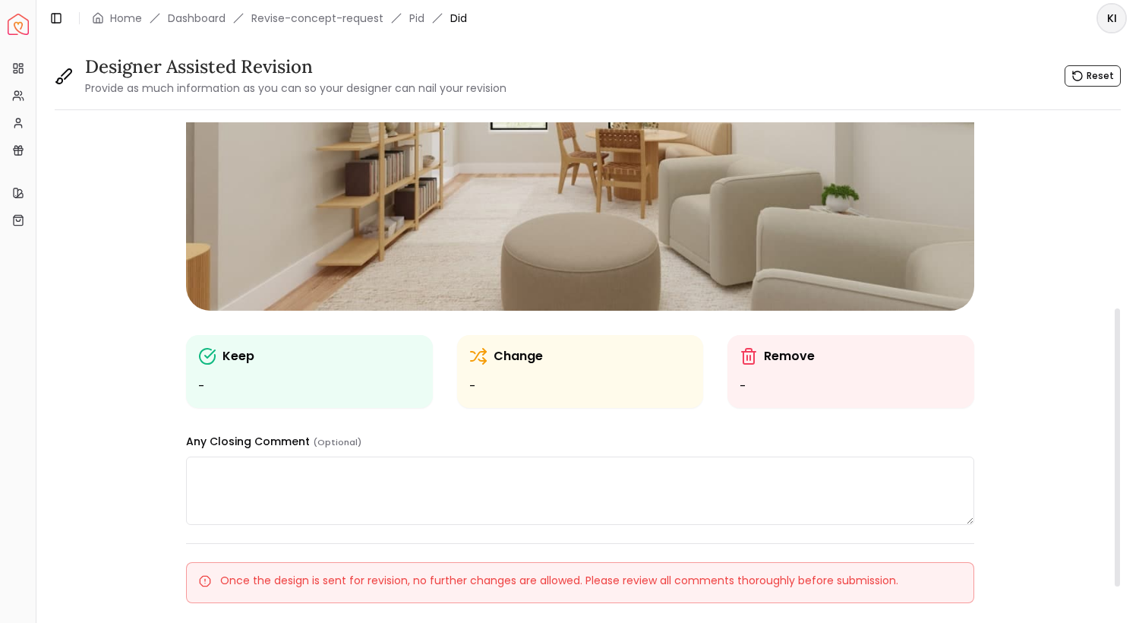
scroll to position [176, 0]
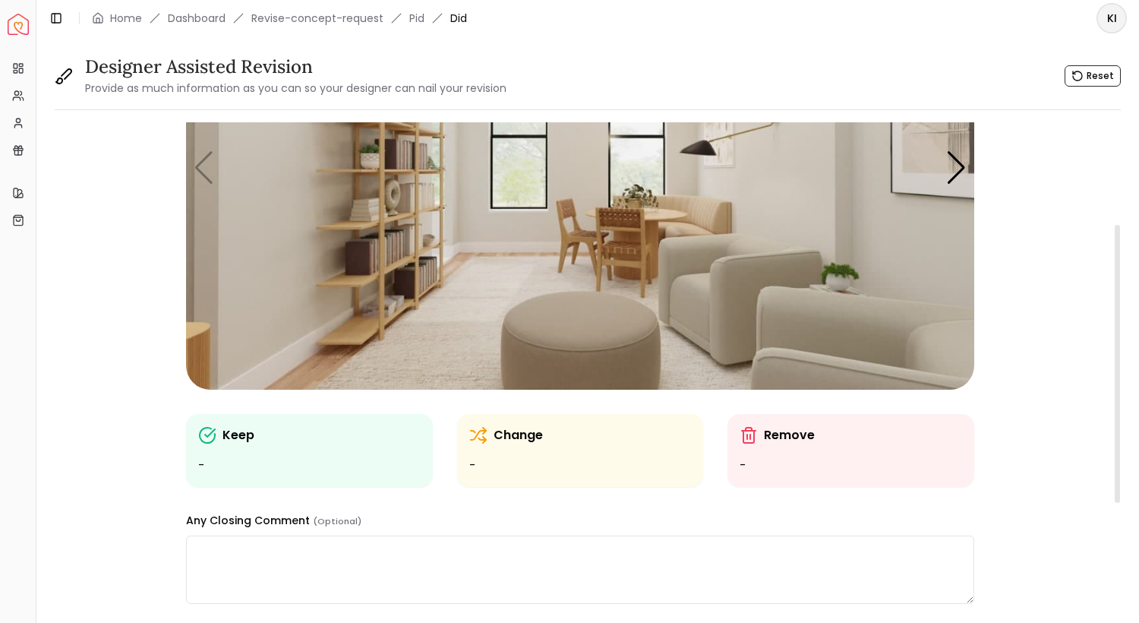
click at [592, 467] on ul "-" at bounding box center [580, 465] width 223 height 18
click at [783, 441] on p "Remove" at bounding box center [789, 435] width 51 height 18
click at [756, 460] on ul "-" at bounding box center [851, 465] width 223 height 18
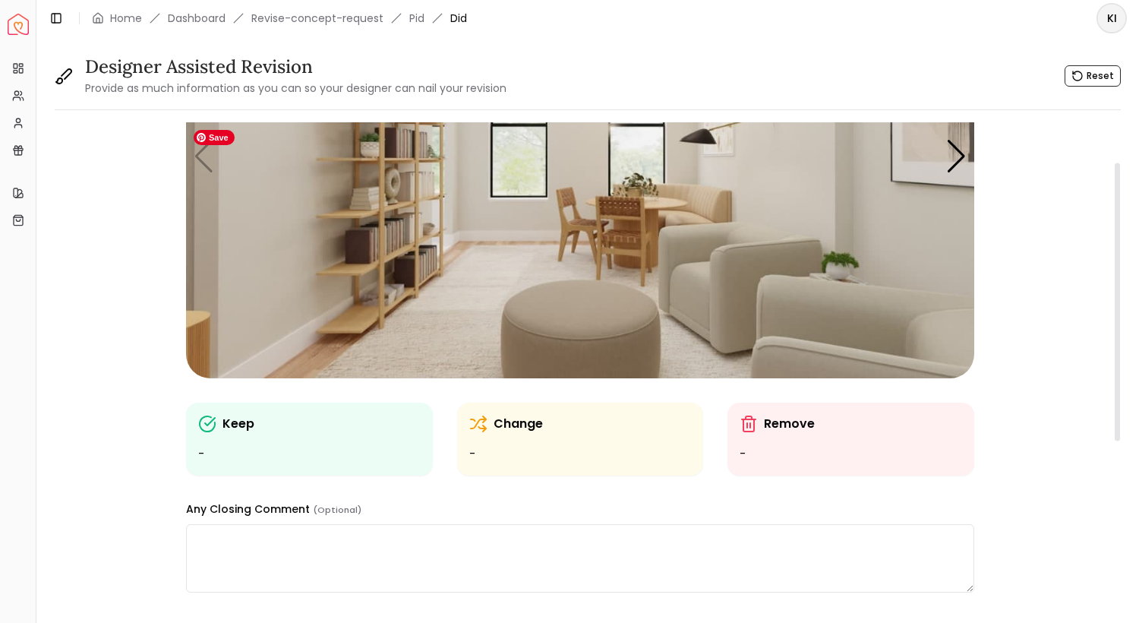
scroll to position [370, 0]
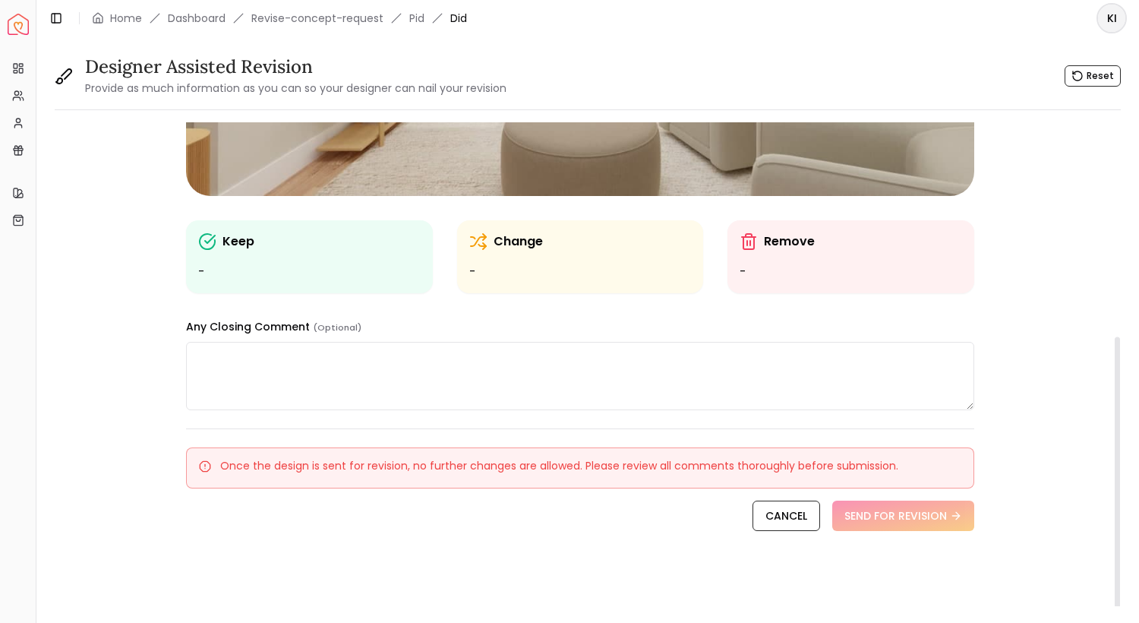
click at [624, 384] on textarea at bounding box center [580, 376] width 788 height 68
paste textarea "**********"
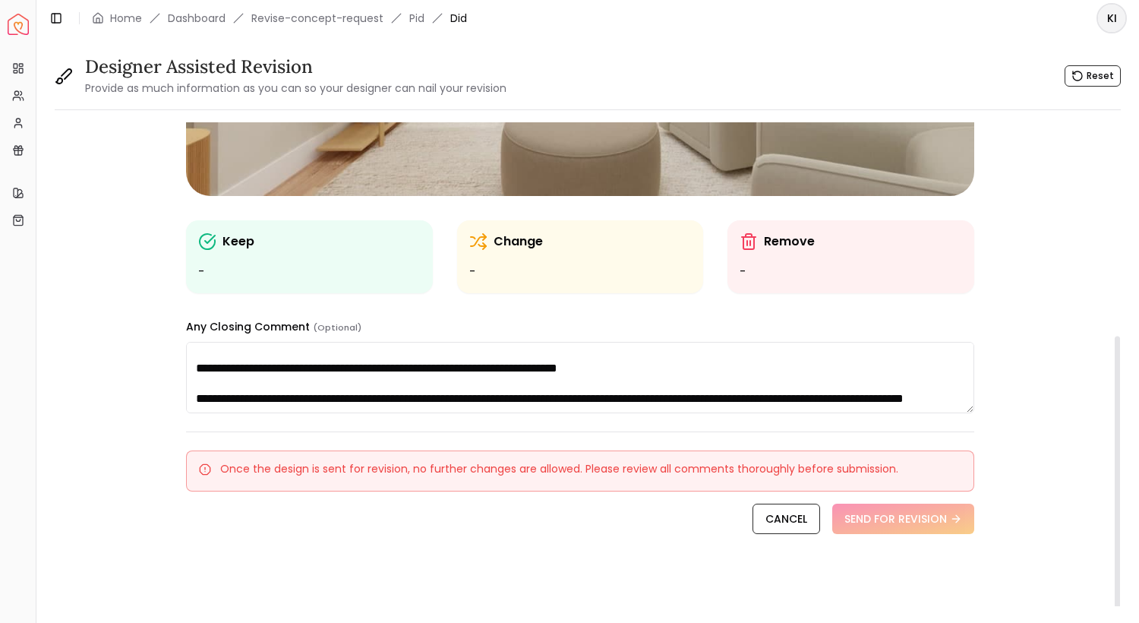
scroll to position [0, 0]
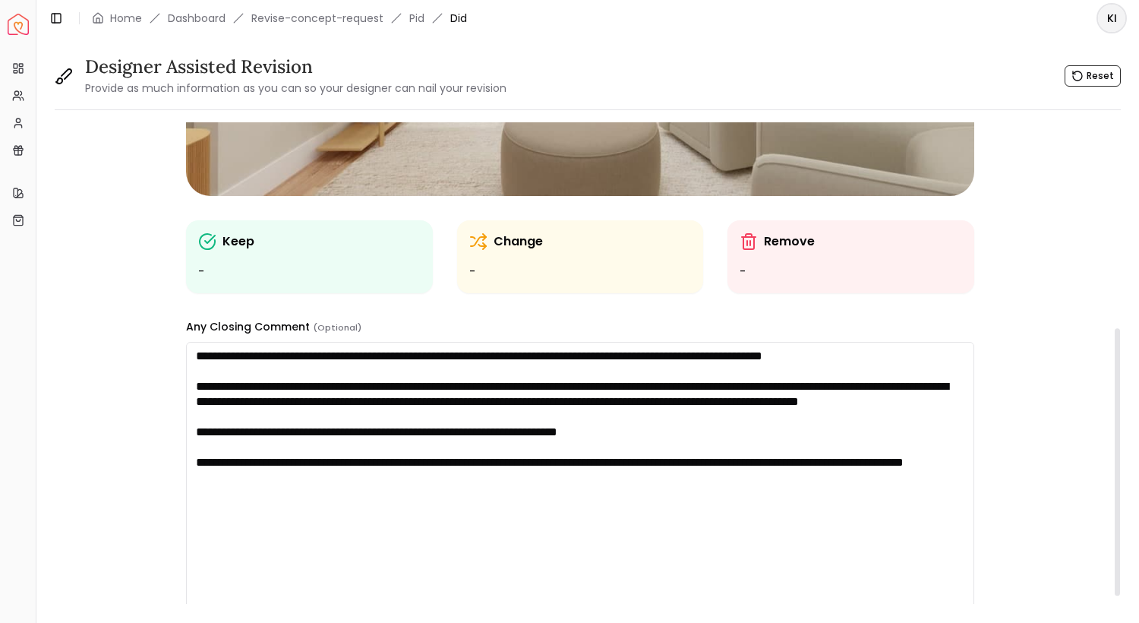
drag, startPoint x: 972, startPoint y: 403, endPoint x: 911, endPoint y: 599, distance: 204.7
click at [909, 622] on html "**********" at bounding box center [569, 311] width 1139 height 623
click at [192, 377] on textarea "**********" at bounding box center [580, 488] width 788 height 292
click at [371, 355] on textarea "**********" at bounding box center [580, 488] width 788 height 292
click at [636, 356] on textarea "**********" at bounding box center [580, 488] width 788 height 292
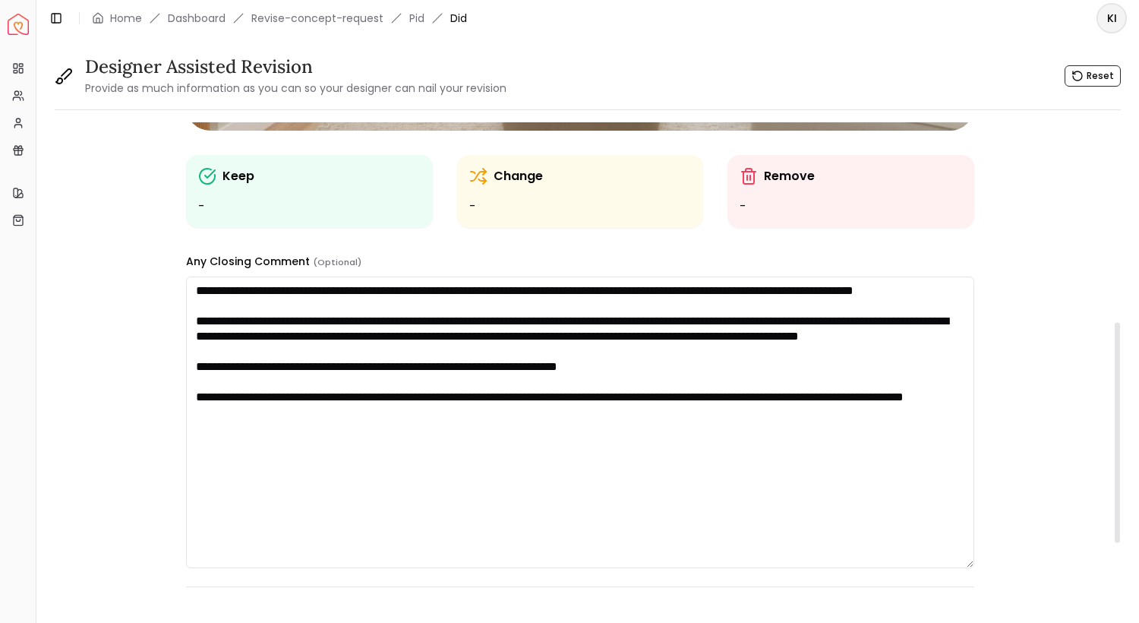
scroll to position [437, 0]
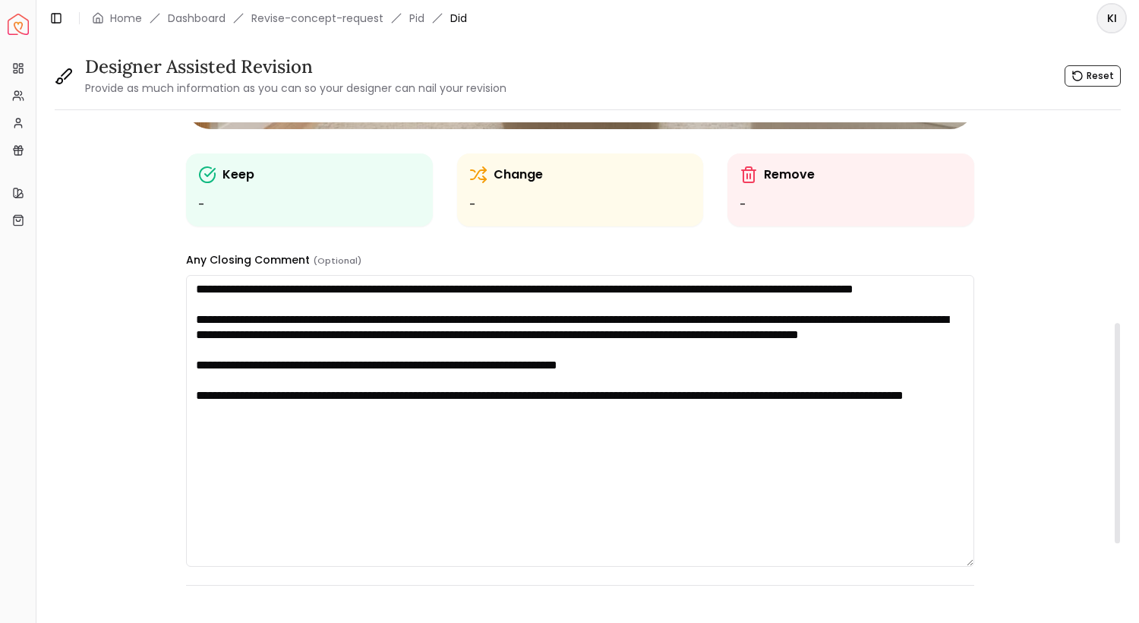
click at [444, 369] on textarea "**********" at bounding box center [580, 421] width 788 height 292
click at [519, 450] on textarea "**********" at bounding box center [580, 421] width 788 height 292
paste textarea "**********"
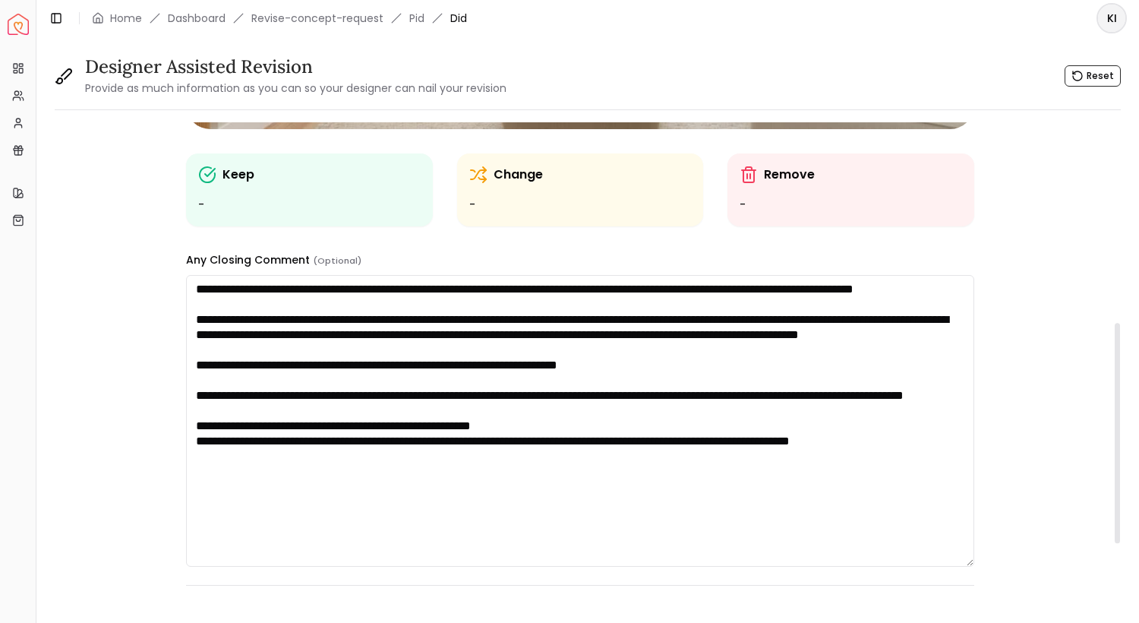
click at [197, 333] on textarea "**********" at bounding box center [580, 421] width 788 height 292
click at [323, 509] on textarea "**********" at bounding box center [580, 421] width 788 height 292
drag, startPoint x: 211, startPoint y: 473, endPoint x: 192, endPoint y: 473, distance: 19.0
click at [192, 473] on textarea "**********" at bounding box center [580, 421] width 788 height 292
drag, startPoint x: 210, startPoint y: 483, endPoint x: 197, endPoint y: 481, distance: 13.9
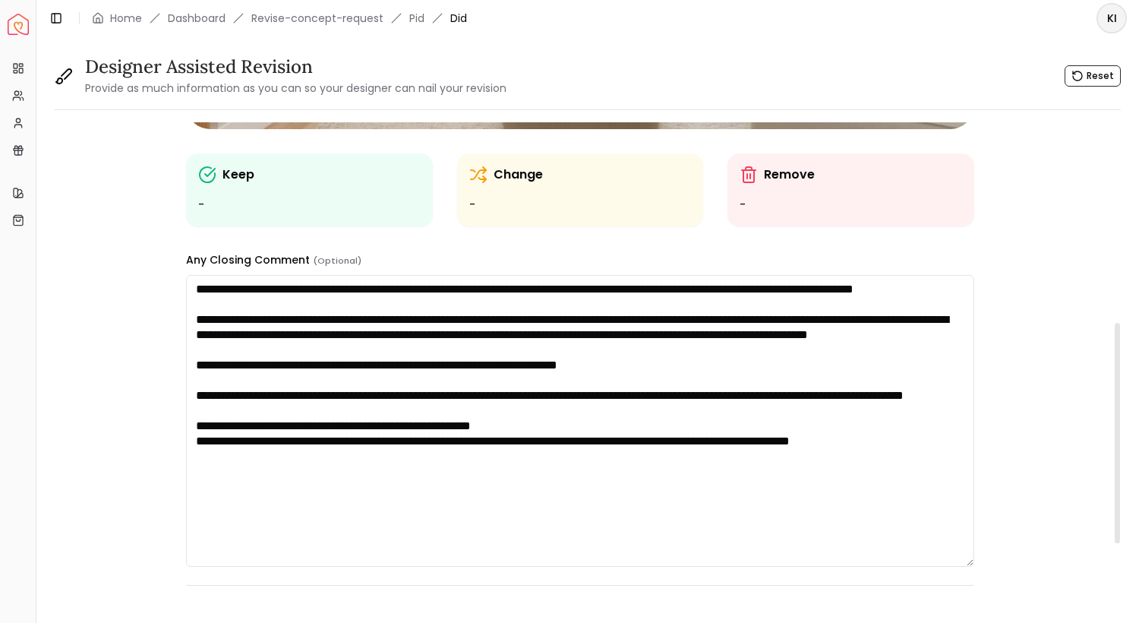
click at [197, 481] on textarea "**********" at bounding box center [580, 421] width 788 height 292
click at [204, 480] on textarea "**********" at bounding box center [580, 421] width 788 height 292
type textarea "**********"
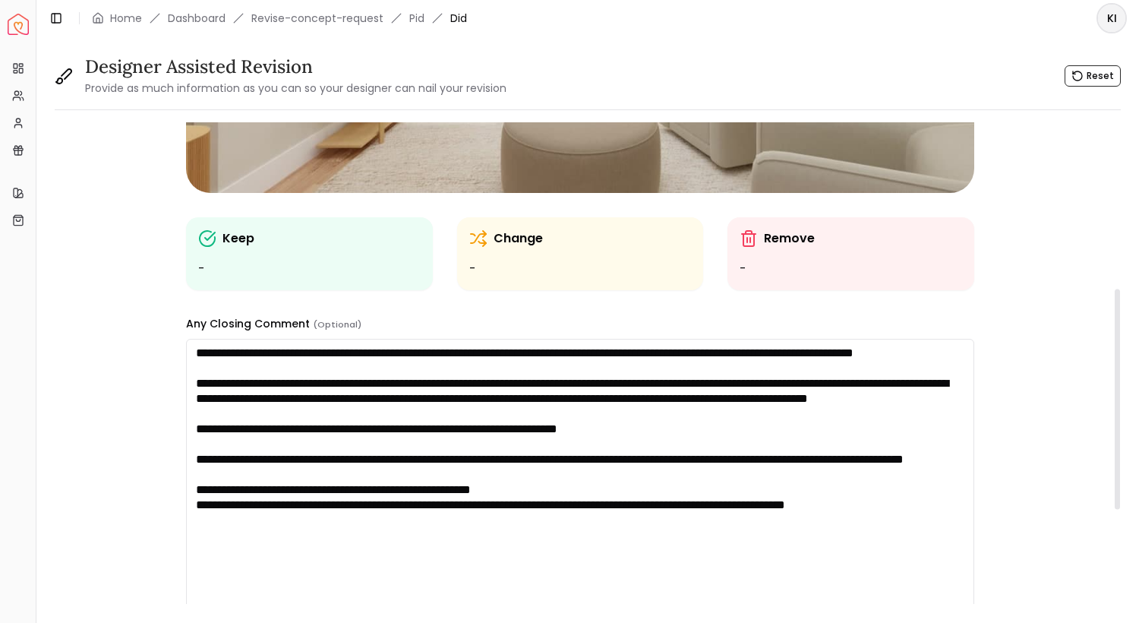
scroll to position [593, 0]
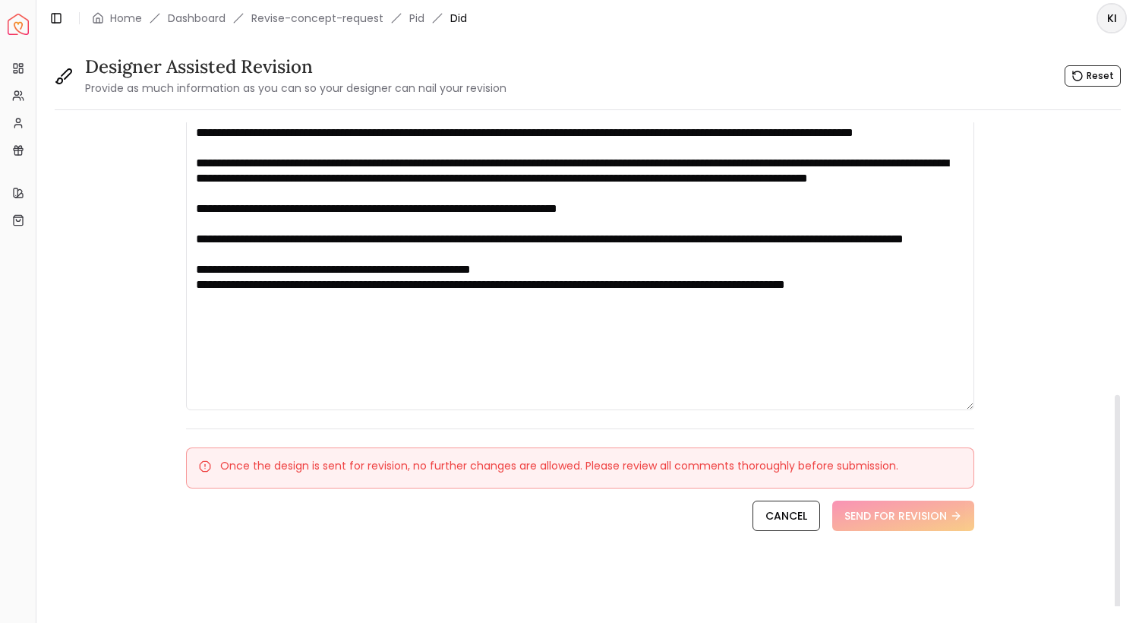
click at [287, 375] on textarea "**********" at bounding box center [580, 264] width 788 height 292
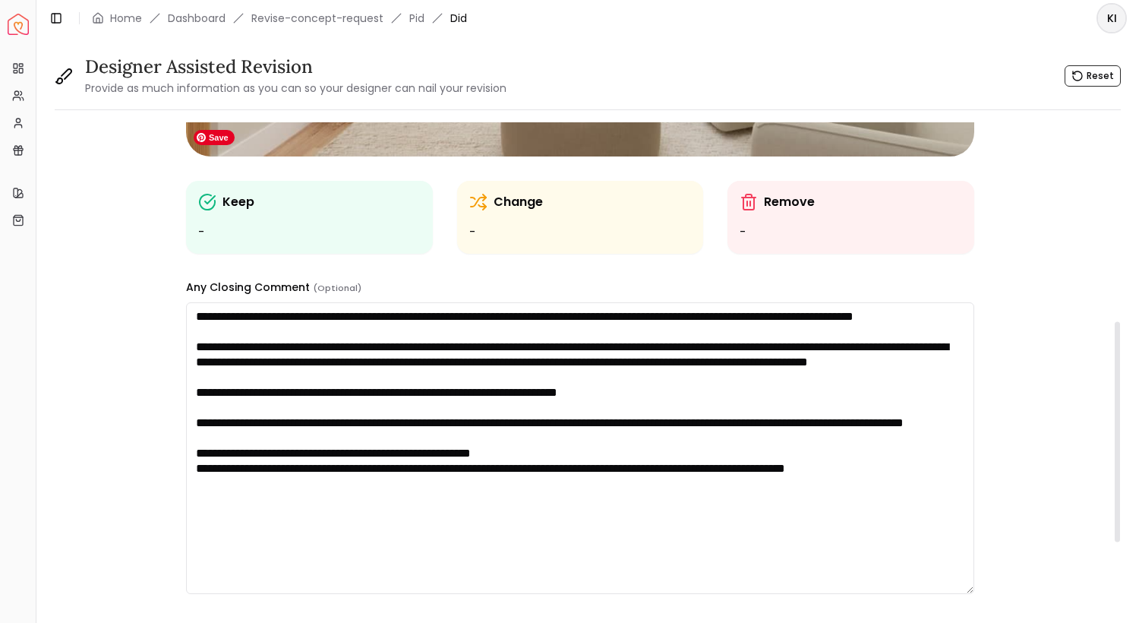
scroll to position [434, 0]
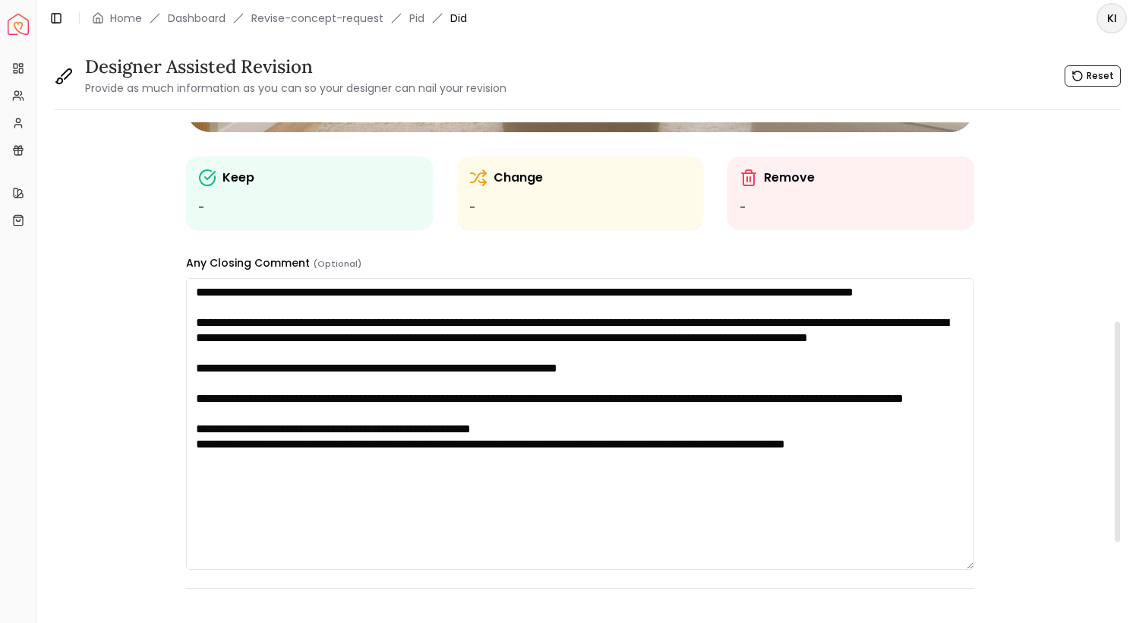
click at [488, 441] on textarea "**********" at bounding box center [580, 424] width 788 height 292
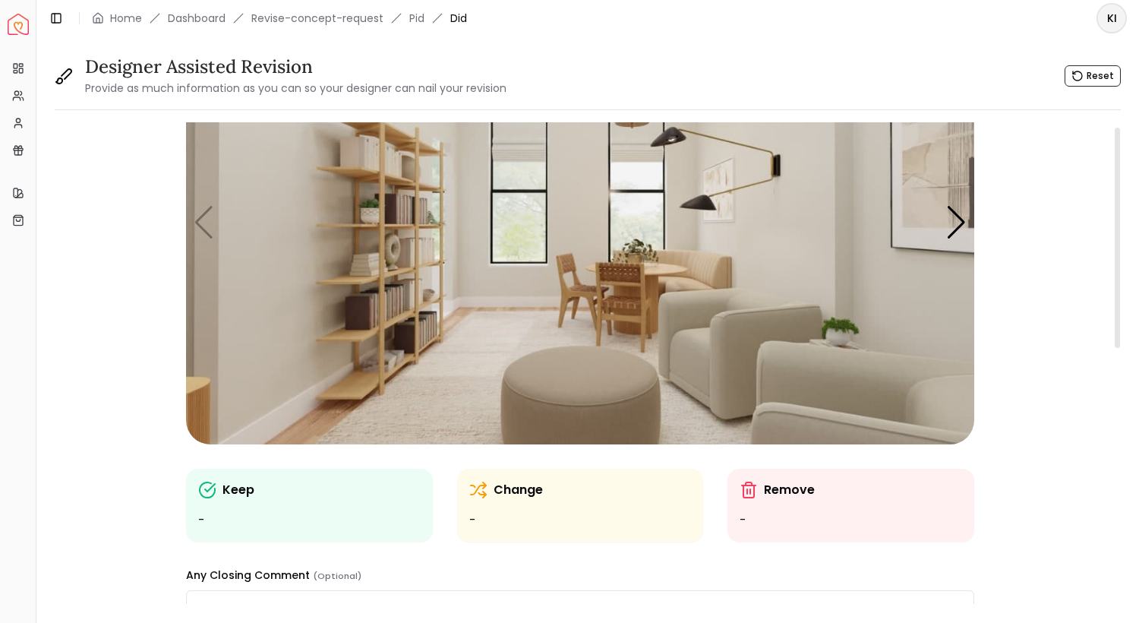
scroll to position [0, 0]
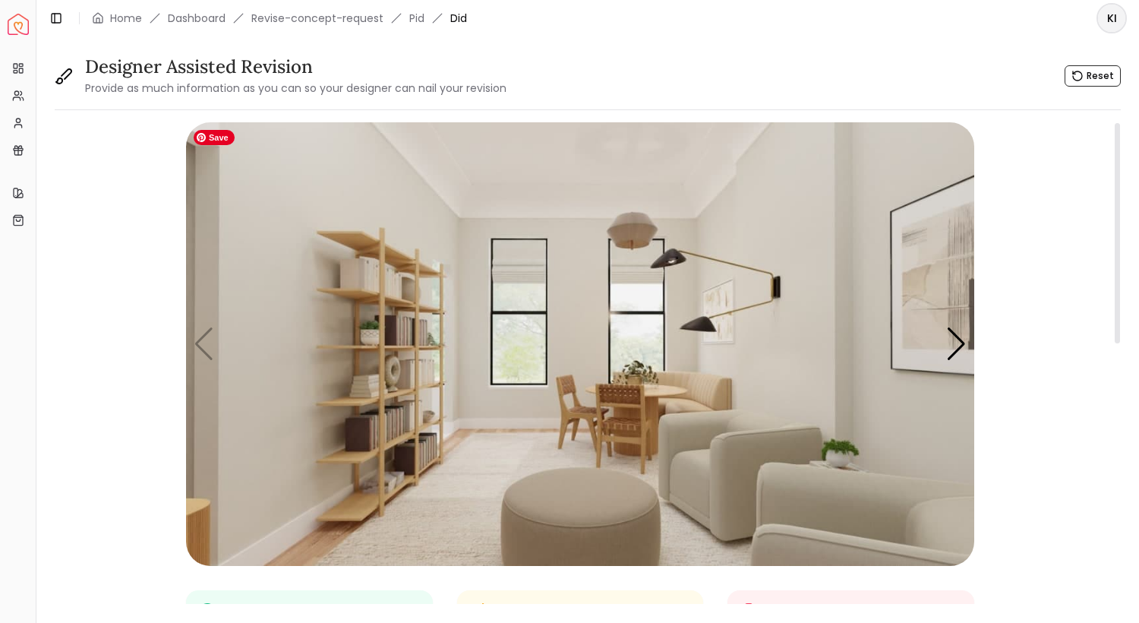
click at [771, 482] on img "1 / 5" at bounding box center [580, 344] width 788 height 444
click at [745, 511] on img "1 / 5" at bounding box center [580, 344] width 788 height 444
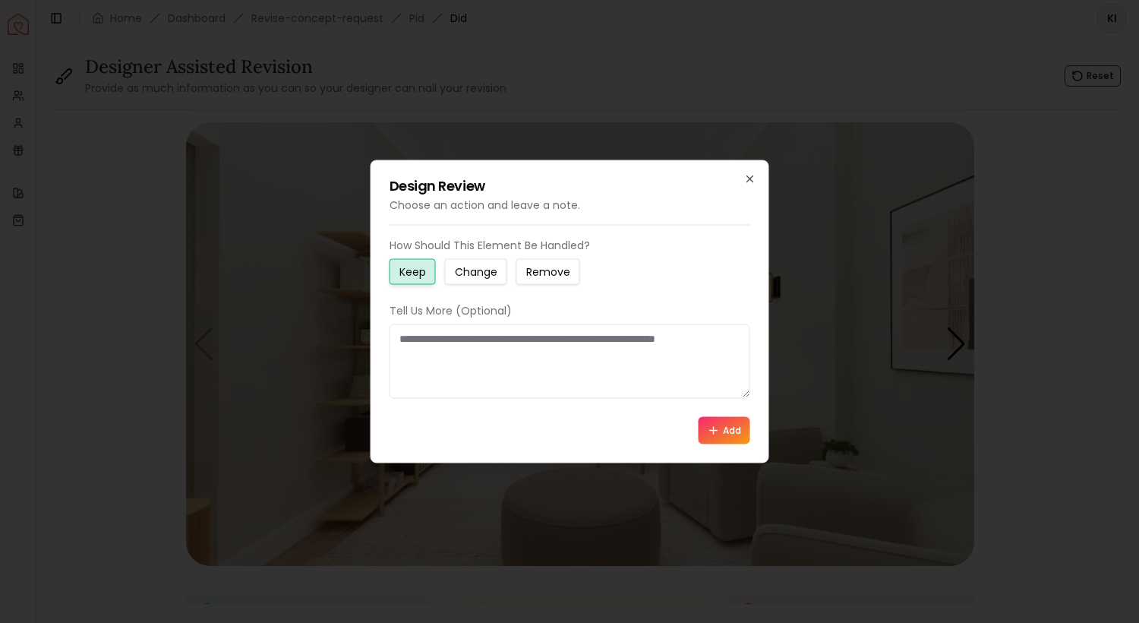
click at [489, 287] on div "How Should This Element Be Handled? Keep Change Remove Tell Us More (Optional) …" at bounding box center [570, 341] width 361 height 207
click at [483, 274] on small "Change" at bounding box center [476, 271] width 43 height 15
